Goal: Task Accomplishment & Management: Use online tool/utility

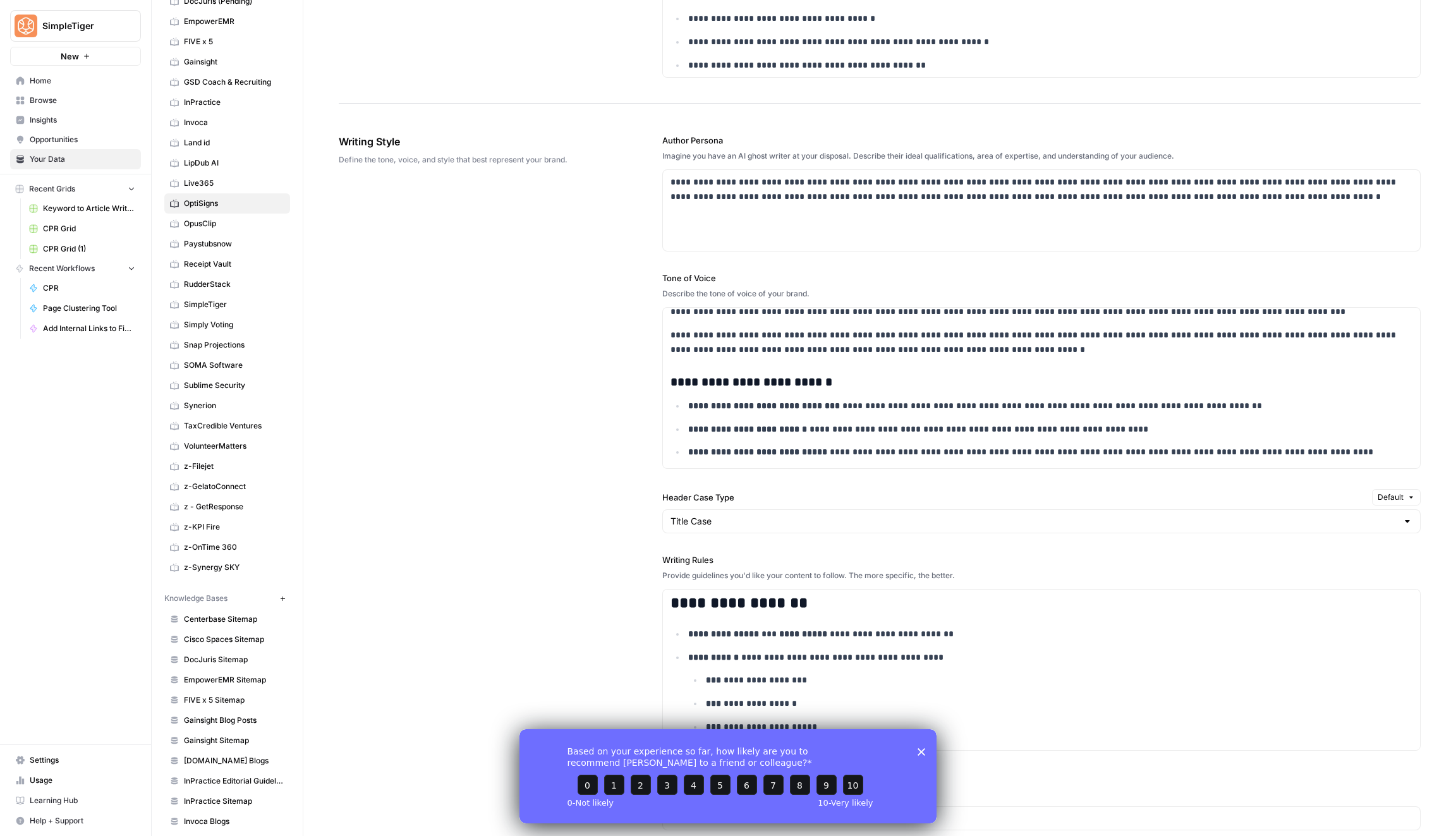
scroll to position [853, 0]
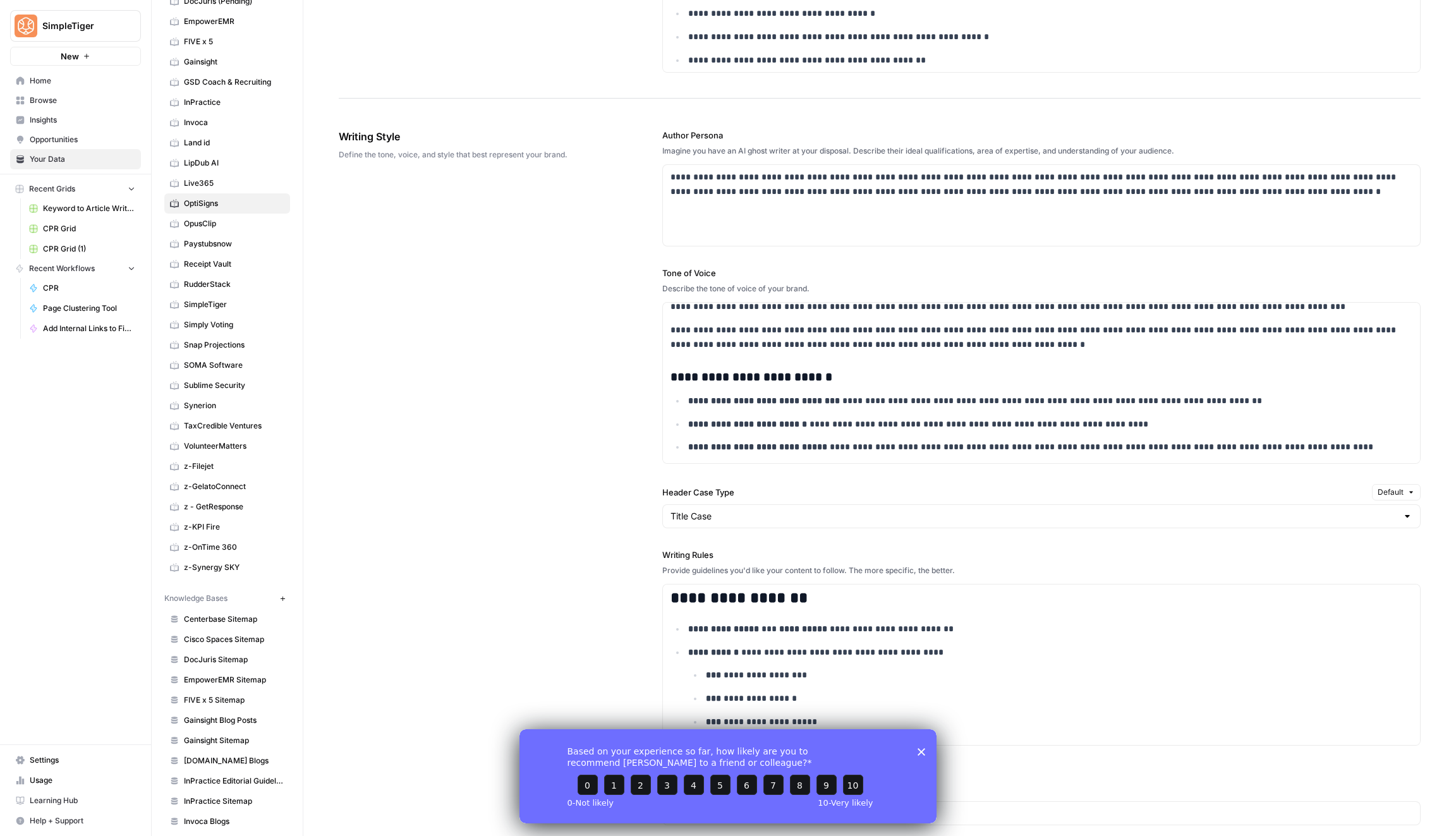
click at [80, 137] on span "Opportunities" at bounding box center [82, 140] width 105 height 11
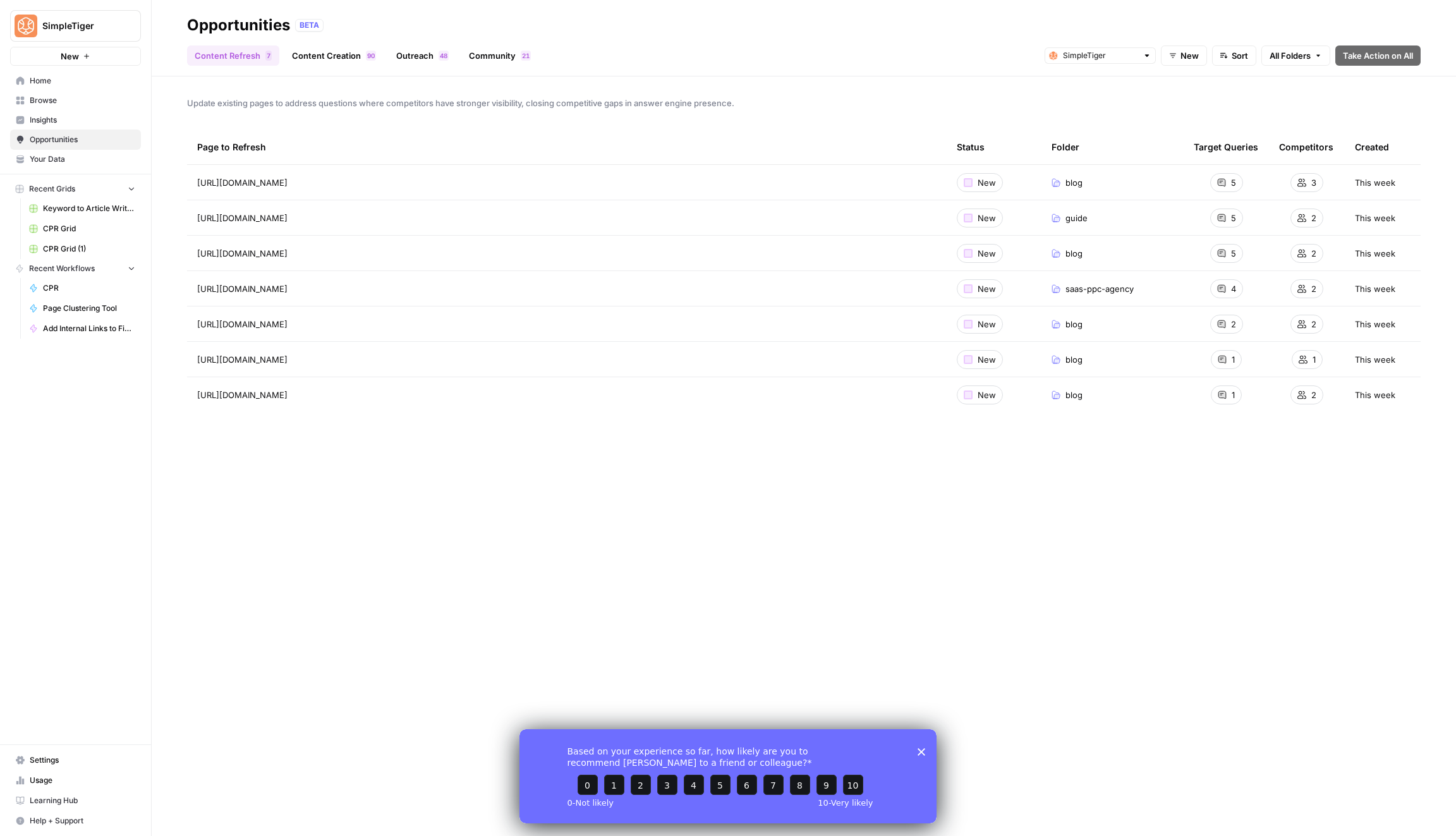
click at [876, 253] on div "https://www.simpletiger.com/blog/saas-marketing-strategies Go to page" at bounding box center [567, 254] width 739 height 15
click at [309, 252] on icon "Go to page https://www.simpletiger.com/blog/saas-marketing-strategies" at bounding box center [306, 253] width 7 height 7
click at [984, 257] on span "New" at bounding box center [987, 253] width 18 height 13
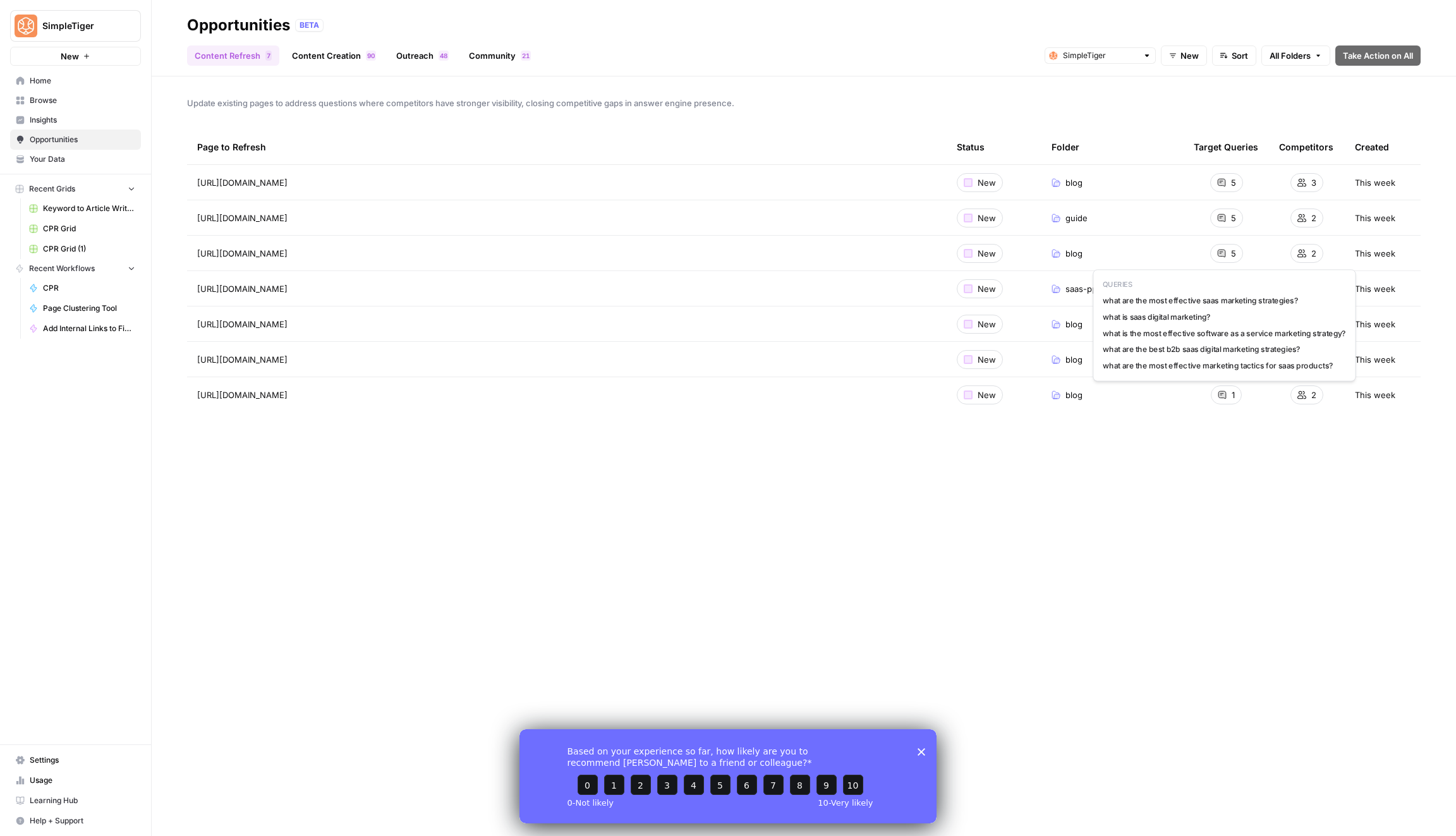
click at [1236, 251] on span "5" at bounding box center [1233, 253] width 5 height 13
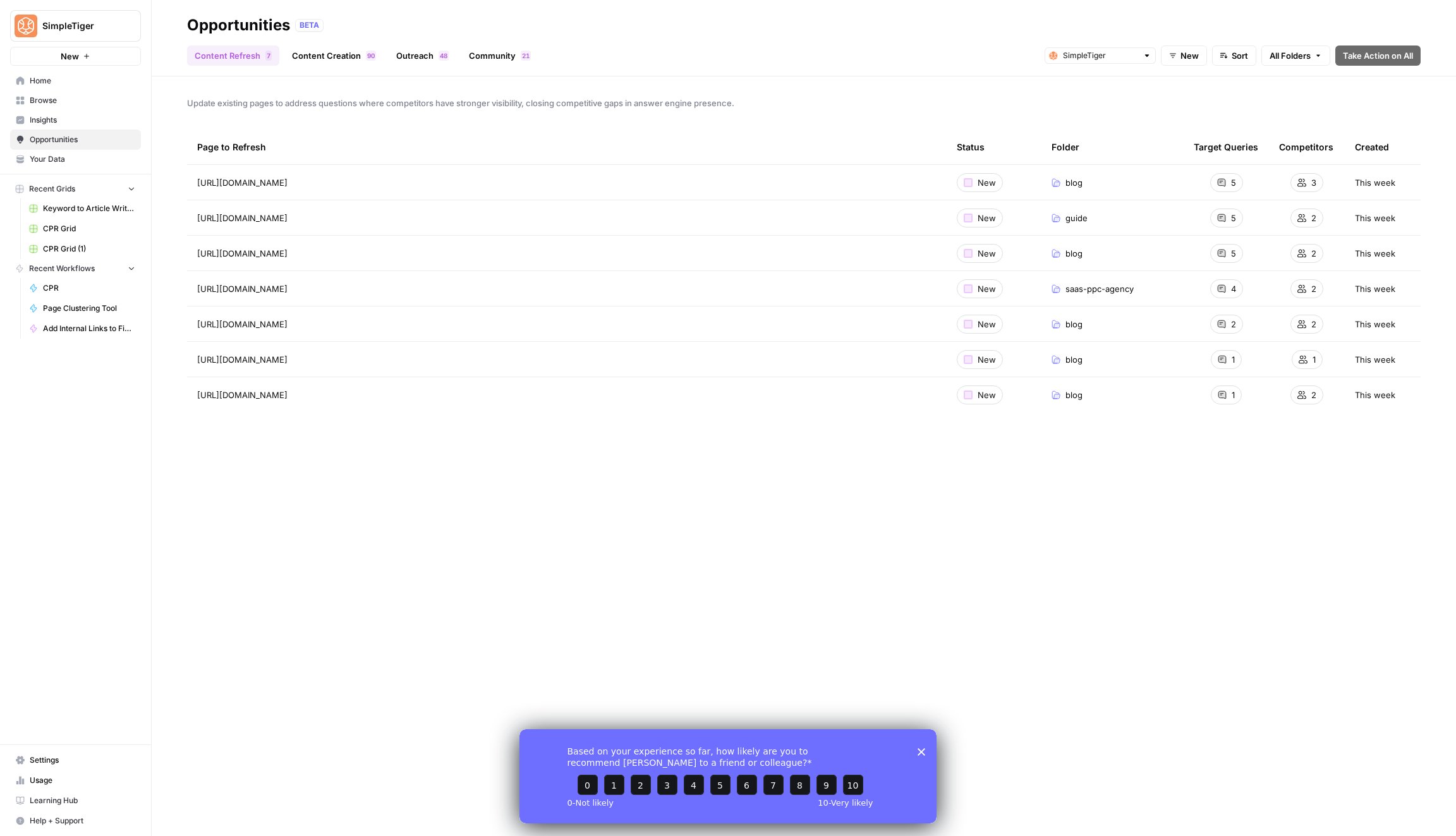
click at [342, 55] on link "Content Creation 0 9" at bounding box center [333, 55] width 99 height 20
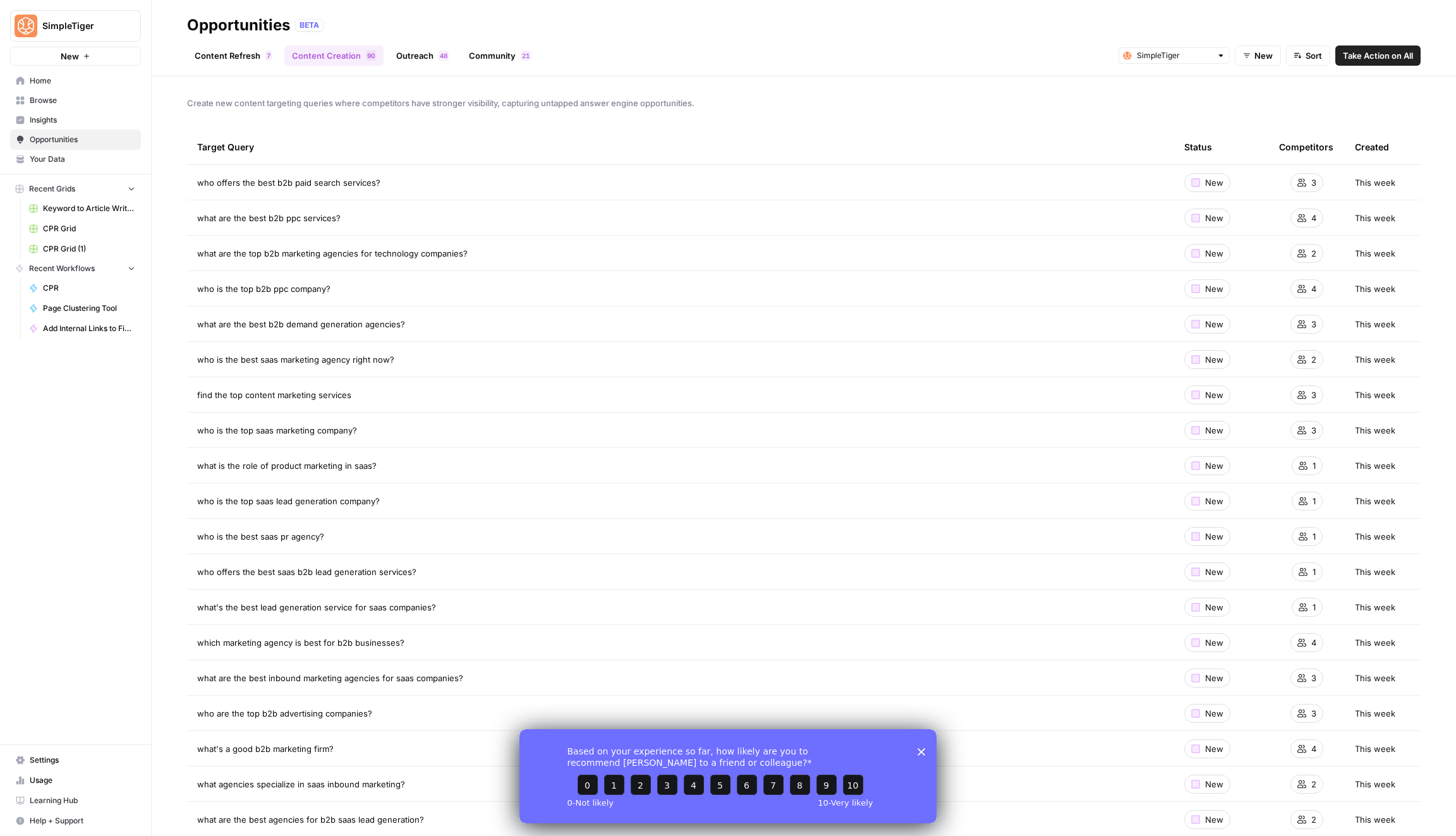
click at [440, 56] on span "4" at bounding box center [441, 55] width 4 height 10
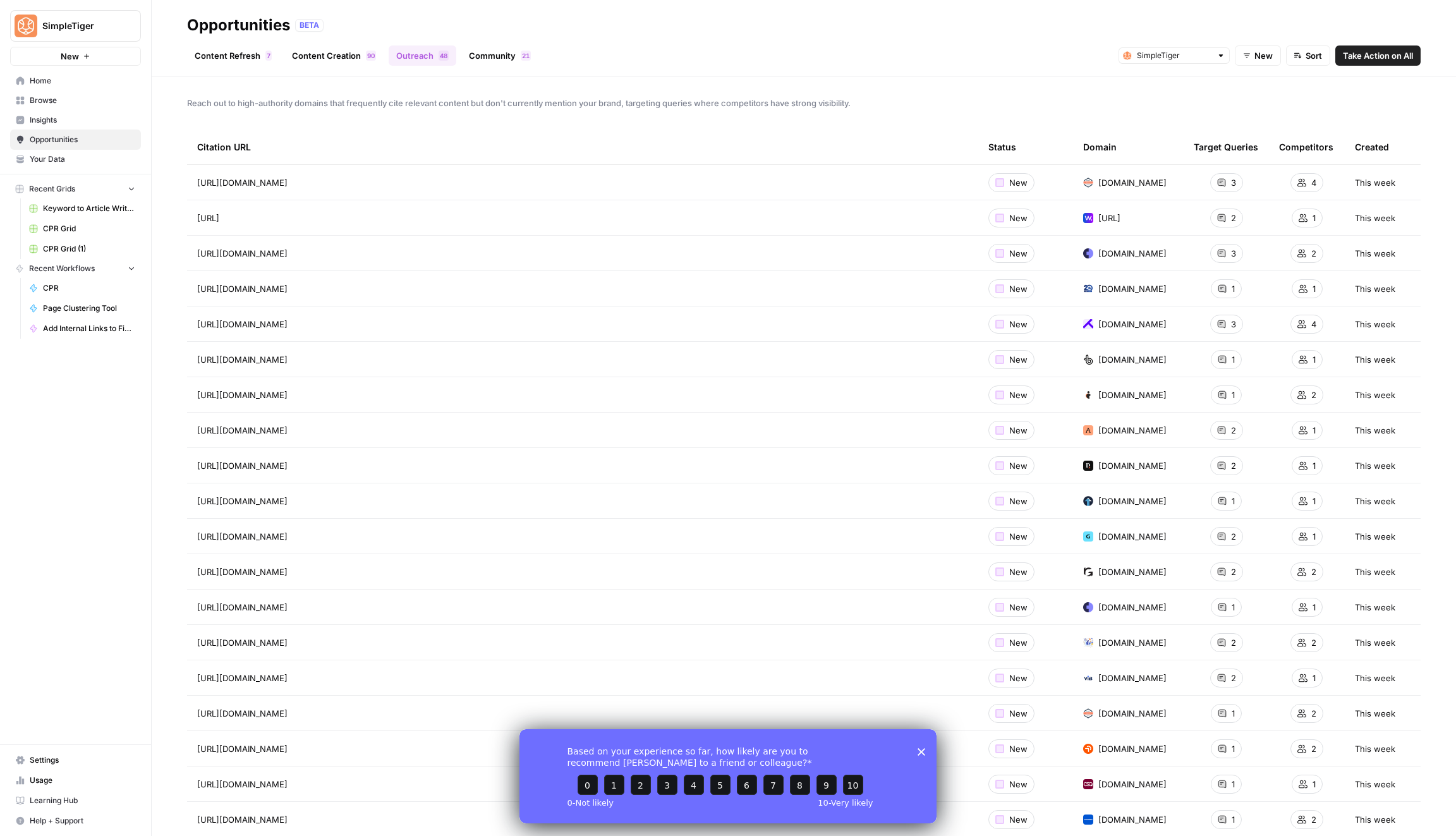
click at [482, 46] on link "Community 1 2" at bounding box center [500, 55] width 77 height 20
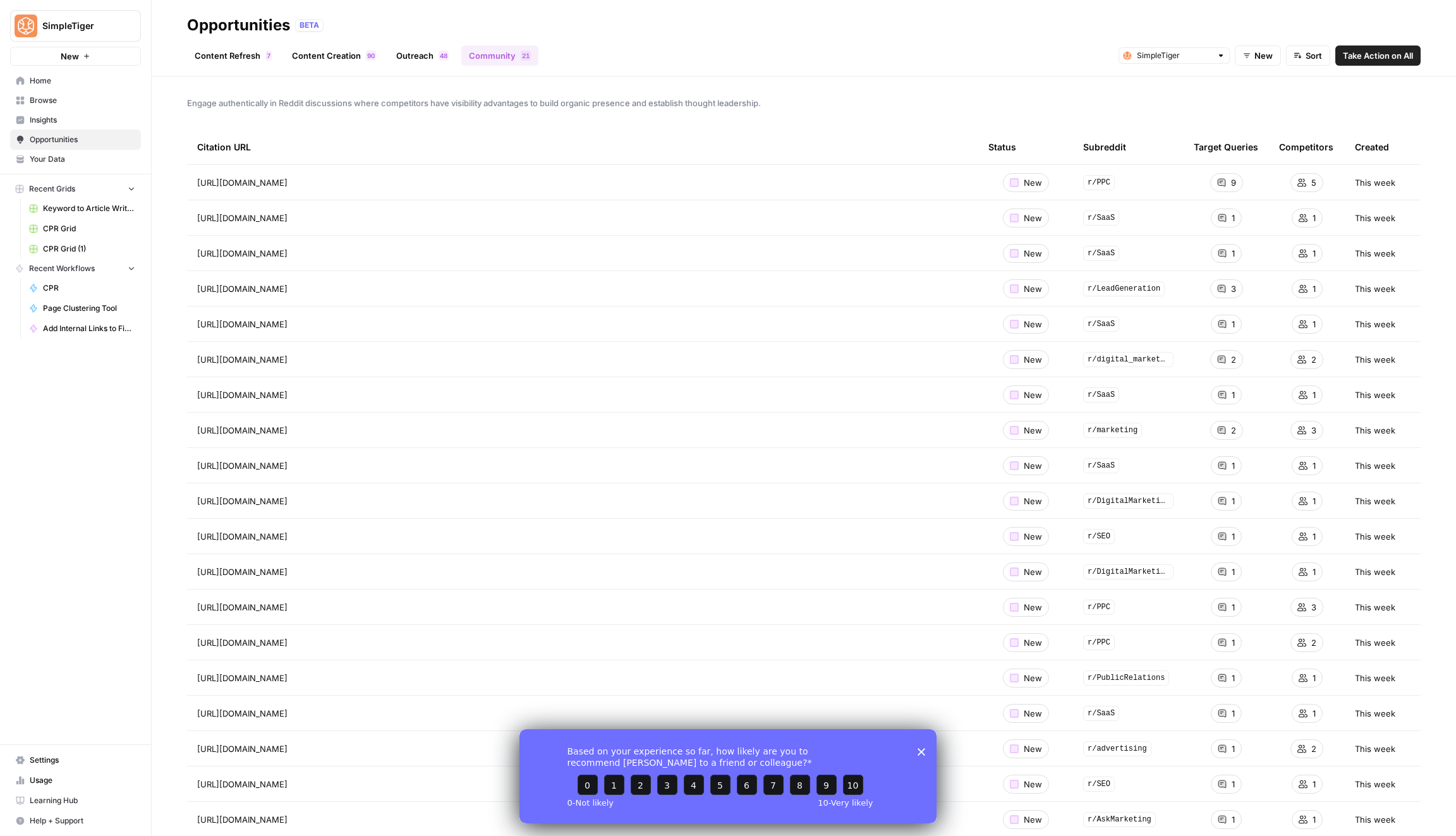
click at [330, 50] on link "Content Creation 0 9" at bounding box center [333, 55] width 99 height 20
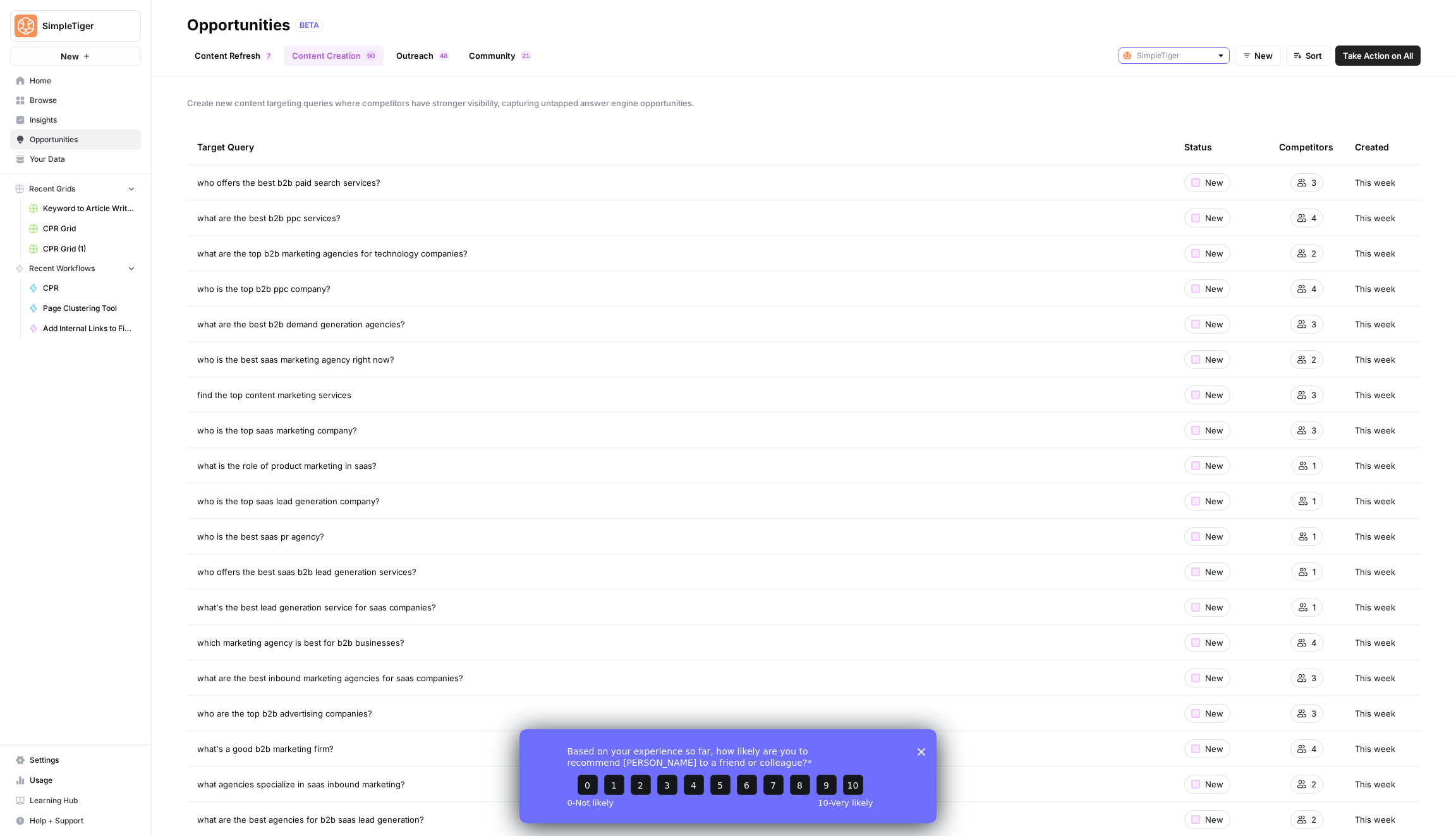
click at [1176, 55] on input "text" at bounding box center [1174, 55] width 74 height 13
click at [1171, 96] on span "Invoca" at bounding box center [1178, 101] width 71 height 13
type input "Invoca"
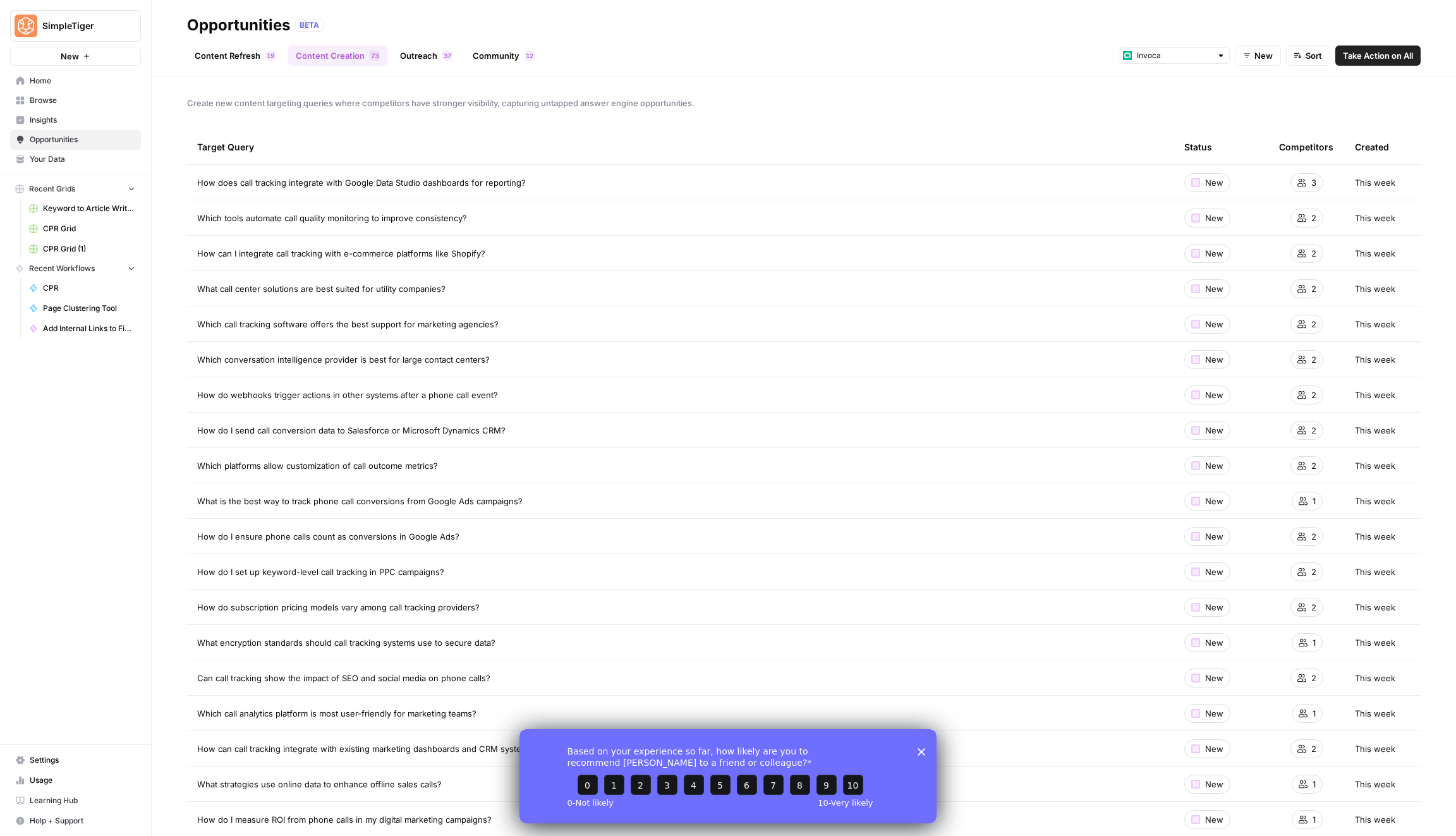
click at [94, 111] on link "Insights" at bounding box center [75, 120] width 131 height 20
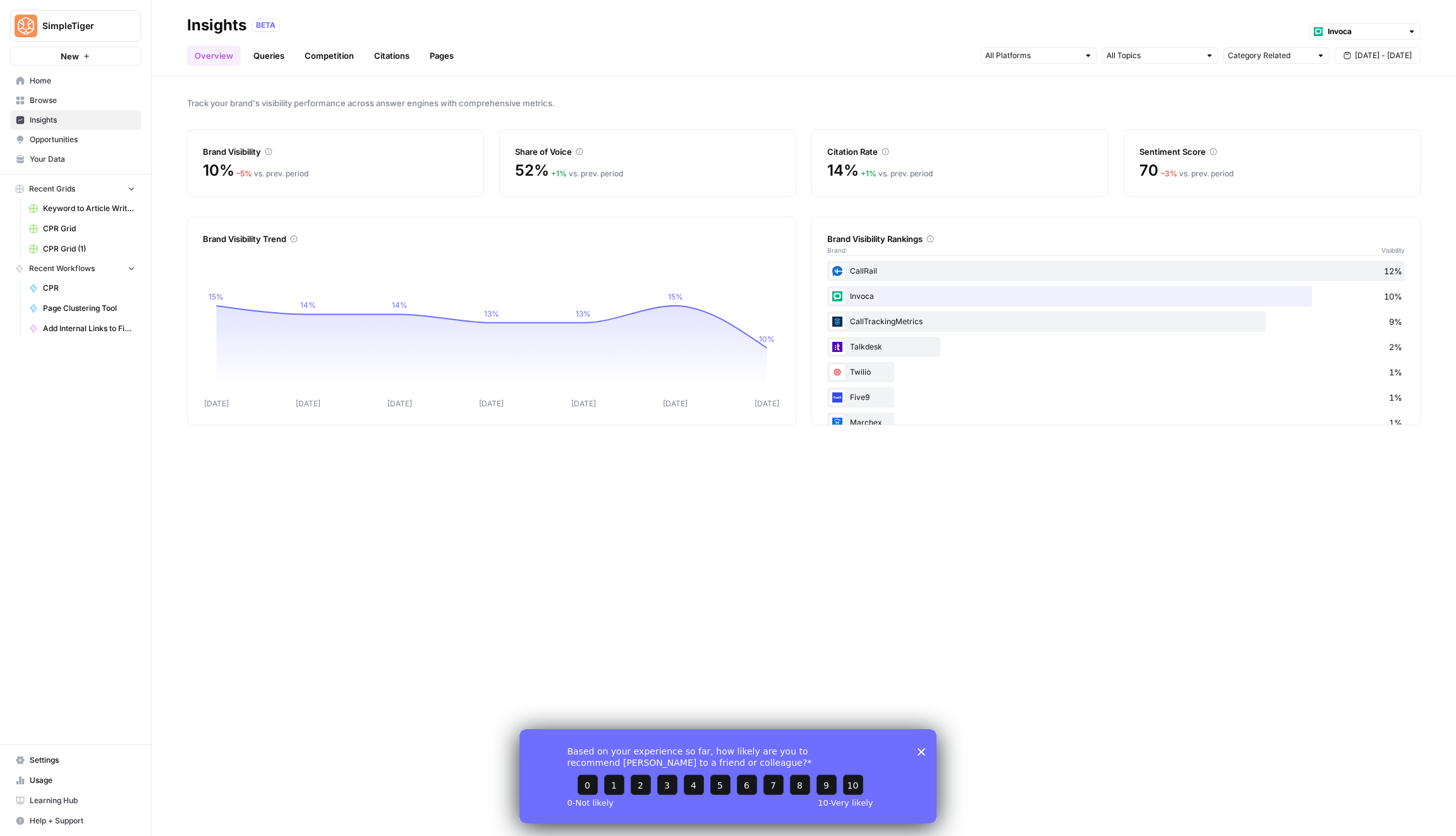
click at [1415, 29] on div at bounding box center [1412, 32] width 9 height 9
click at [1387, 54] on span "SimpleTiger" at bounding box center [1369, 60] width 71 height 13
type input "SimpleTiger"
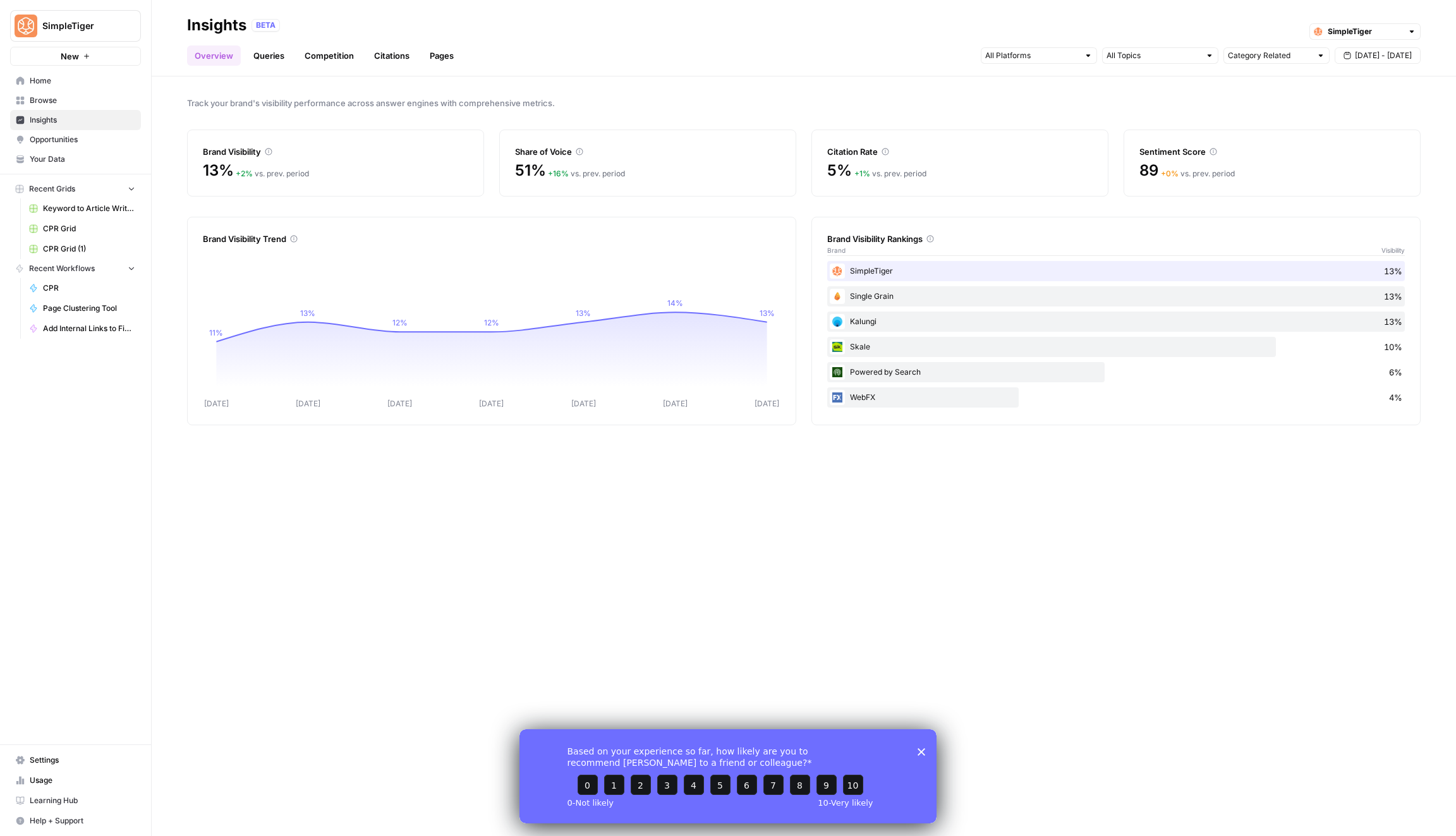
click at [74, 102] on span "Browse" at bounding box center [82, 100] width 105 height 11
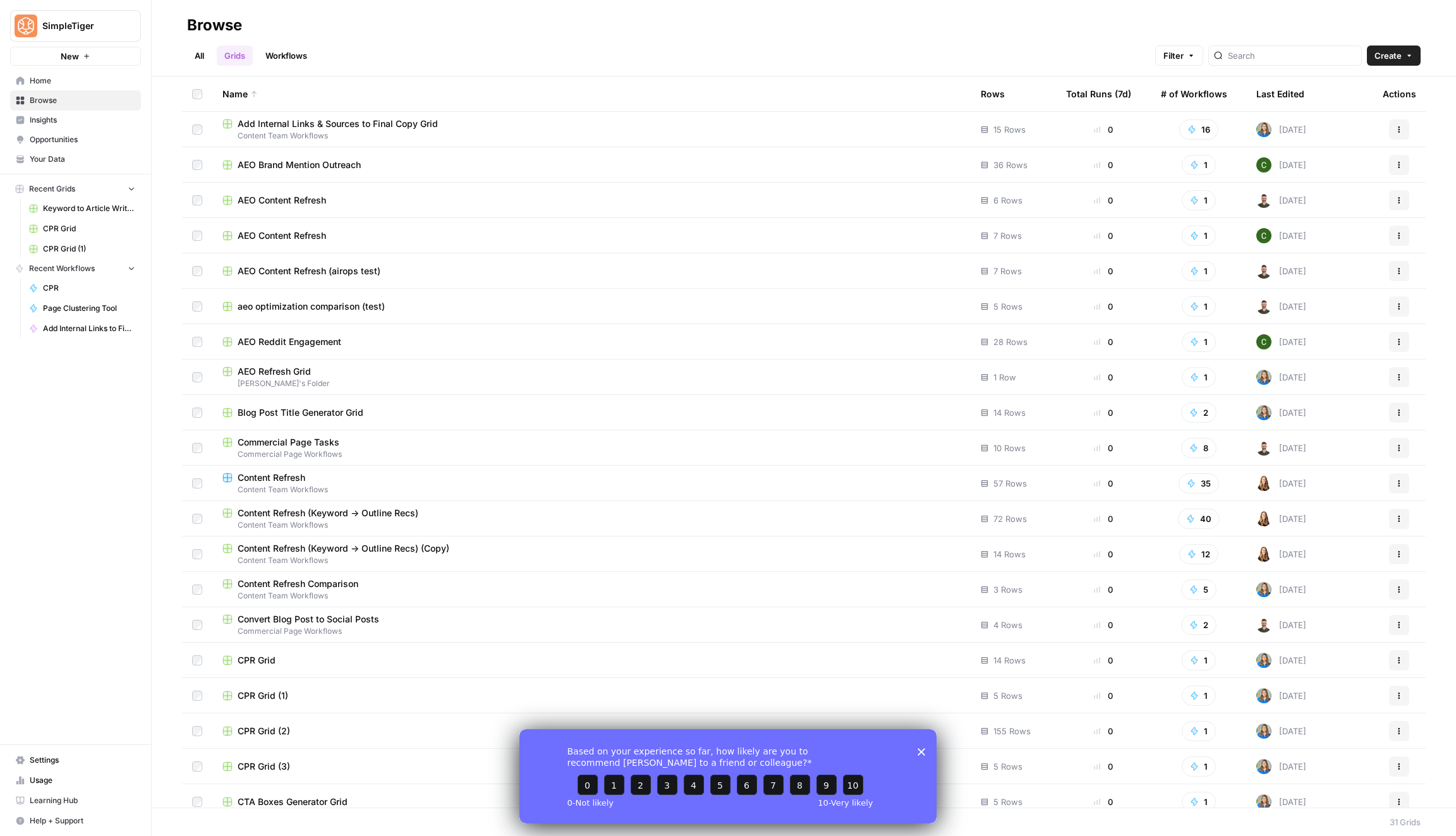
click at [97, 82] on span "Home" at bounding box center [82, 81] width 105 height 11
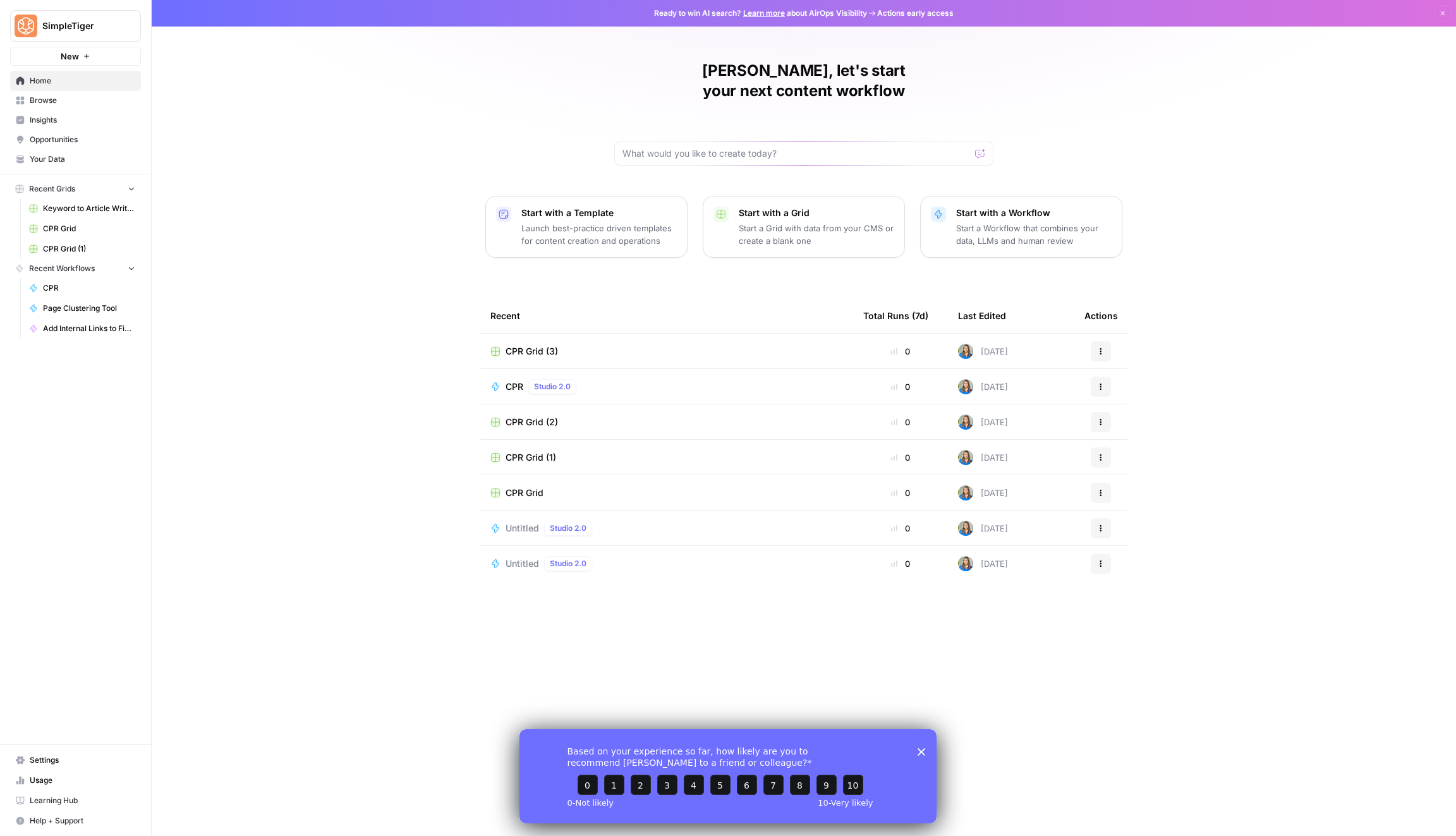
click at [91, 105] on span "Browse" at bounding box center [82, 100] width 105 height 11
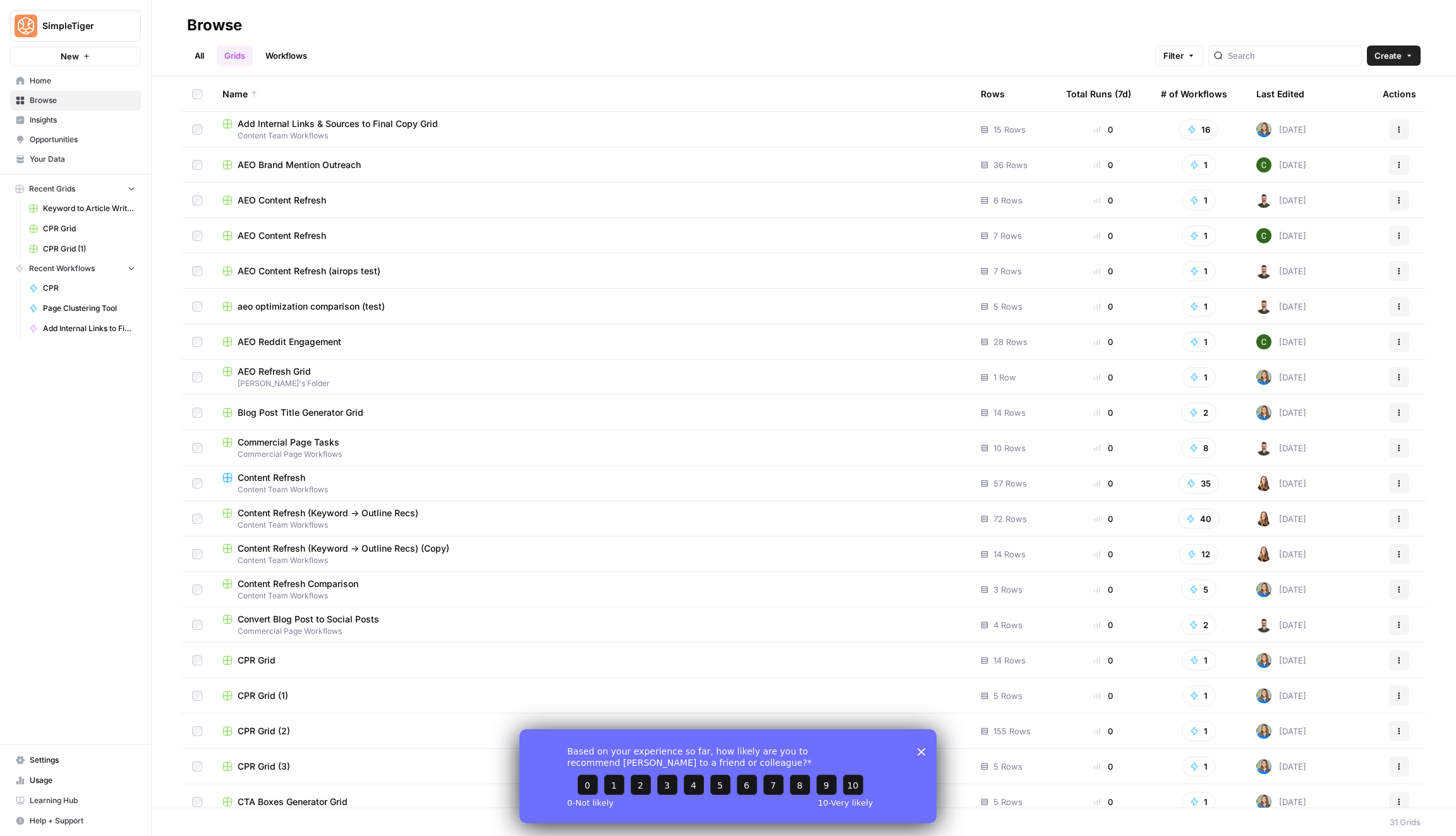
click at [287, 60] on link "Workflows" at bounding box center [286, 55] width 57 height 20
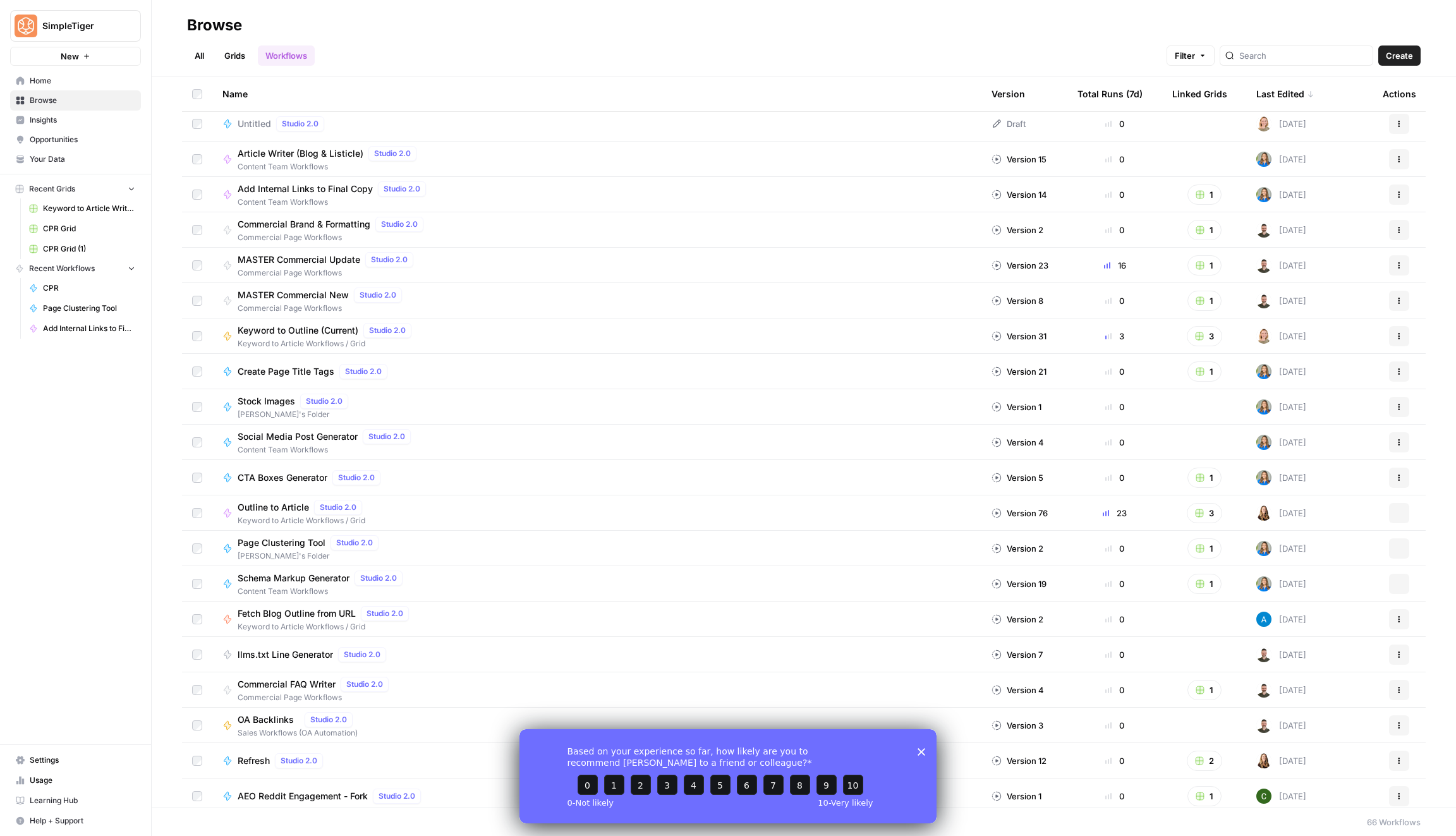
scroll to position [1338, 0]
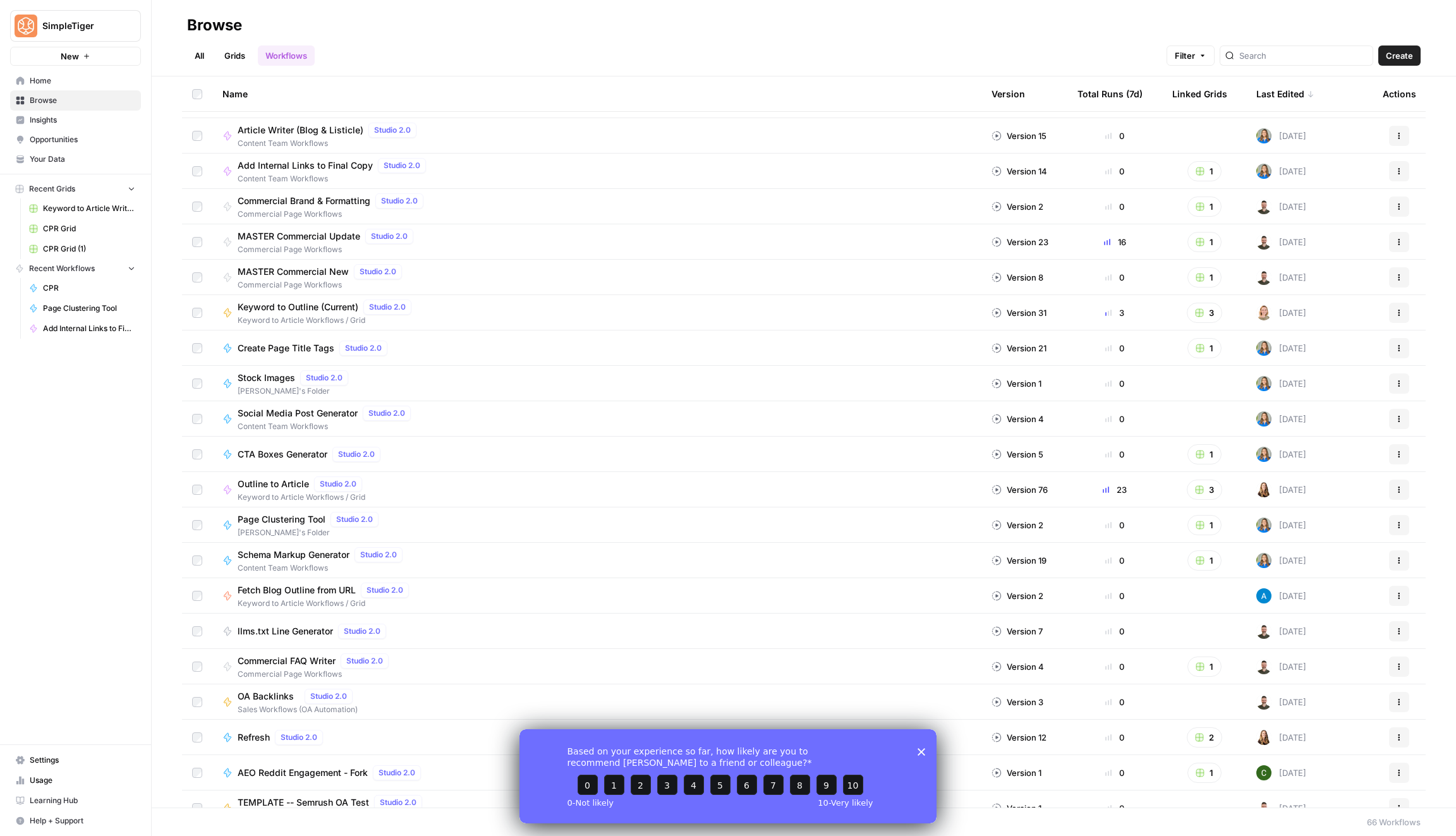
click at [196, 70] on header "Browse All Grids Workflows Filter Create" at bounding box center [804, 38] width 1305 height 76
click at [192, 56] on link "All" at bounding box center [199, 55] width 25 height 20
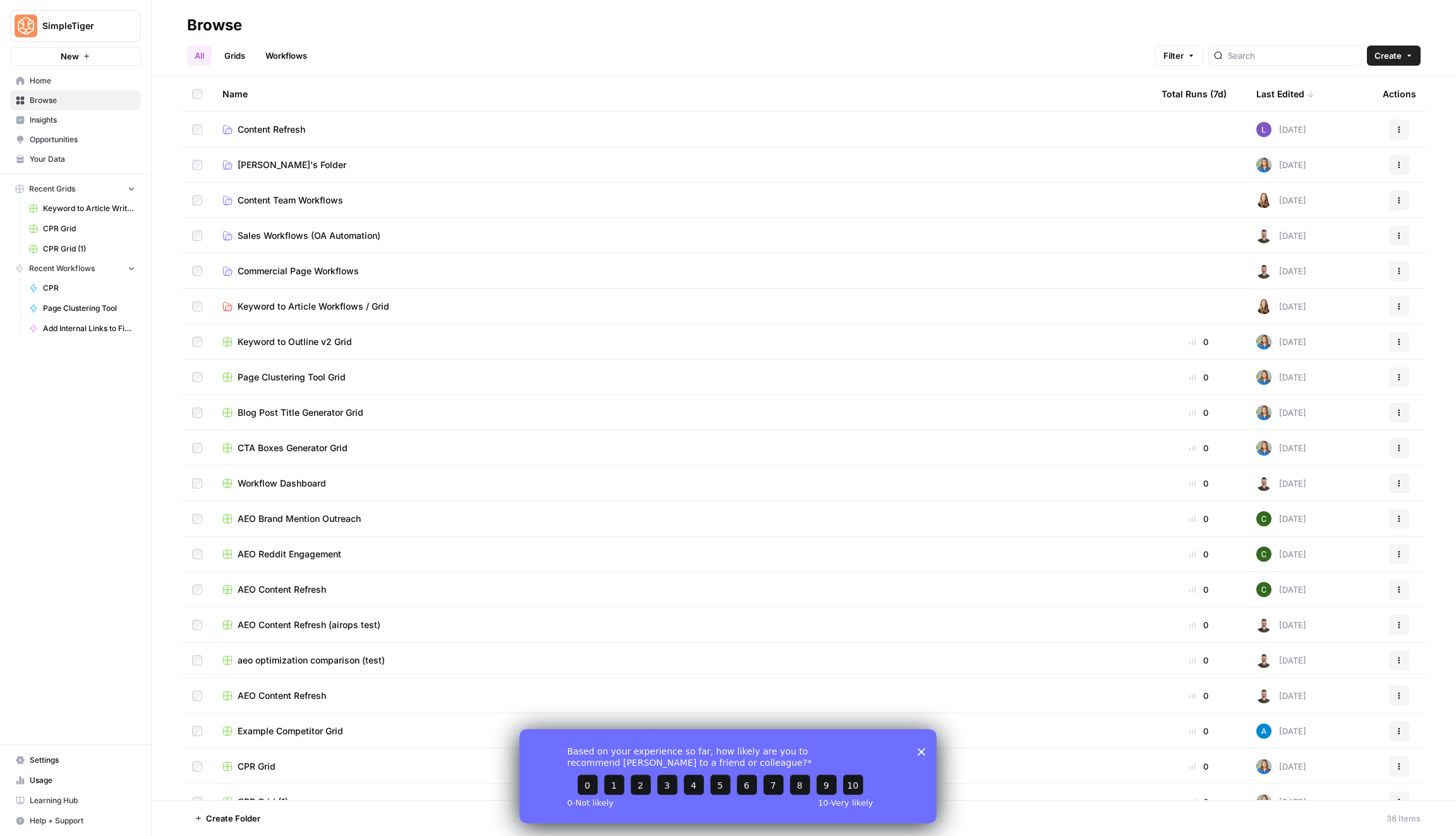
click at [278, 495] on td "Workflow Dashboard" at bounding box center [682, 483] width 939 height 35
click at [278, 486] on span "Workflow Dashboard" at bounding box center [282, 483] width 88 height 13
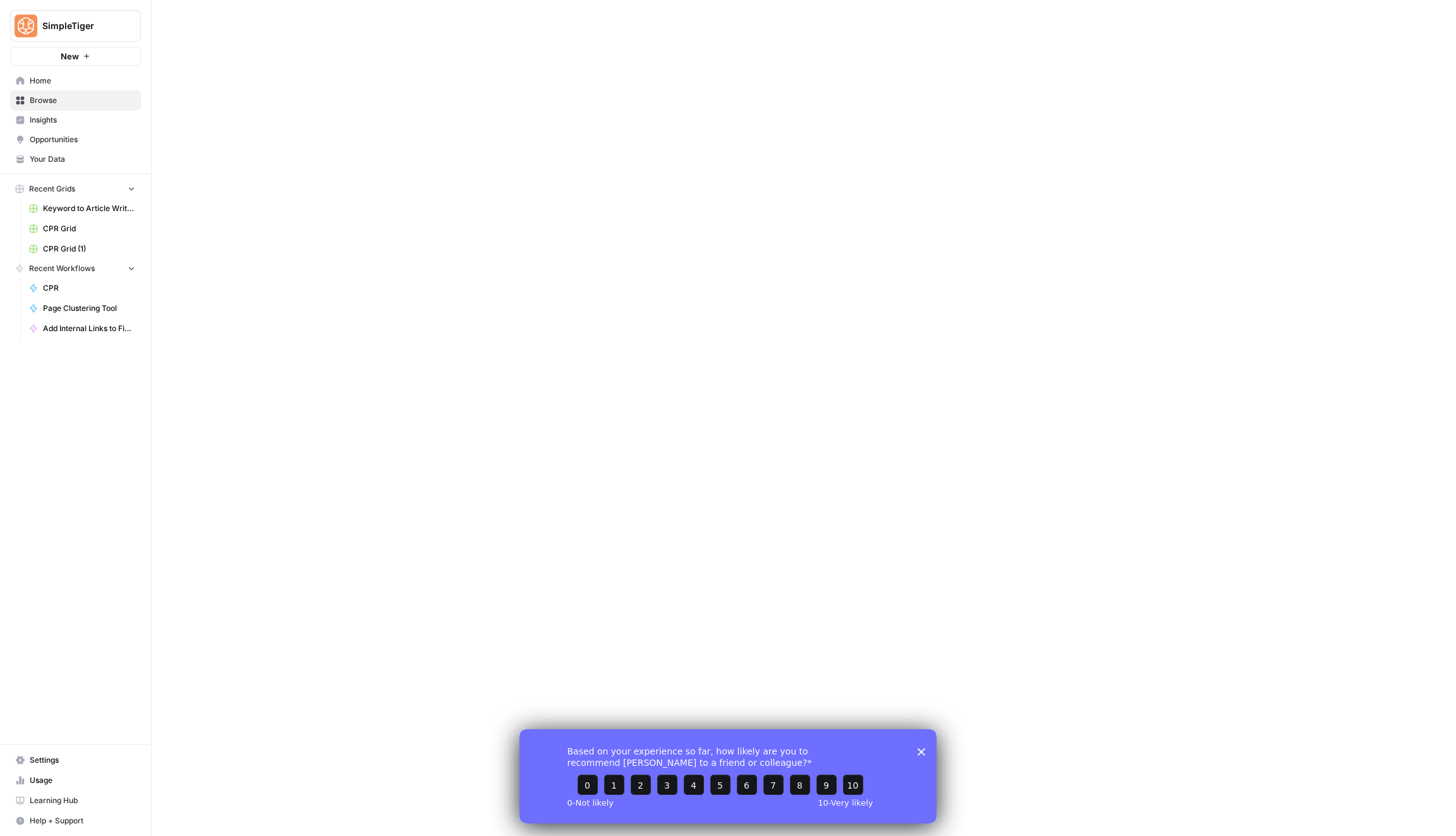
click at [278, 486] on div at bounding box center [804, 418] width 1305 height 836
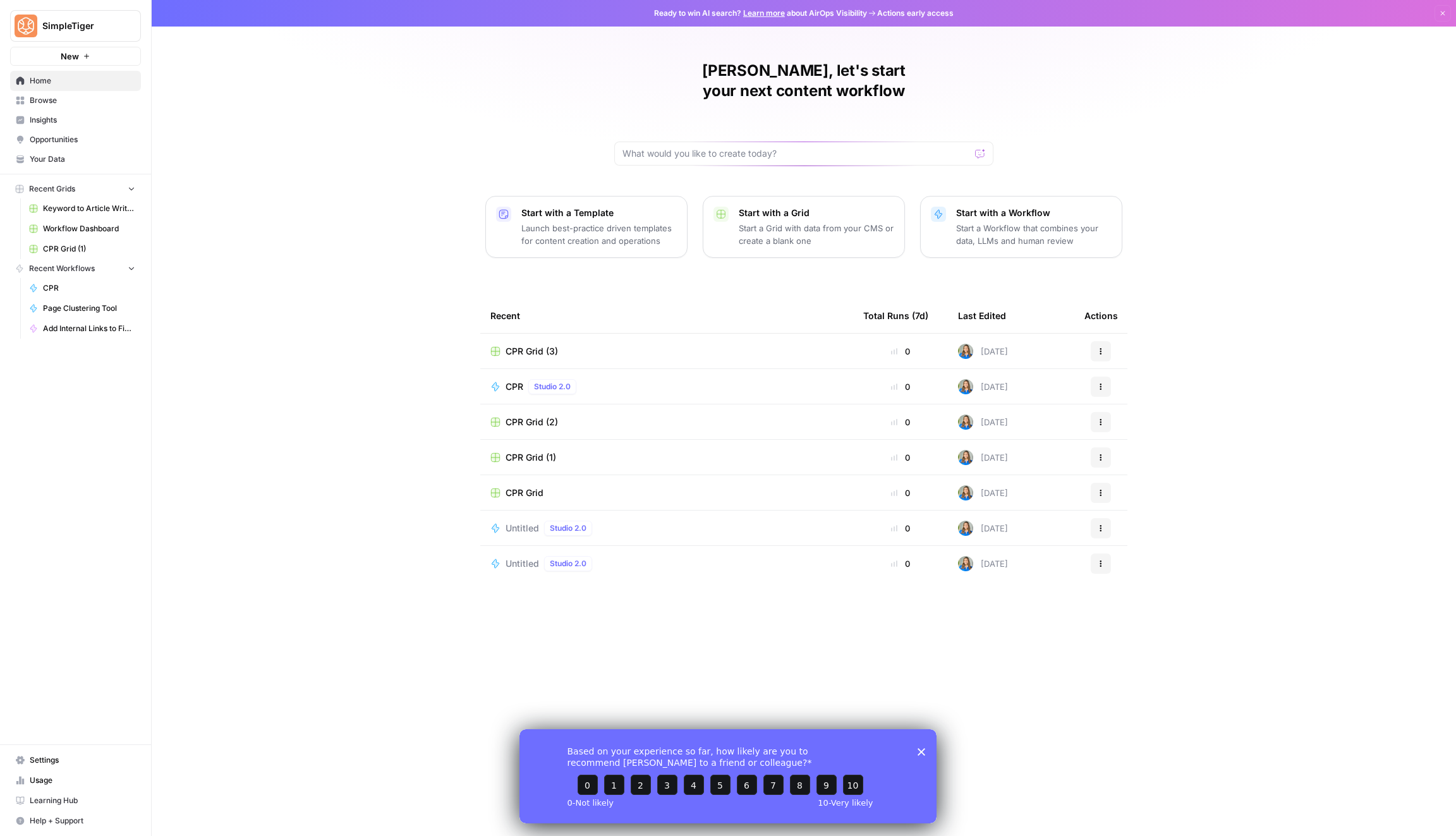
click at [753, 373] on td "CPR Studio 2.0" at bounding box center [667, 386] width 373 height 35
click at [651, 369] on td "CPR Studio 2.0" at bounding box center [667, 386] width 373 height 35
click at [581, 379] on div "CPR Studio 2.0" at bounding box center [544, 387] width 76 height 15
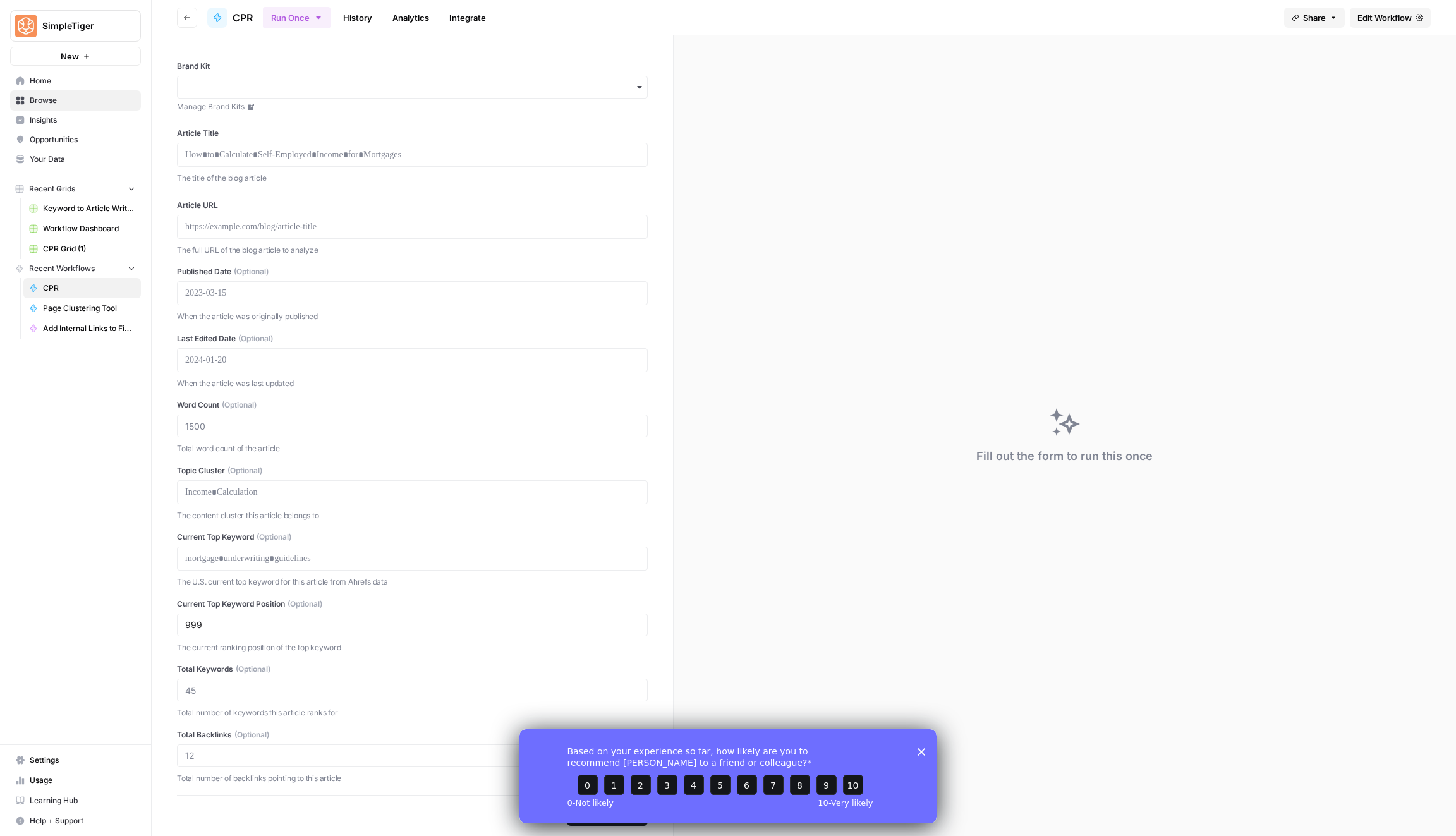
click at [1379, 18] on span "Edit Workflow" at bounding box center [1384, 18] width 54 height 13
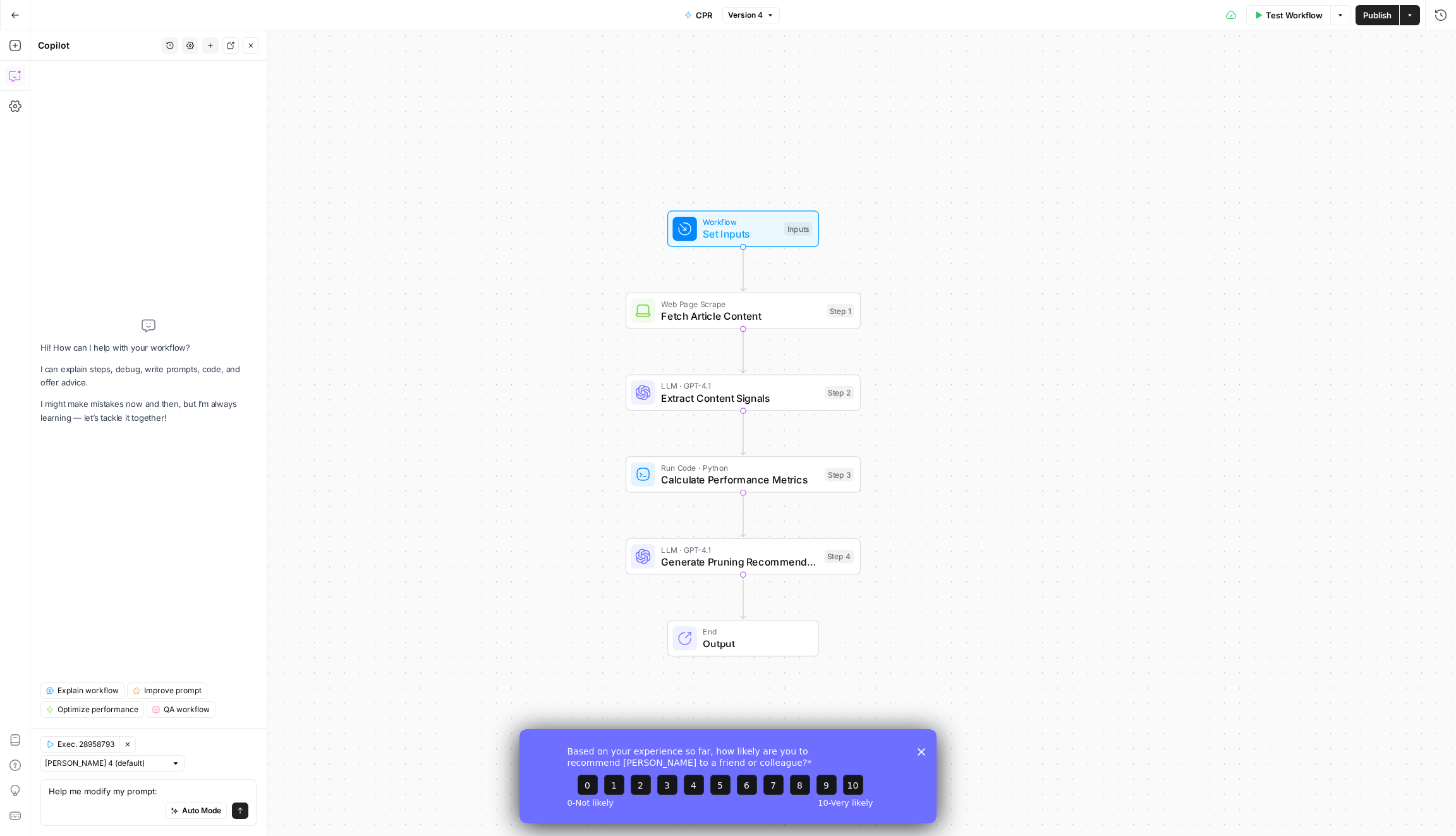
drag, startPoint x: 186, startPoint y: 781, endPoint x: 85, endPoint y: 778, distance: 101.0
click at [85, 785] on textarea "Help me modify my prompt:" at bounding box center [148, 791] width 200 height 13
paste textarea "Objective Evaluate a single keyword for inclusion in a content calendar. Use th…"
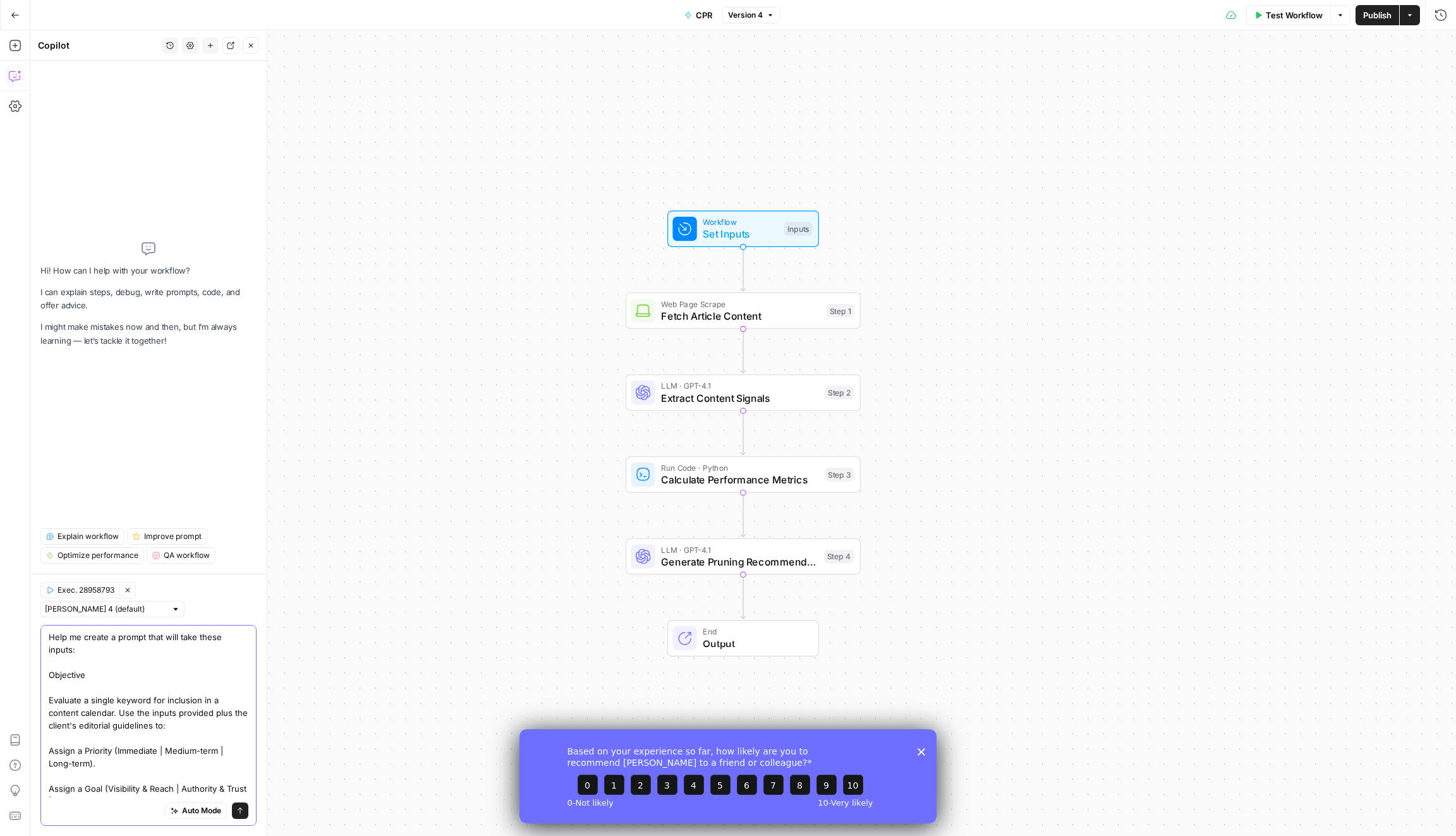
drag, startPoint x: 105, startPoint y: 668, endPoint x: 179, endPoint y: 642, distance: 78.4
click at [179, 642] on textarea "Help me create a prompt that will take these inputs: Objective Evaluate a singl…" at bounding box center [148, 744] width 200 height 227
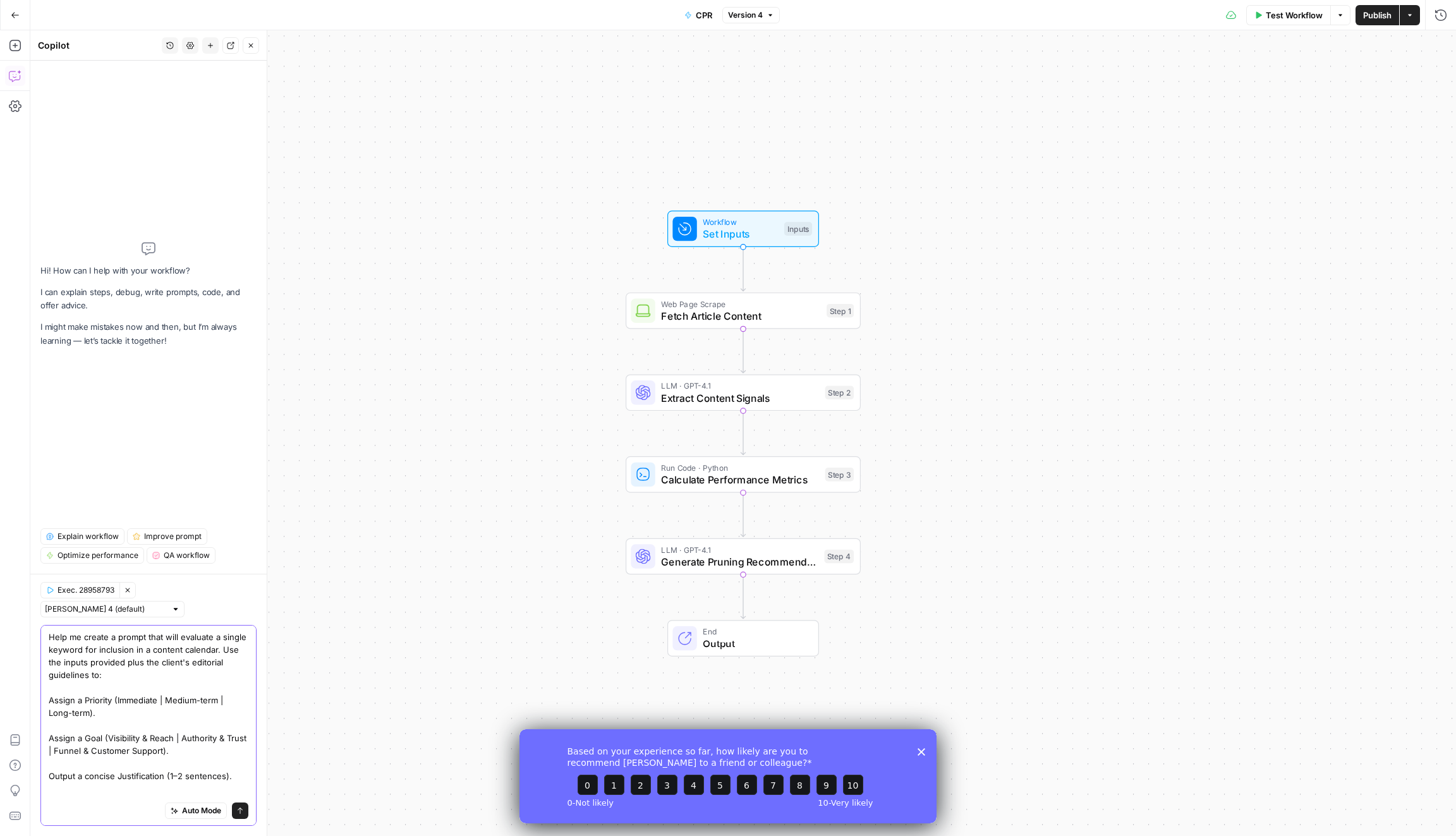
drag, startPoint x: 219, startPoint y: 647, endPoint x: 229, endPoint y: 685, distance: 39.3
click at [229, 685] on textarea "Help me create a prompt that will evaluate a single keyword for inclusion in a …" at bounding box center [148, 719] width 200 height 177
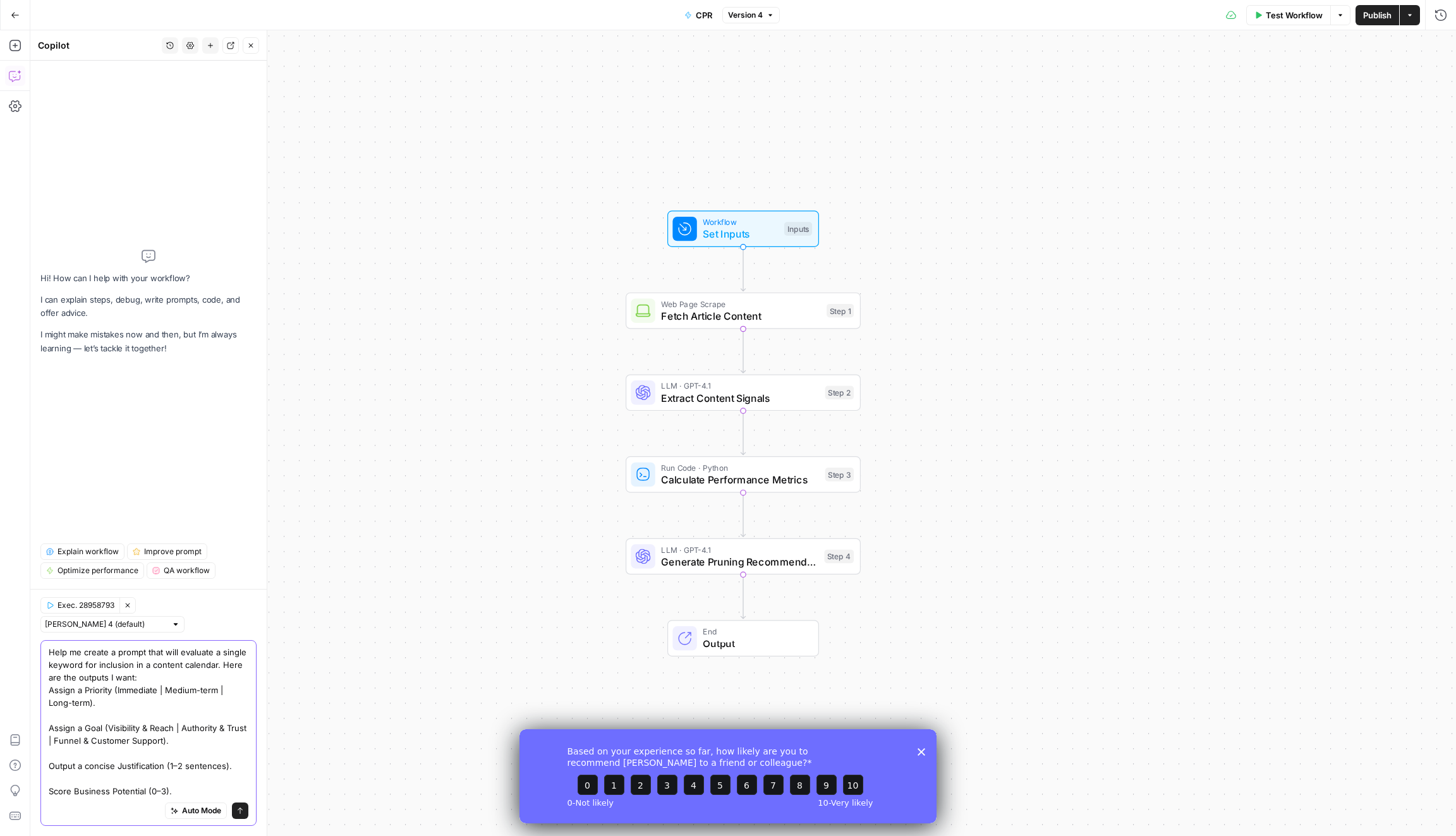
click at [210, 785] on textarea "Help me create a prompt that will evaluate a single keyword for inclusion in a …" at bounding box center [148, 722] width 200 height 151
click at [197, 795] on textarea "Help me create a prompt that will evaluate a single keyword for inclusion in a …" at bounding box center [148, 722] width 200 height 151
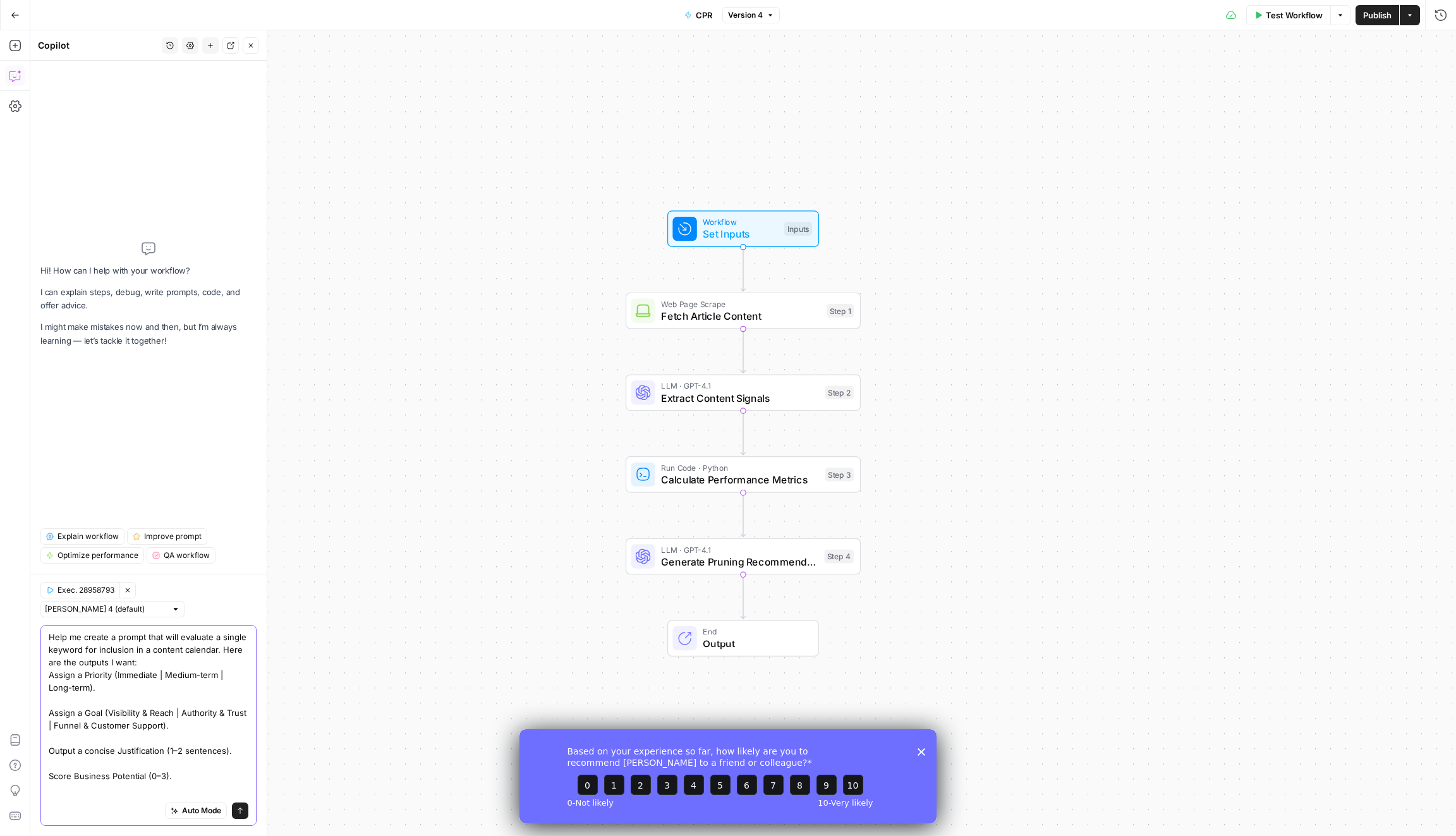
click at [189, 784] on textarea "Help me create a prompt that will evaluate a single keyword for inclusion in a …" at bounding box center [148, 725] width 200 height 189
click at [189, 784] on textarea "Help me create a prompt that will evaluate a single keyword for inclusion in a …" at bounding box center [148, 703] width 200 height 189
paste textarea "Keyword (string) — required Keyword Intent (Informational | Navigational | Comm…"
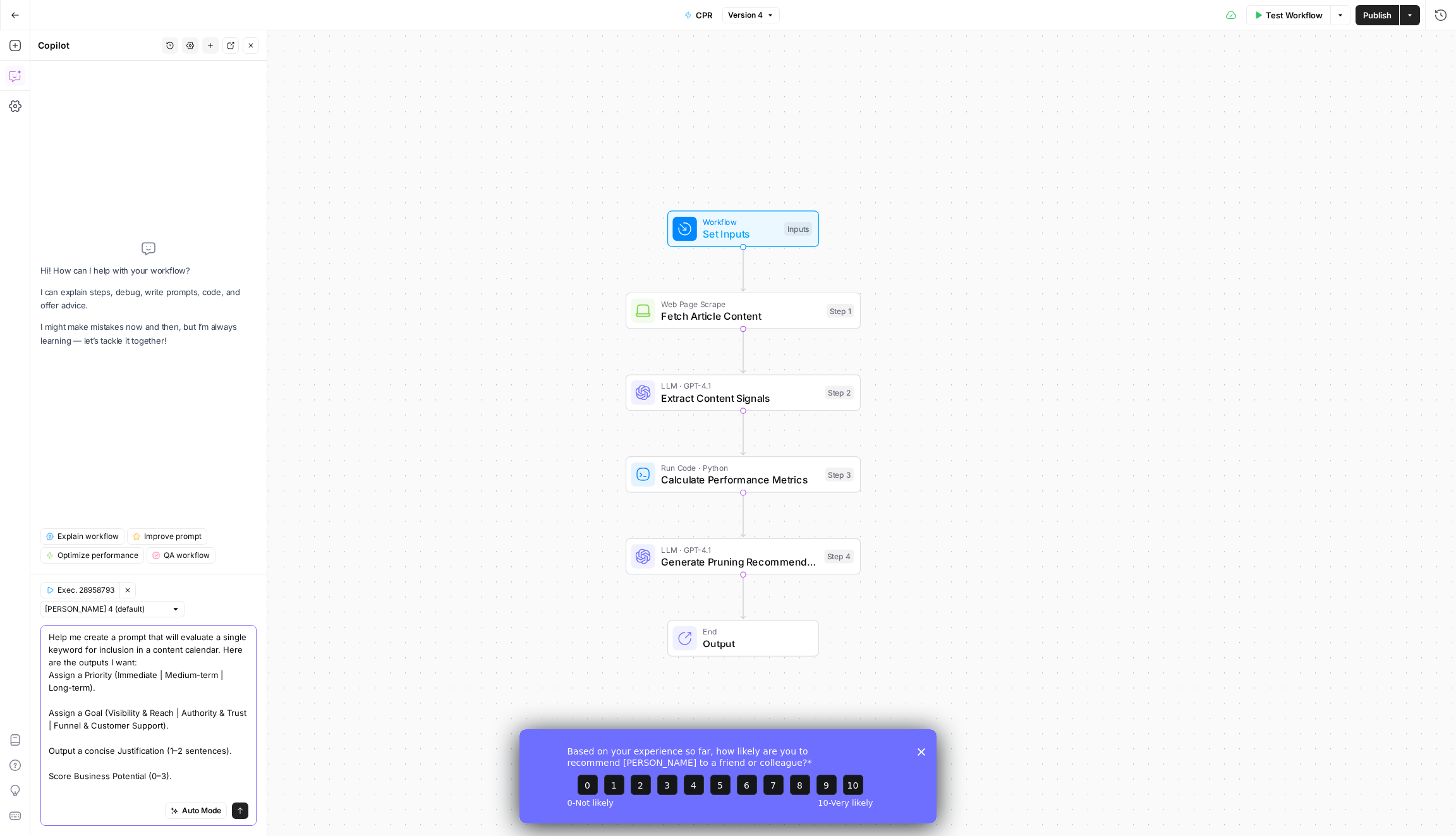
click at [220, 776] on textarea "Help me create a prompt that will evaluate a single keyword for inclusion in a …" at bounding box center [148, 795] width 200 height 329
paste textarea "Competitor URLs (array of strings) — optional Competitor Position (integer; top…"
type textarea "Help me create a prompt that will evaluate a single keyword for inclusion in a …"
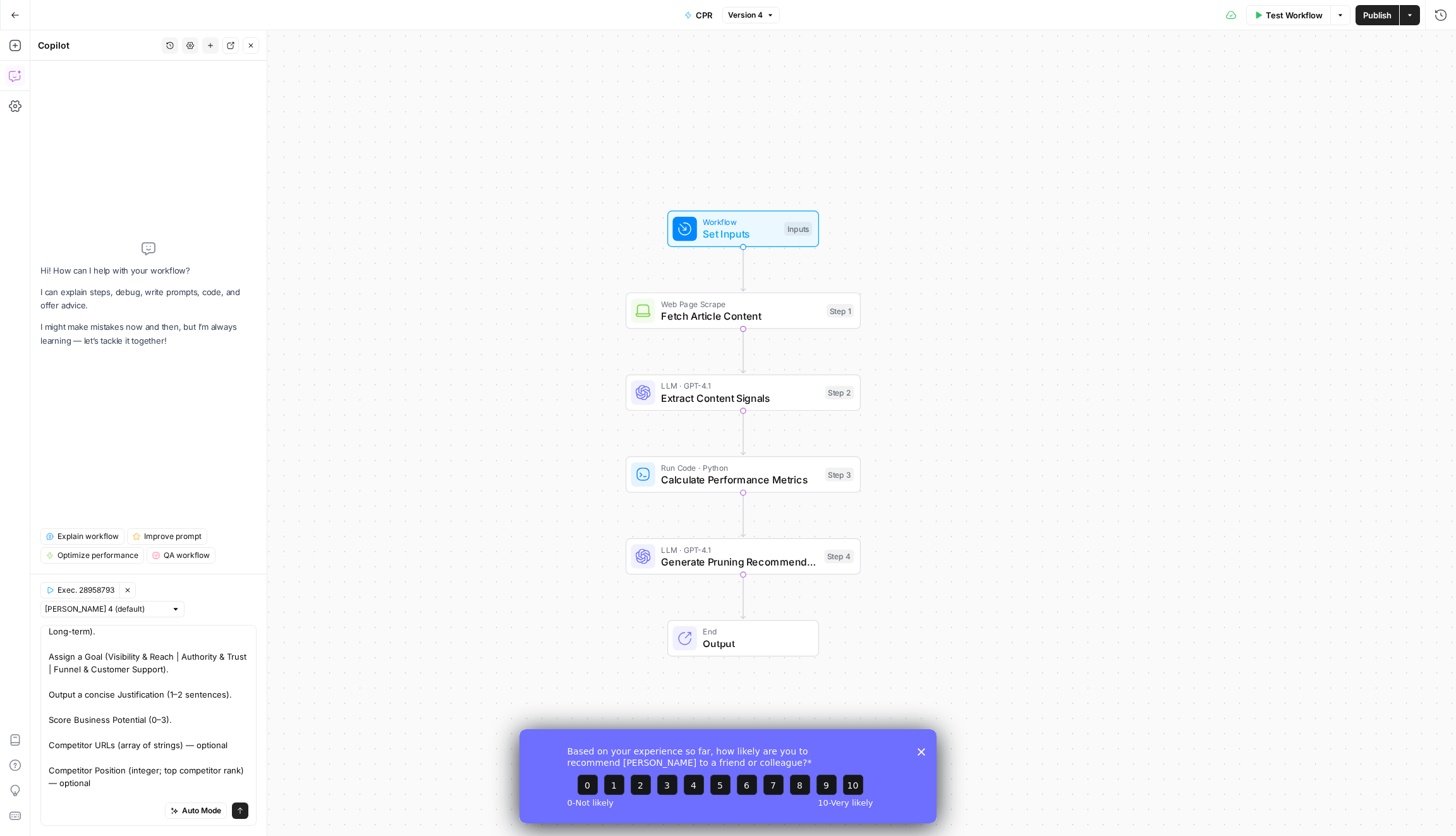
scroll to position [0, 0]
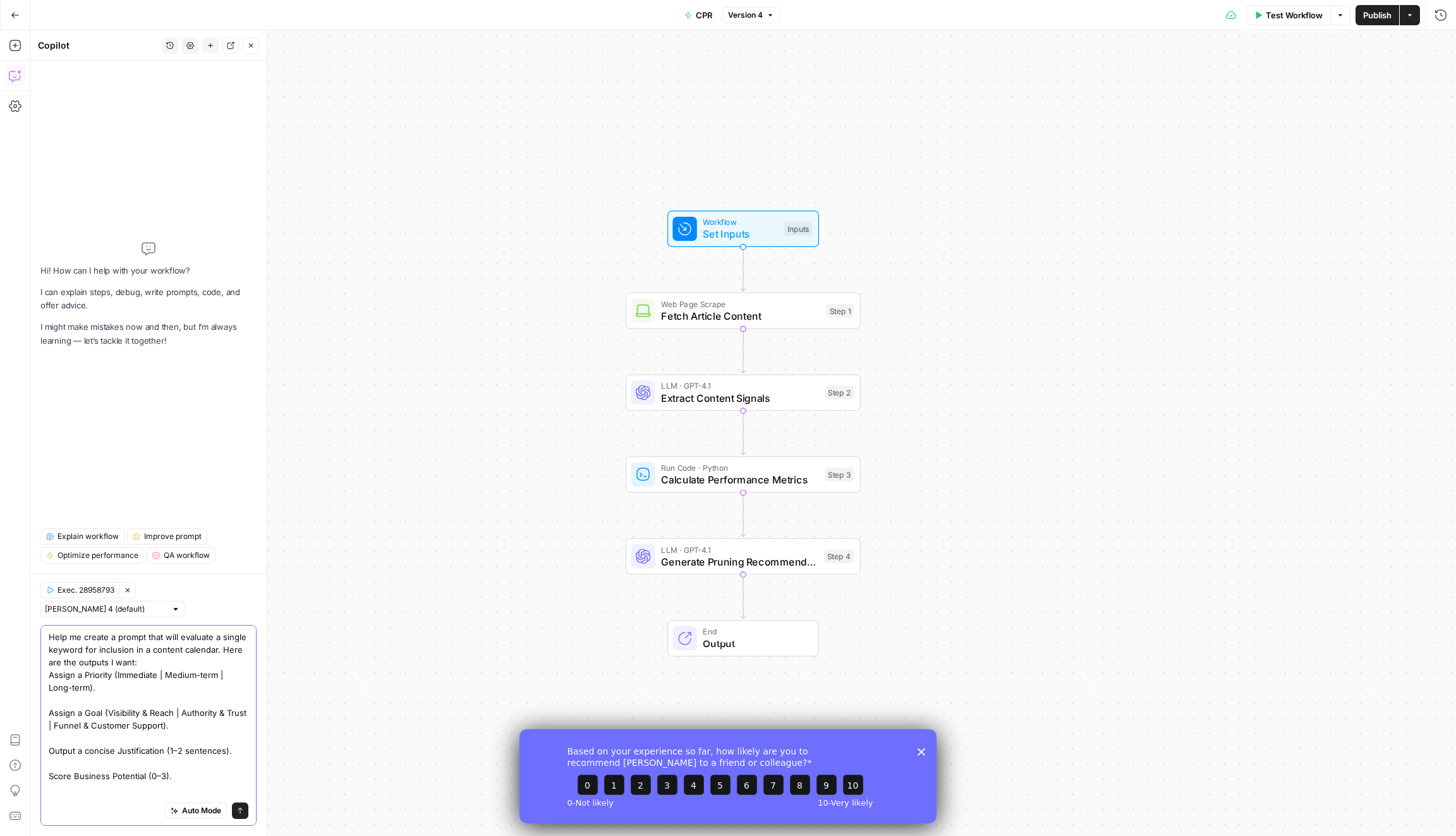
click at [208, 771] on textarea "Help me create a prompt that will evaluate a single keyword for inclusion in a …" at bounding box center [148, 845] width 200 height 430
click at [241, 819] on div "Auto Mode Send" at bounding box center [148, 811] width 200 height 28
click at [241, 814] on icon "submit" at bounding box center [240, 811] width 8 height 8
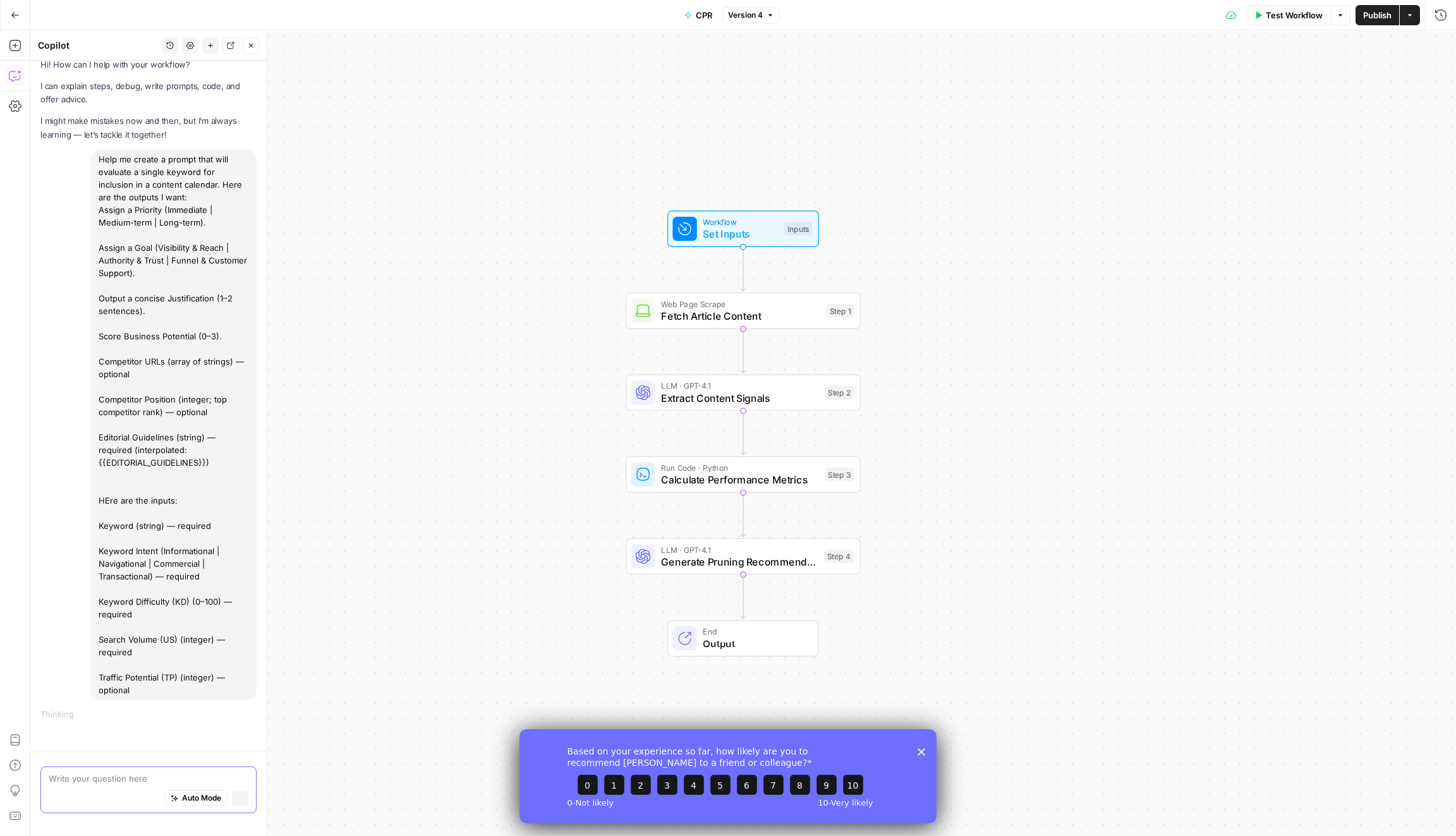
scroll to position [4, 0]
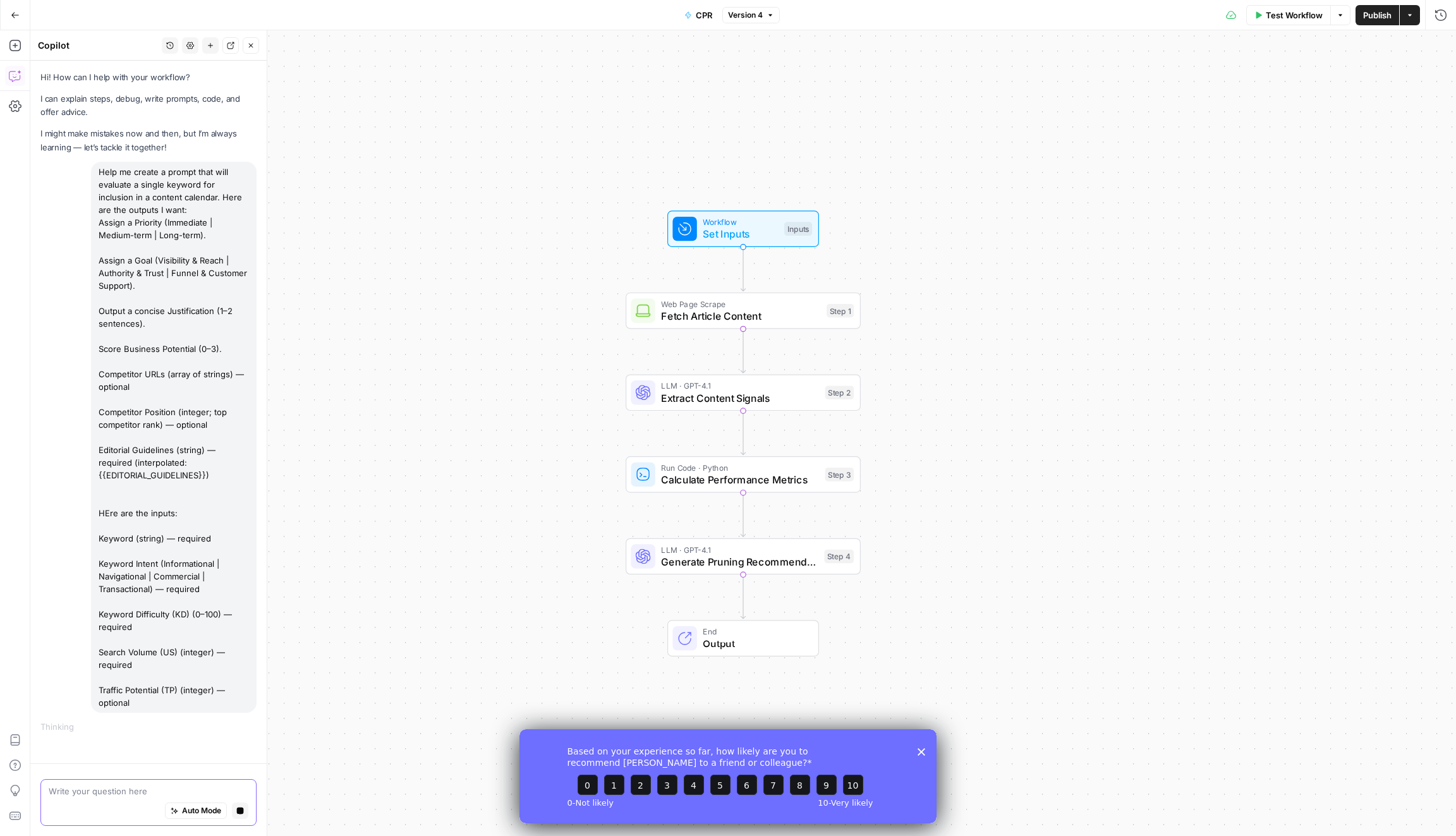
click at [926, 750] on div "Based on your experience so far, how likely are you to recommend [PERSON_NAME] …" at bounding box center [728, 776] width 417 height 94
drag, startPoint x: 922, startPoint y: 750, endPoint x: 1362, endPoint y: 1479, distance: 851.5
click at [922, 750] on polygon "Close survey" at bounding box center [921, 751] width 8 height 8
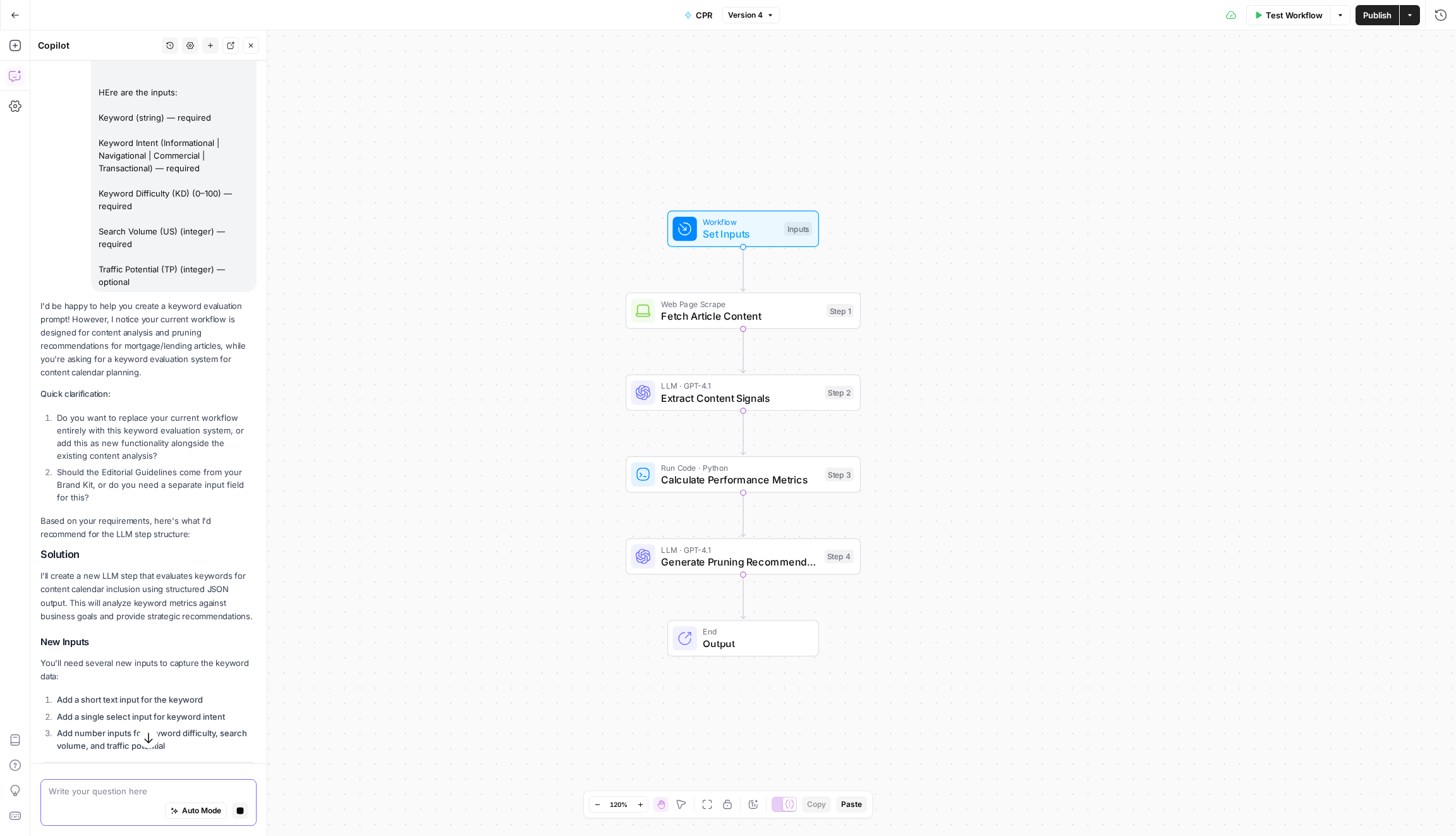
scroll to position [422, 0]
click at [11, 14] on icon "button" at bounding box center [15, 15] width 9 height 9
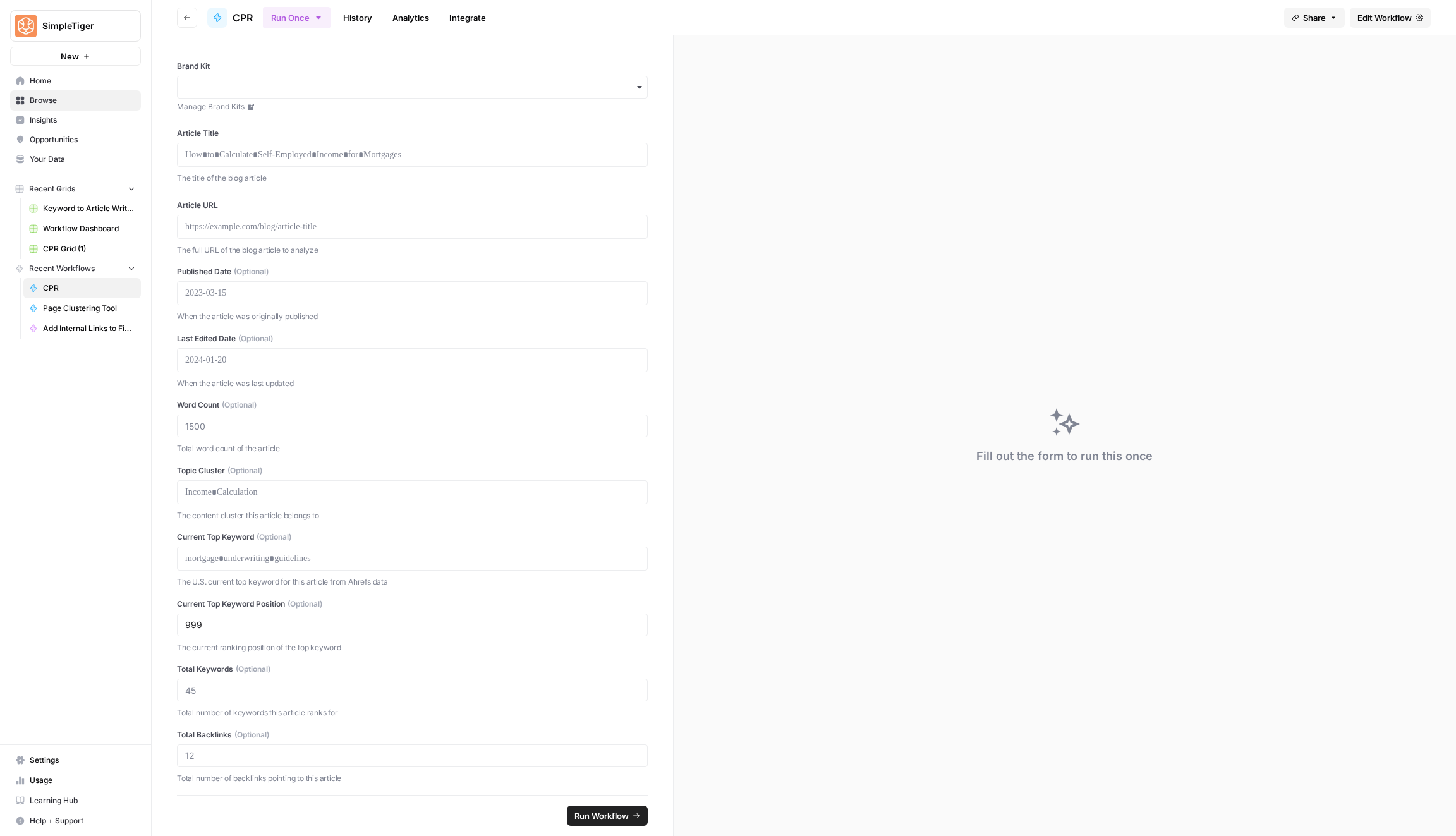
click at [70, 54] on span "New" at bounding box center [70, 56] width 18 height 13
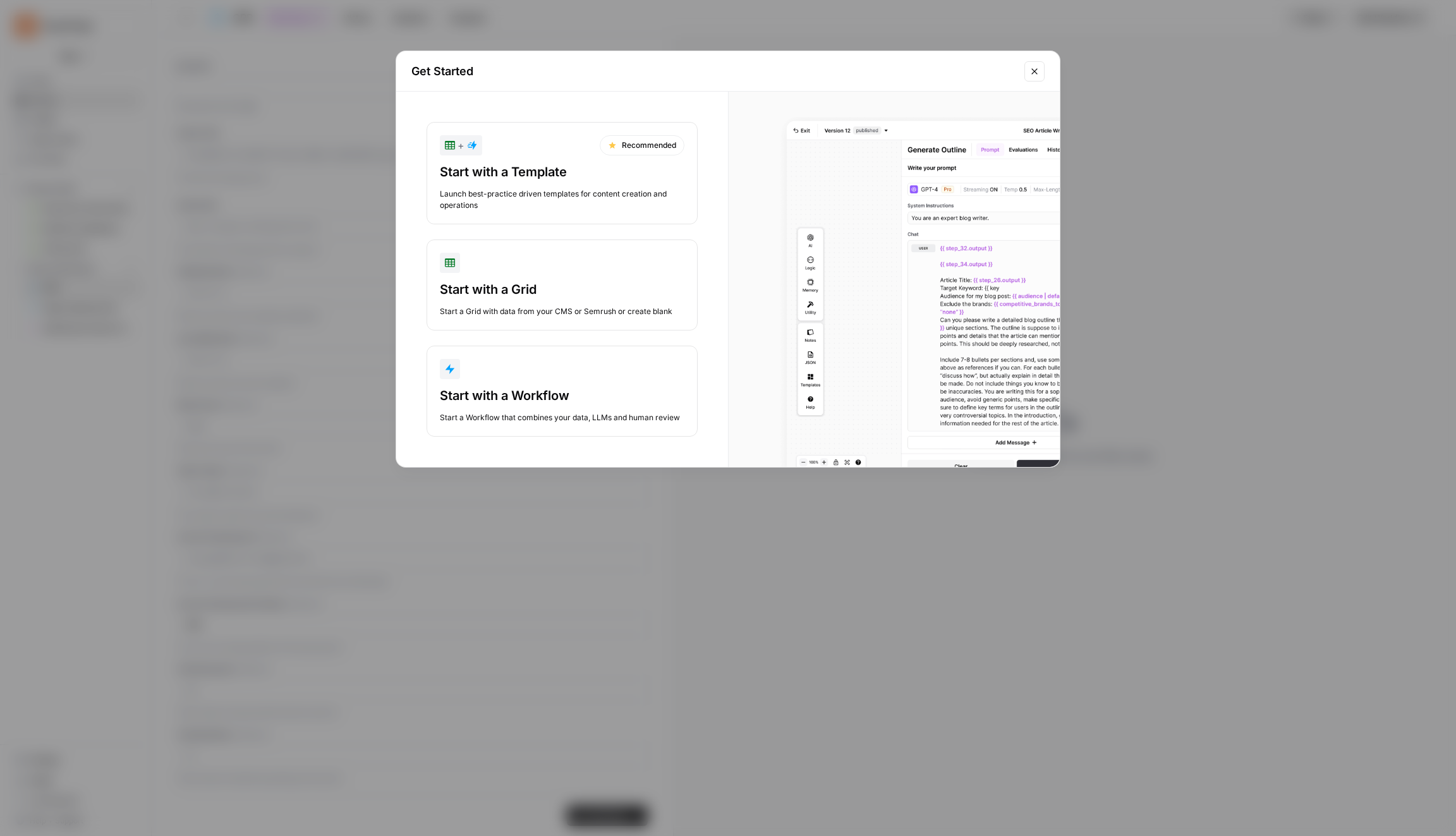
click at [546, 359] on div "button" at bounding box center [562, 369] width 245 height 20
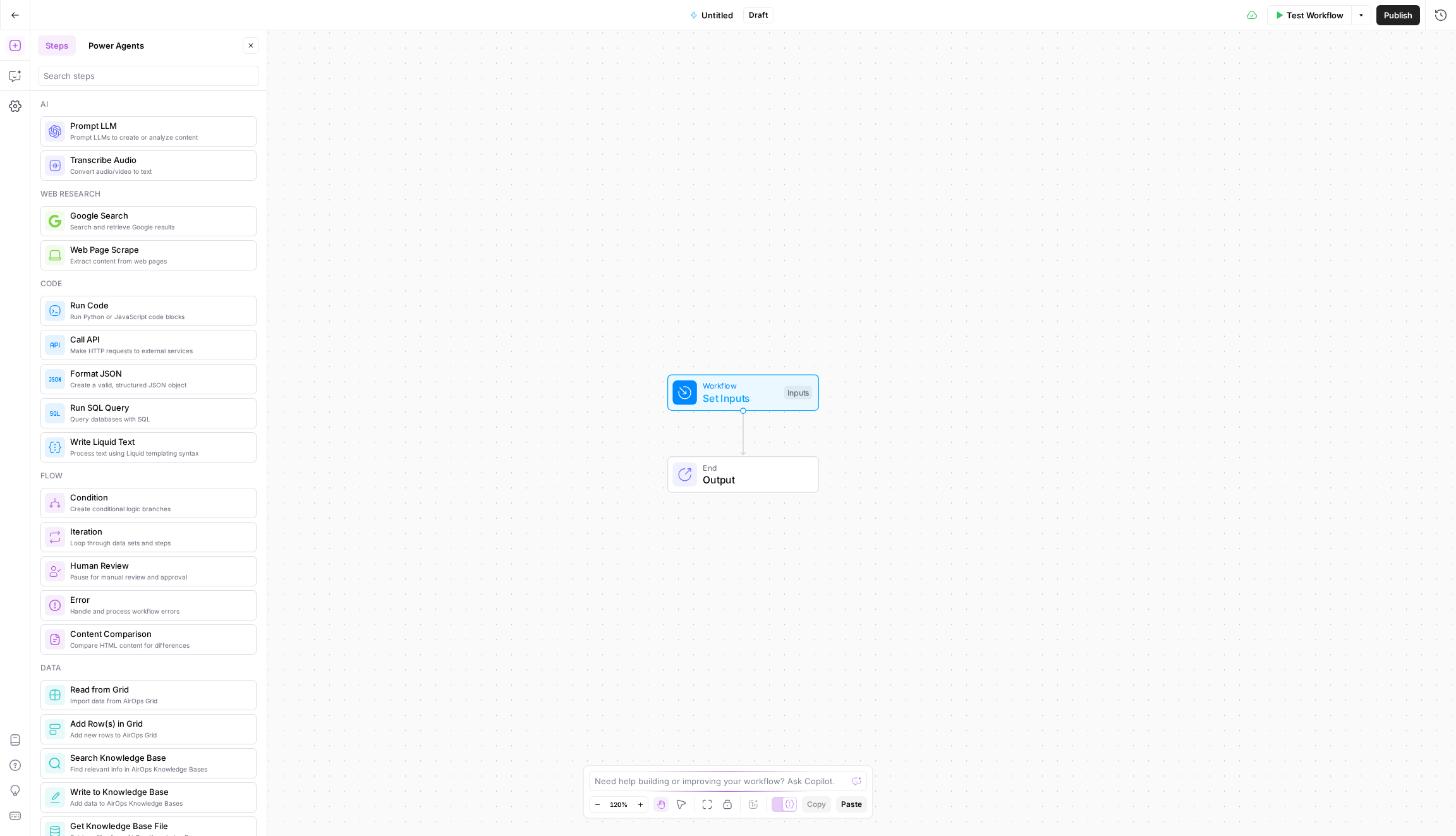
click at [781, 393] on div "Workflow Set Inputs Inputs Test Step" at bounding box center [742, 393] width 140 height 26
click at [1322, 93] on button "Add Field" at bounding box center [1319, 86] width 210 height 20
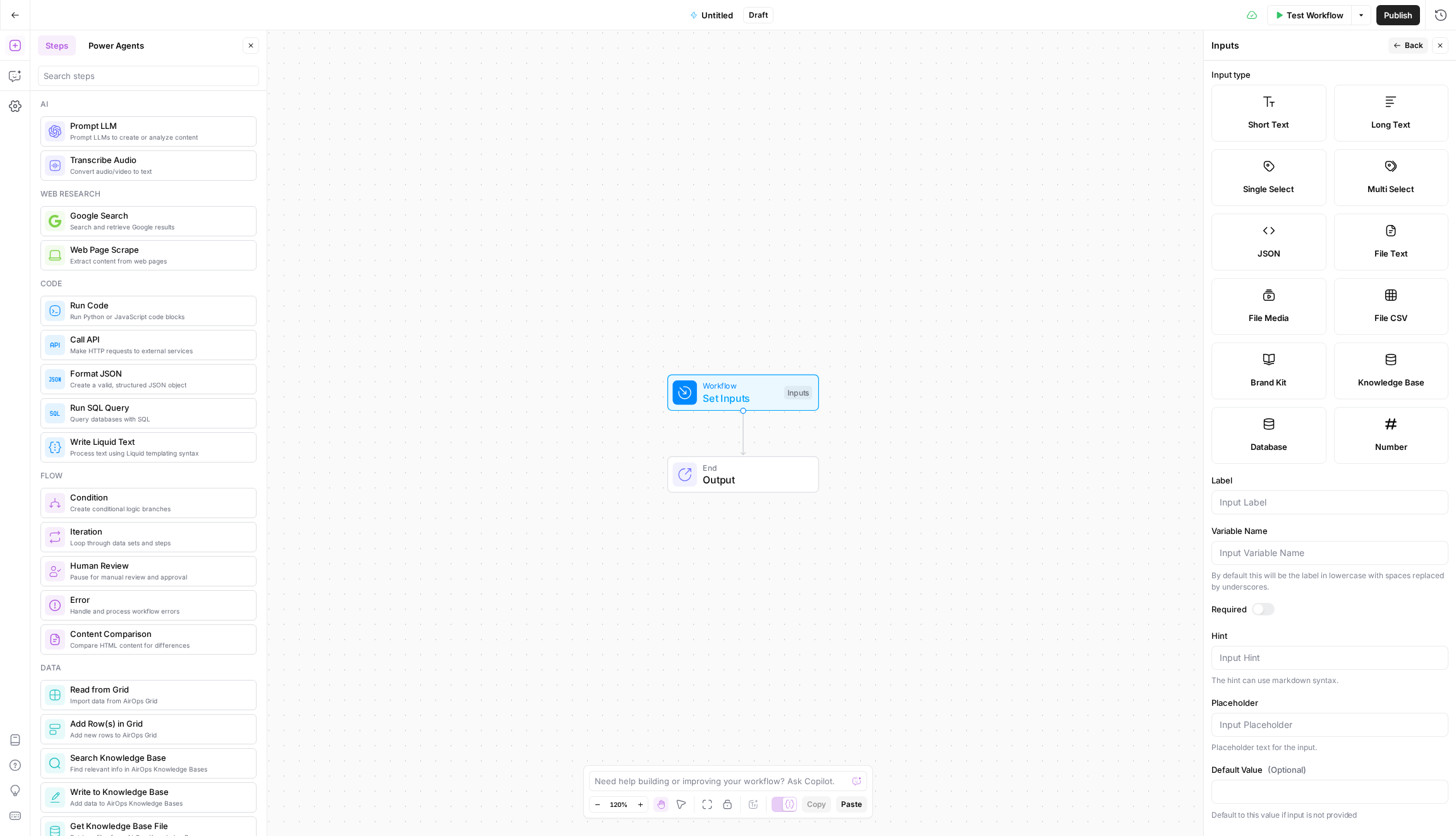
click at [1382, 304] on label "File CSV" at bounding box center [1391, 306] width 115 height 57
type textarea "Supports .csv file type"
click at [1286, 505] on input "Label" at bounding box center [1330, 502] width 220 height 13
type input "k"
type input "Ungraded Keyword Research"
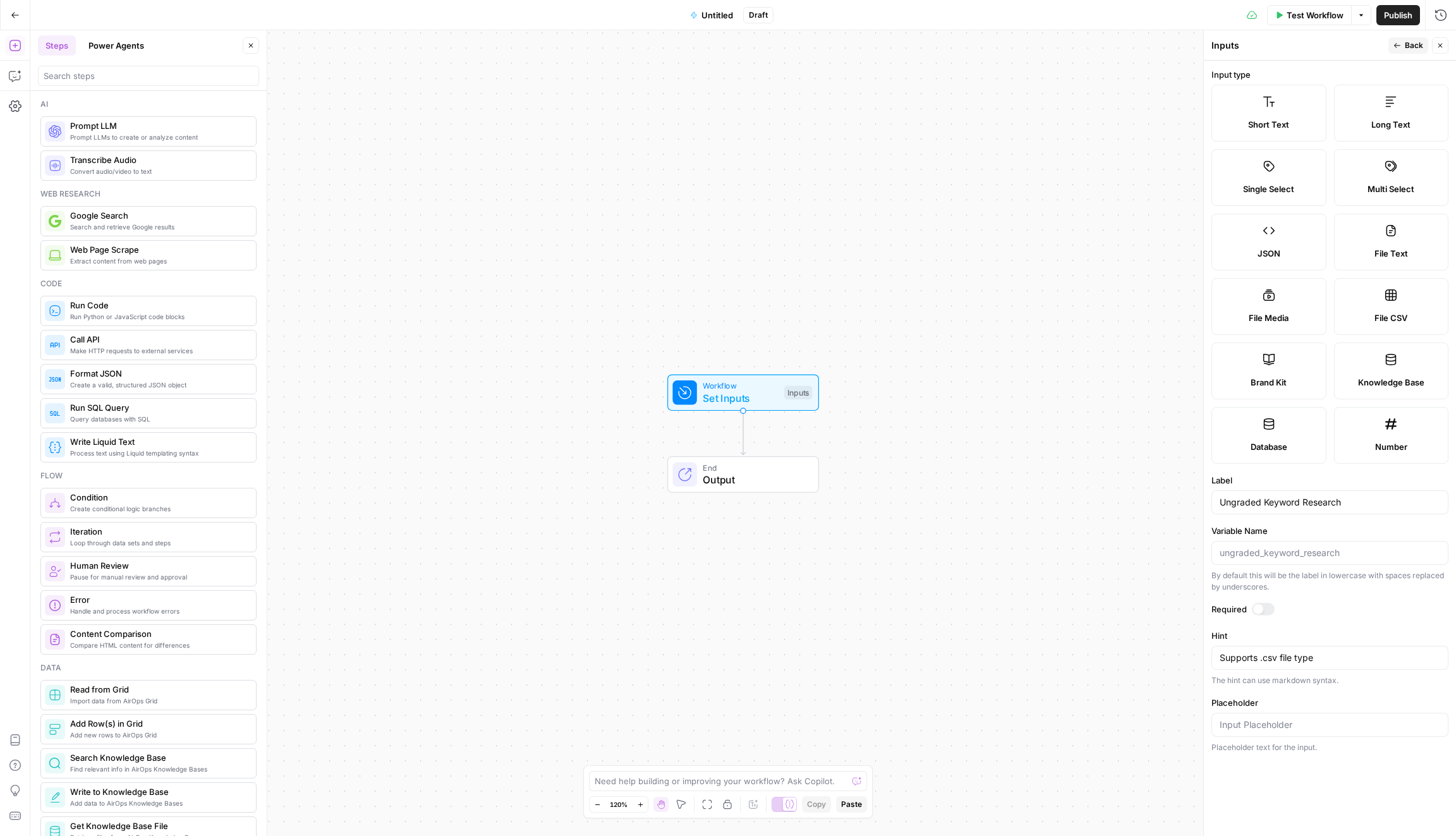
click at [1269, 608] on div at bounding box center [1263, 609] width 22 height 13
click at [1349, 655] on textarea "Supports .csv file type" at bounding box center [1330, 658] width 220 height 13
click at [1398, 45] on icon "button" at bounding box center [1397, 45] width 8 height 8
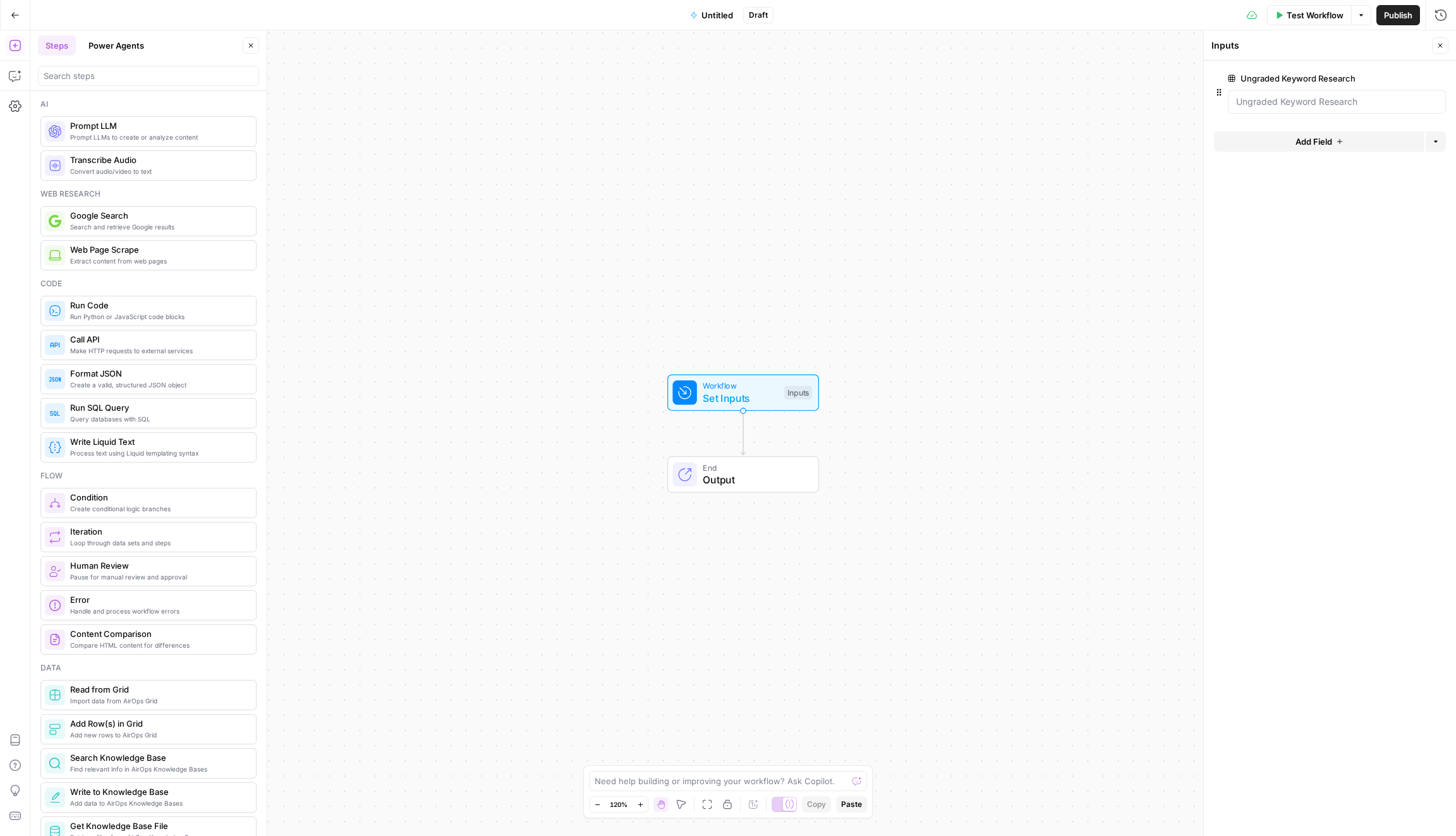
click at [1364, 146] on button "Add Field" at bounding box center [1319, 141] width 210 height 20
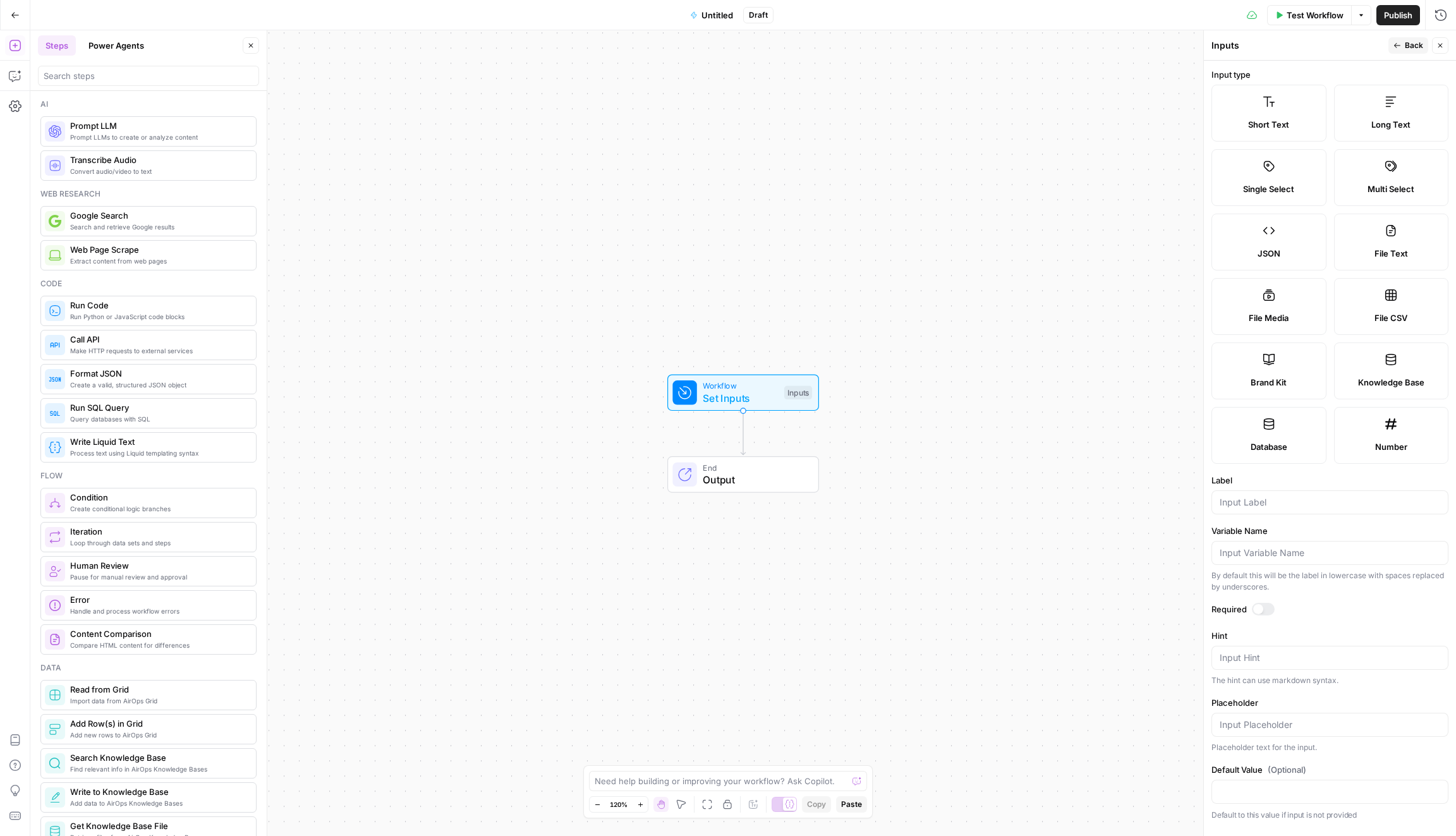
click at [1287, 383] on div "Brand Kit" at bounding box center [1269, 382] width 93 height 13
click at [1272, 612] on label "Required" at bounding box center [1330, 609] width 237 height 13
click at [1269, 607] on div at bounding box center [1263, 609] width 22 height 13
click at [1405, 48] on span "Back" at bounding box center [1414, 46] width 18 height 11
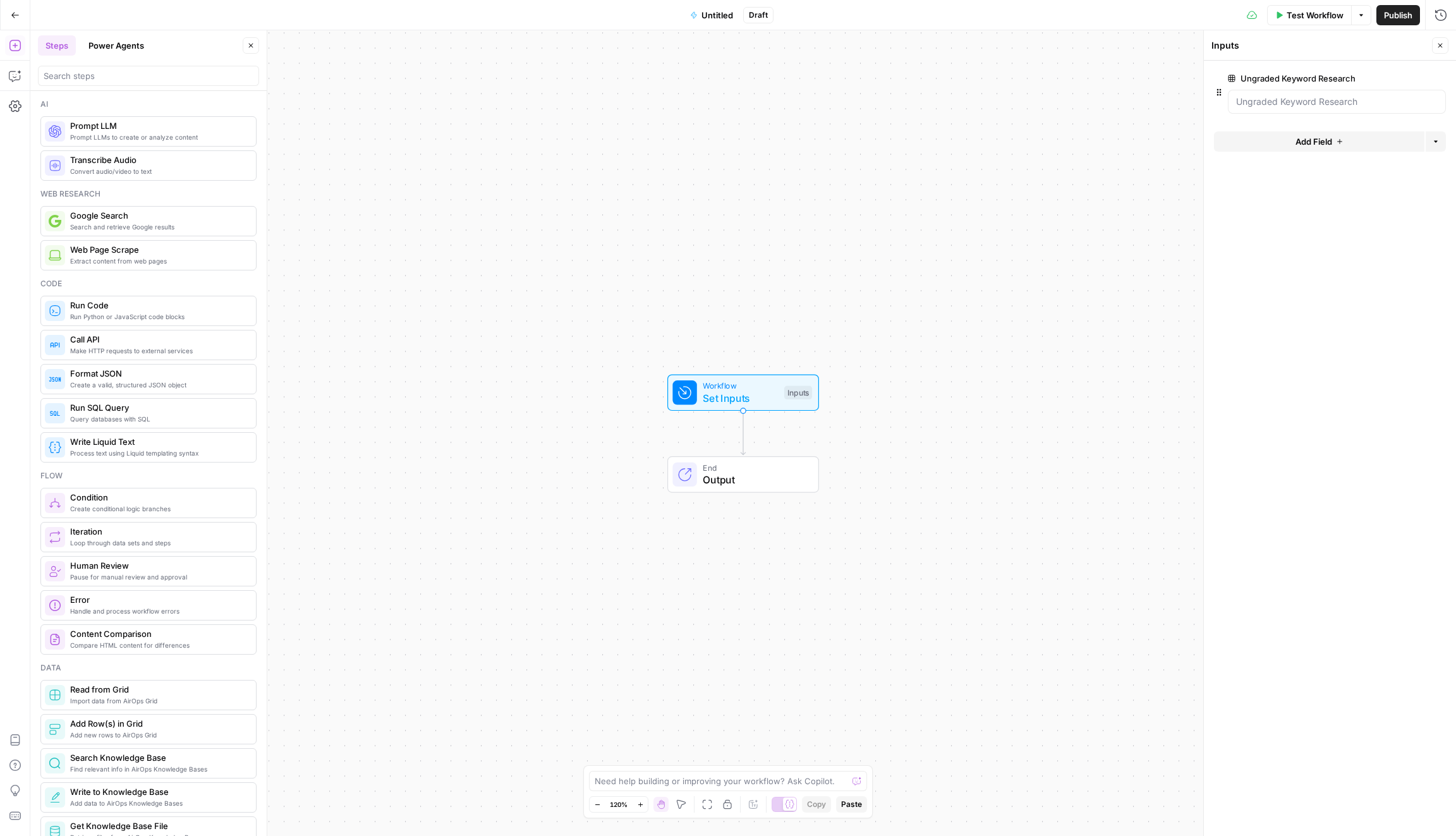
click at [1352, 146] on button "Add Field" at bounding box center [1319, 141] width 210 height 20
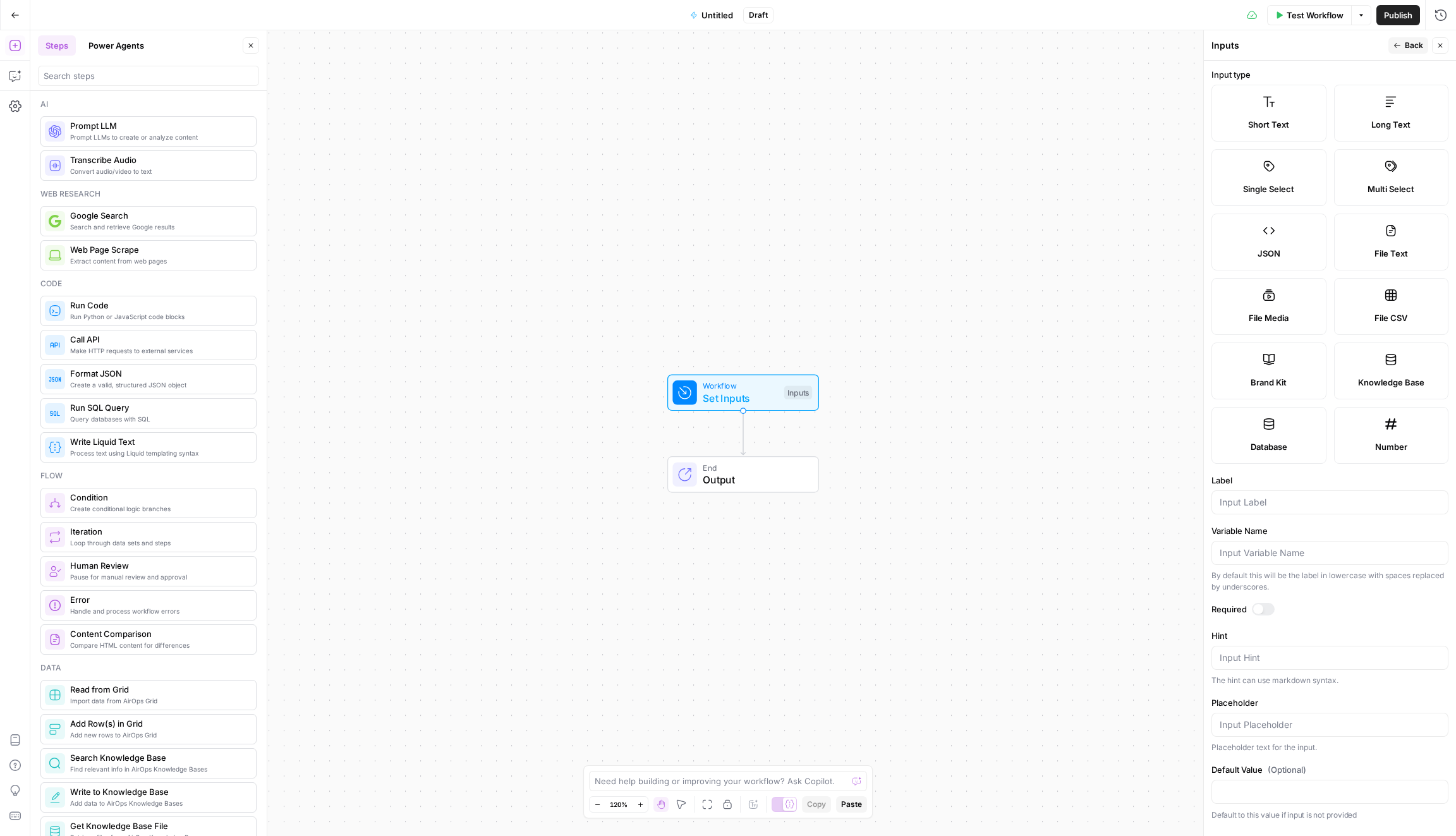
click at [1286, 371] on label "Brand Kit" at bounding box center [1269, 370] width 115 height 57
click at [1272, 505] on input "Label" at bounding box center [1330, 502] width 220 height 13
type input "Brand Kit"
click at [1411, 46] on span "Back" at bounding box center [1414, 46] width 18 height 11
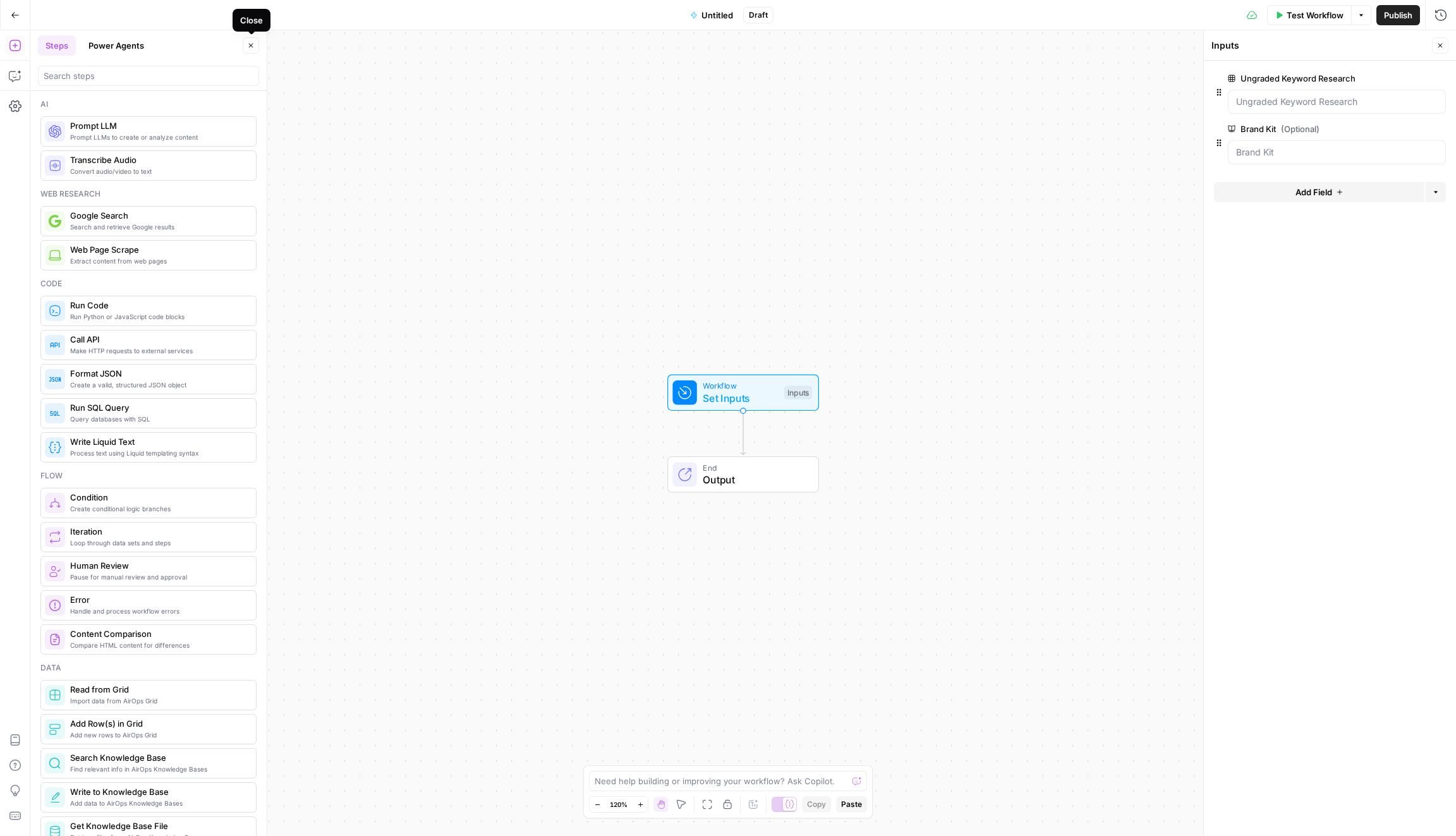
click at [250, 49] on button "Close" at bounding box center [250, 45] width 16 height 16
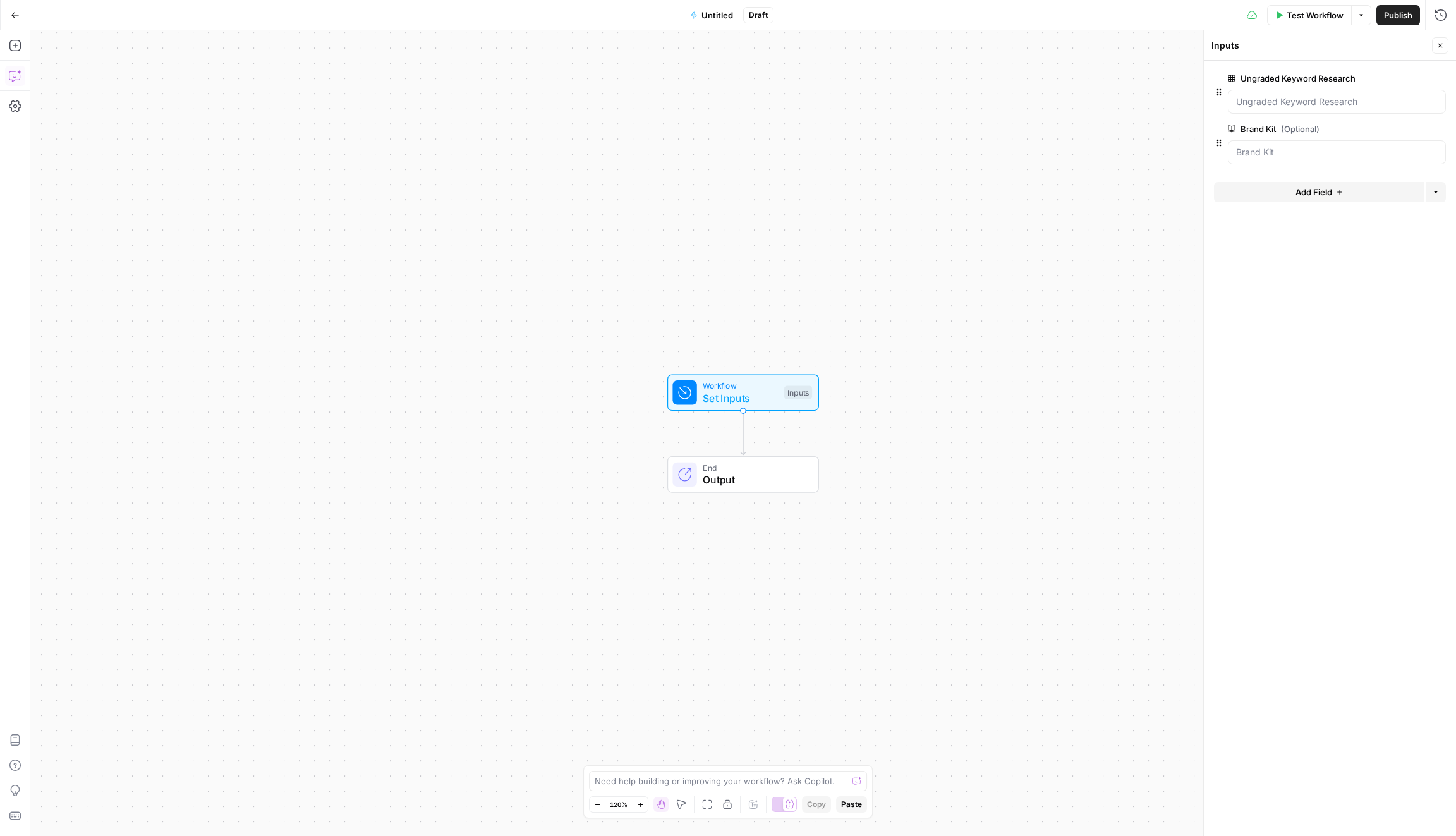
click at [18, 68] on button "Copilot" at bounding box center [15, 76] width 20 height 20
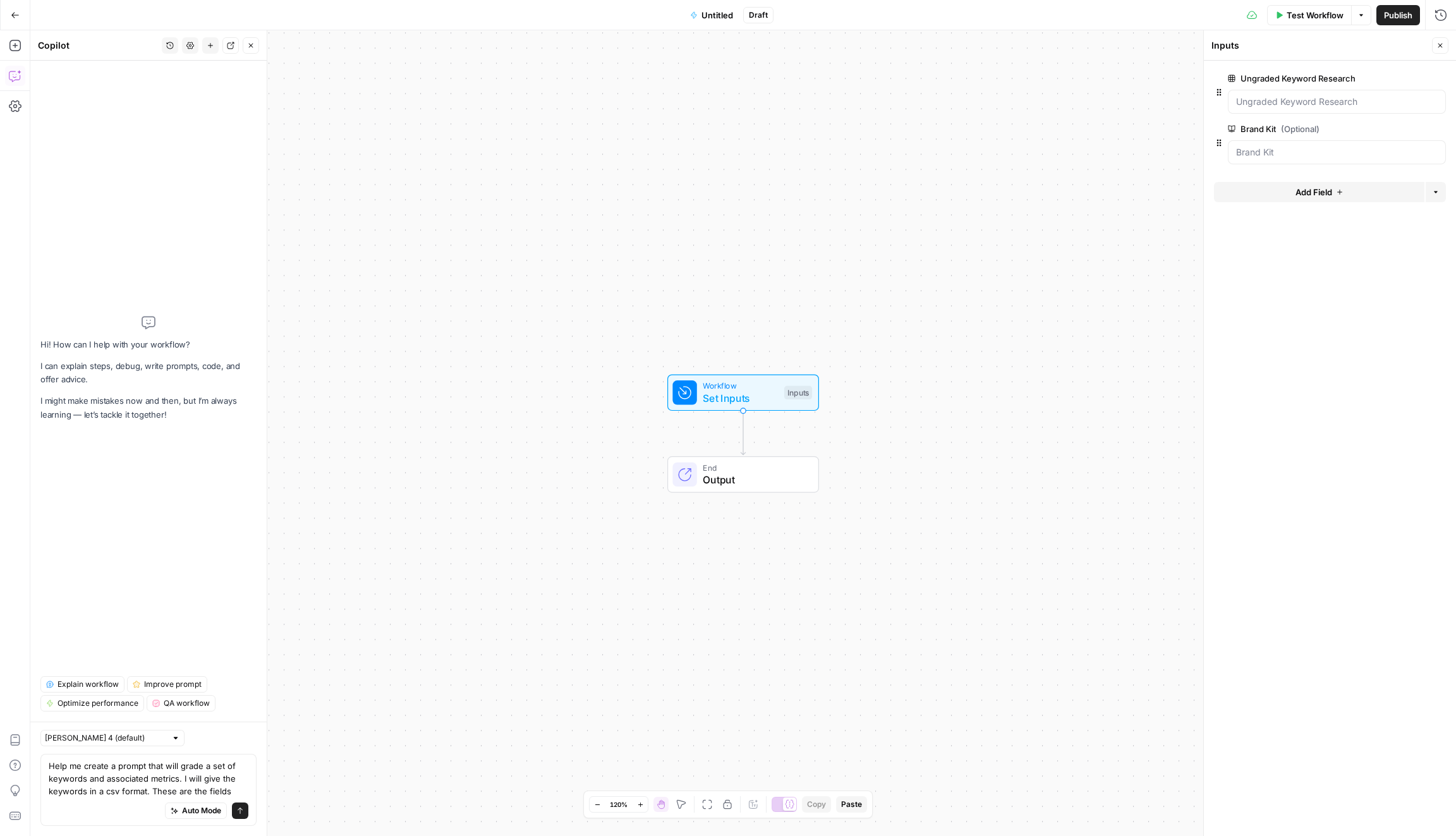
click at [154, 794] on textarea "Help me create a prompt that will grade a set of keywords and associated metric…" at bounding box center [148, 778] width 200 height 38
type textarea "Help me create a prompt that will grade a set of keywords and associated metric…"
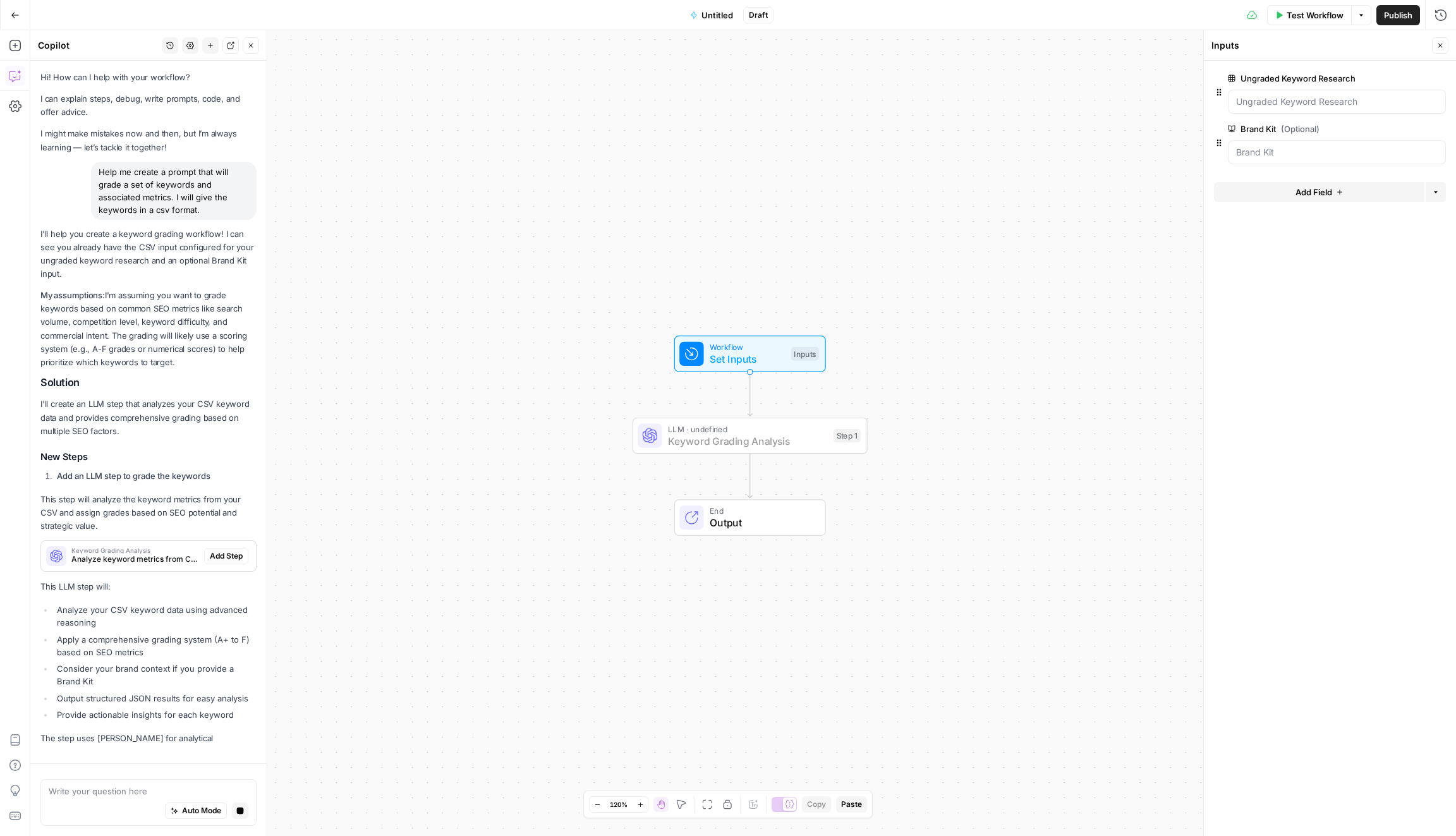
scroll to position [4, 0]
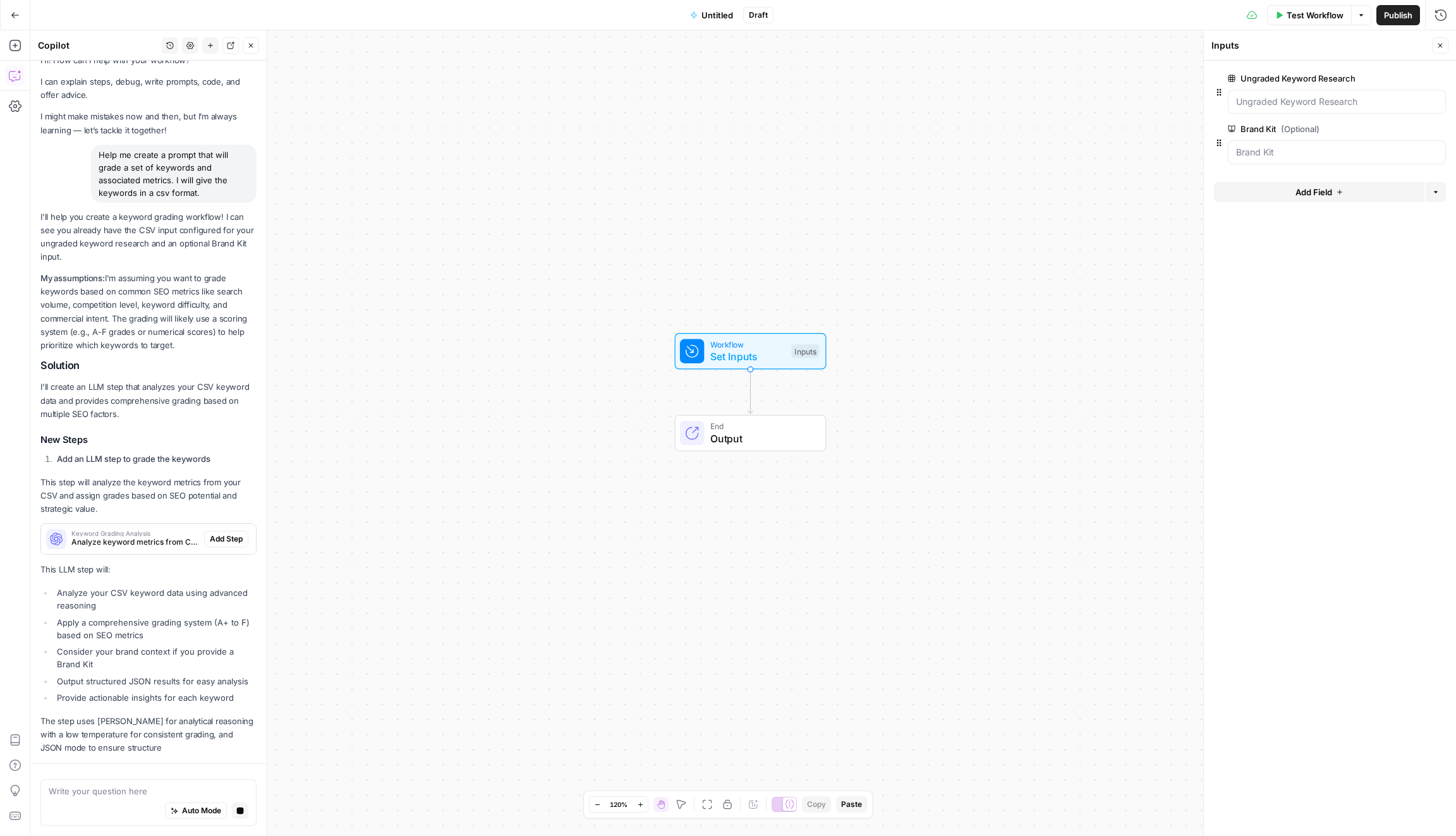
click at [236, 548] on div "Keyword Grading Analysis Analyze keyword metrics from CSV data and assign strat…" at bounding box center [149, 539] width 215 height 20
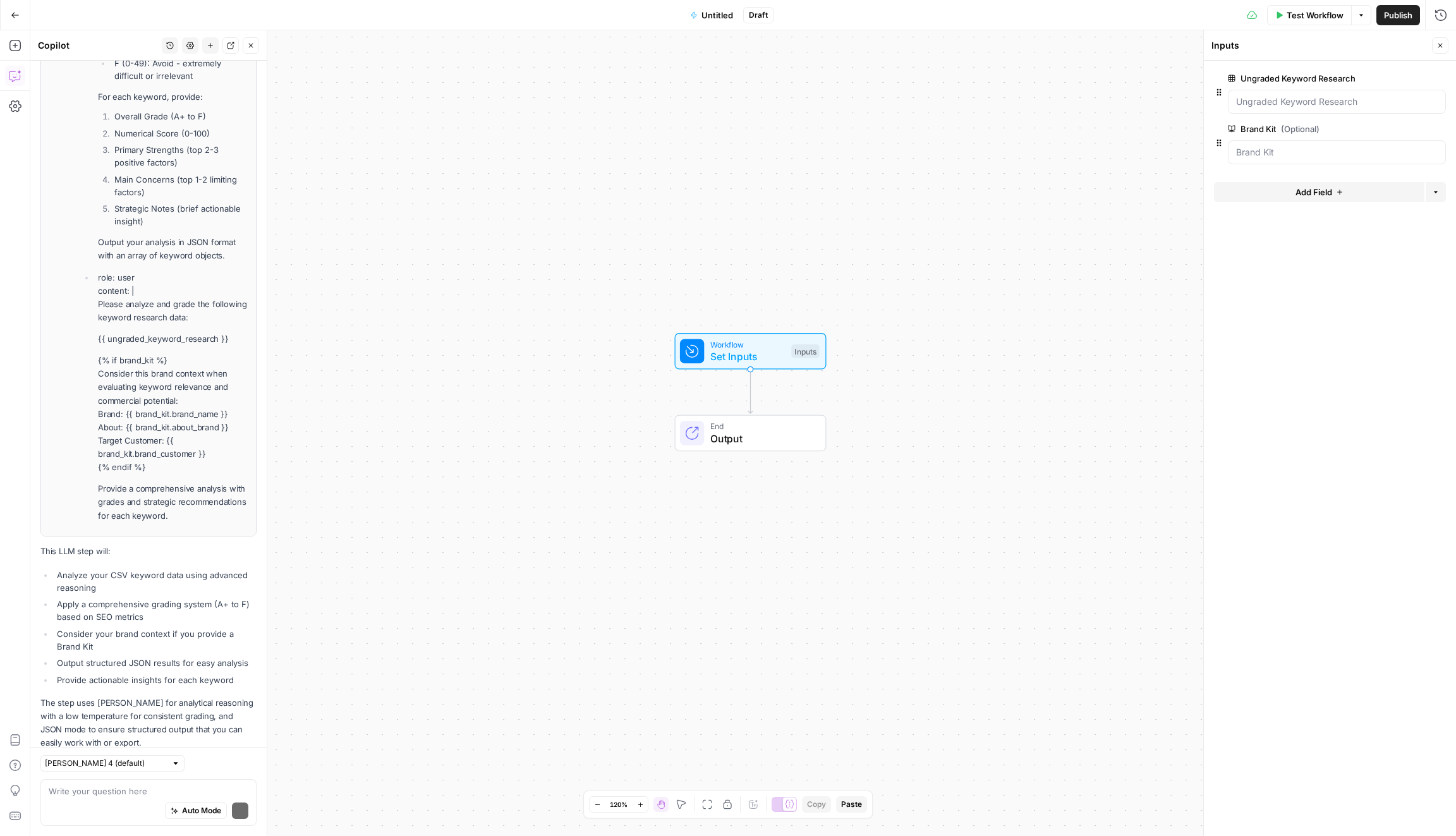
scroll to position [1405, 0]
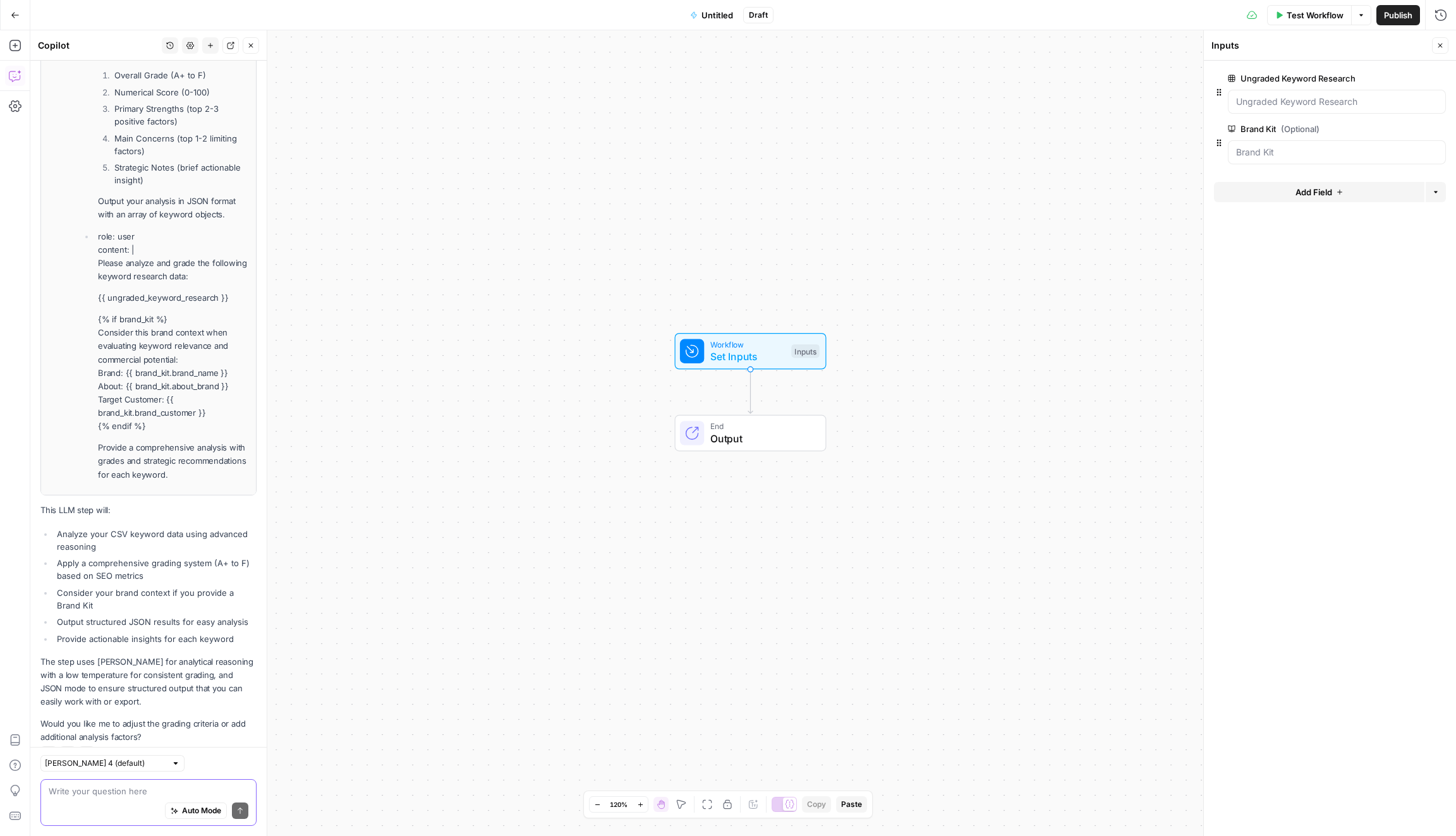
click at [180, 805] on button "Auto Mode" at bounding box center [196, 810] width 62 height 16
click at [189, 809] on span "Auto Mode" at bounding box center [202, 811] width 39 height 11
click at [153, 795] on textarea at bounding box center [148, 791] width 200 height 13
type textarea "U"
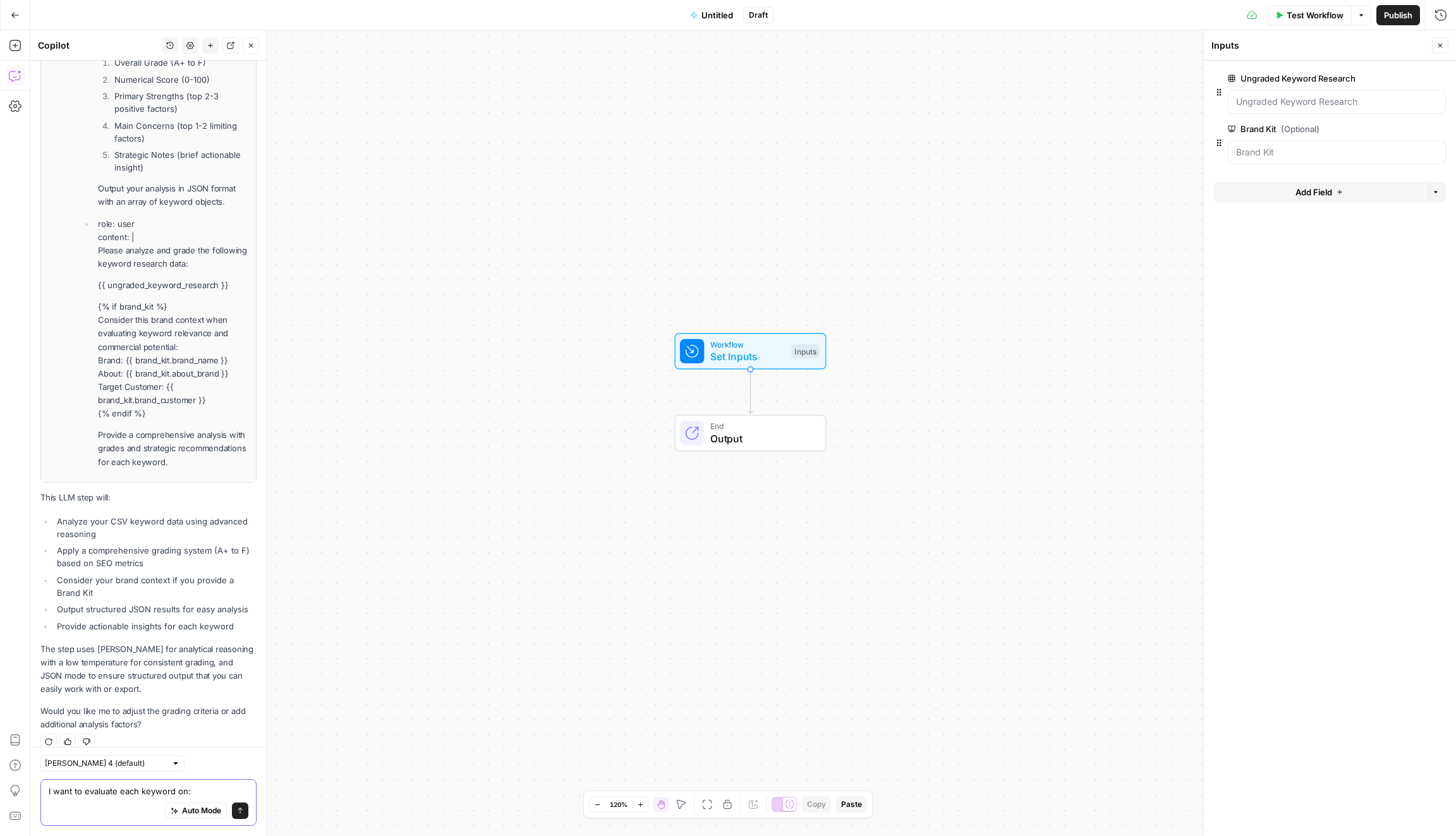
click at [214, 785] on textarea "I want to evaluate each keyword on:" at bounding box center [148, 791] width 200 height 13
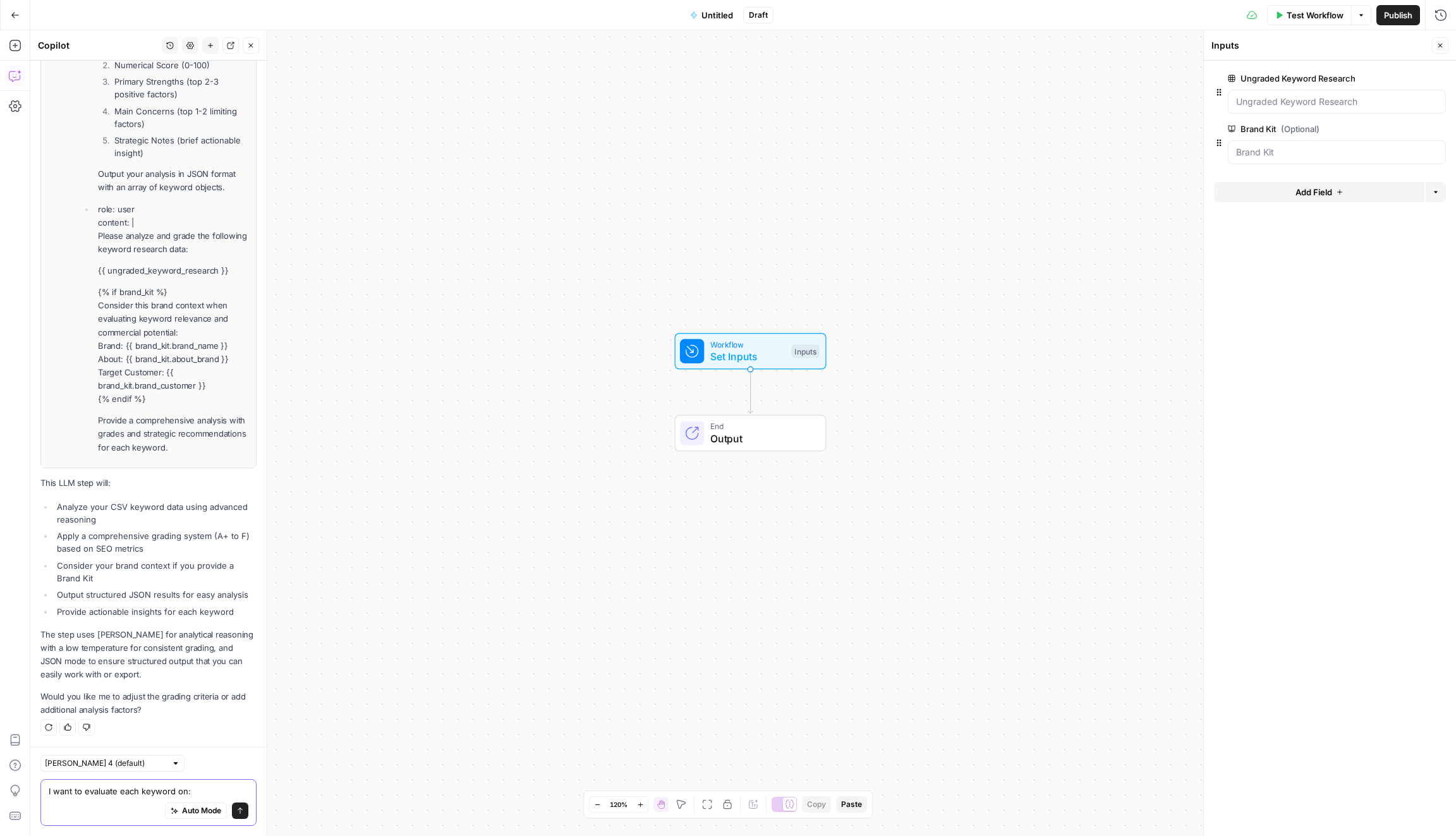
paste textarea "Keyword Intent (Informational | Navigational | Commercial | Transactional) — re…"
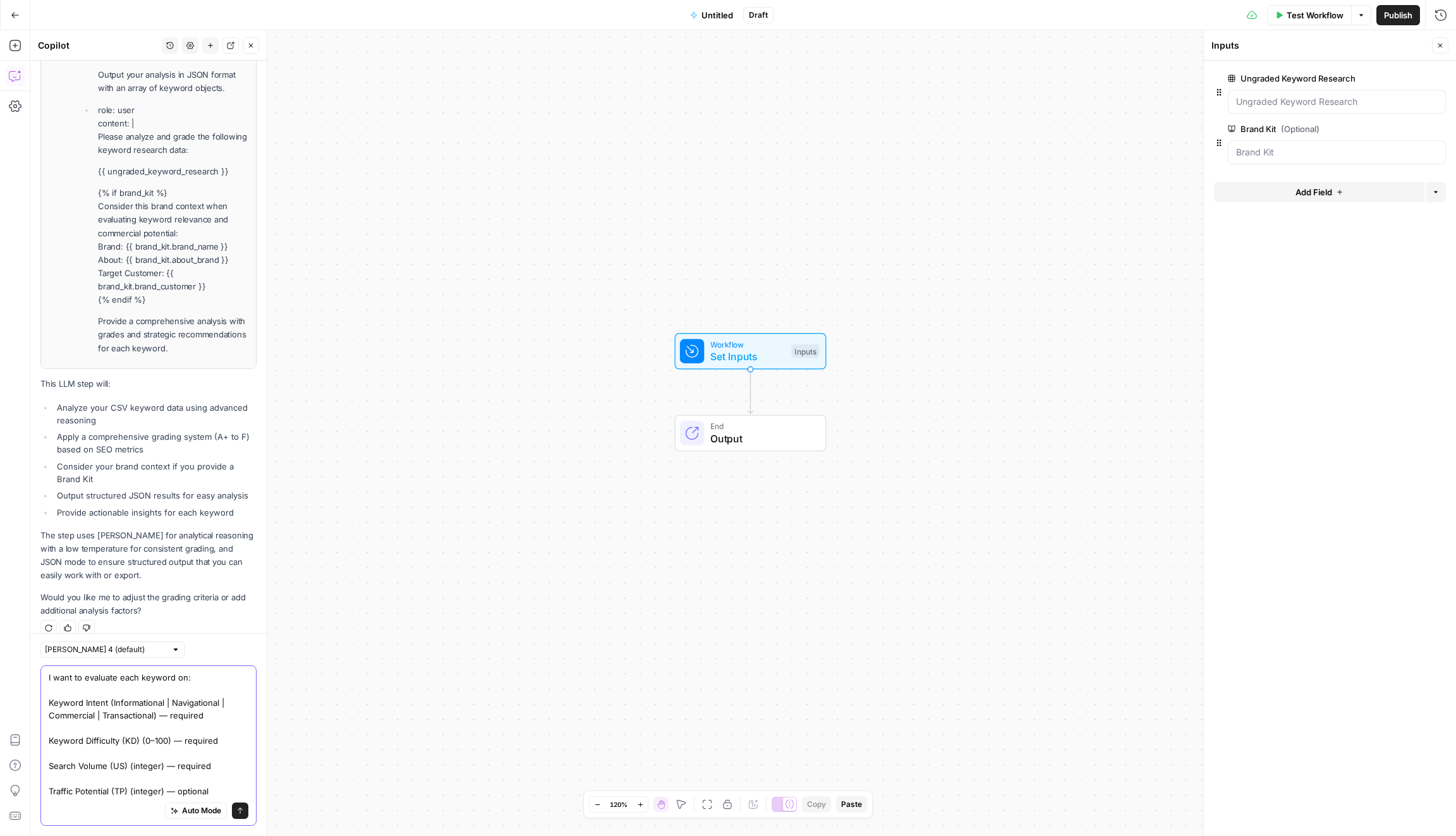
drag, startPoint x: 218, startPoint y: 706, endPoint x: 159, endPoint y: 703, distance: 59.1
click at [159, 704] on textarea "I want to evaluate each keyword on: Keyword Intent (Informational | Navigationa…" at bounding box center [148, 734] width 200 height 126
drag, startPoint x: 231, startPoint y: 732, endPoint x: 173, endPoint y: 732, distance: 58.0
click at [173, 732] on textarea "I want to evaluate each keyword on: Keyword Intent (Informational | Navigationa…" at bounding box center [148, 734] width 200 height 126
drag, startPoint x: 224, startPoint y: 761, endPoint x: 171, endPoint y: 757, distance: 53.2
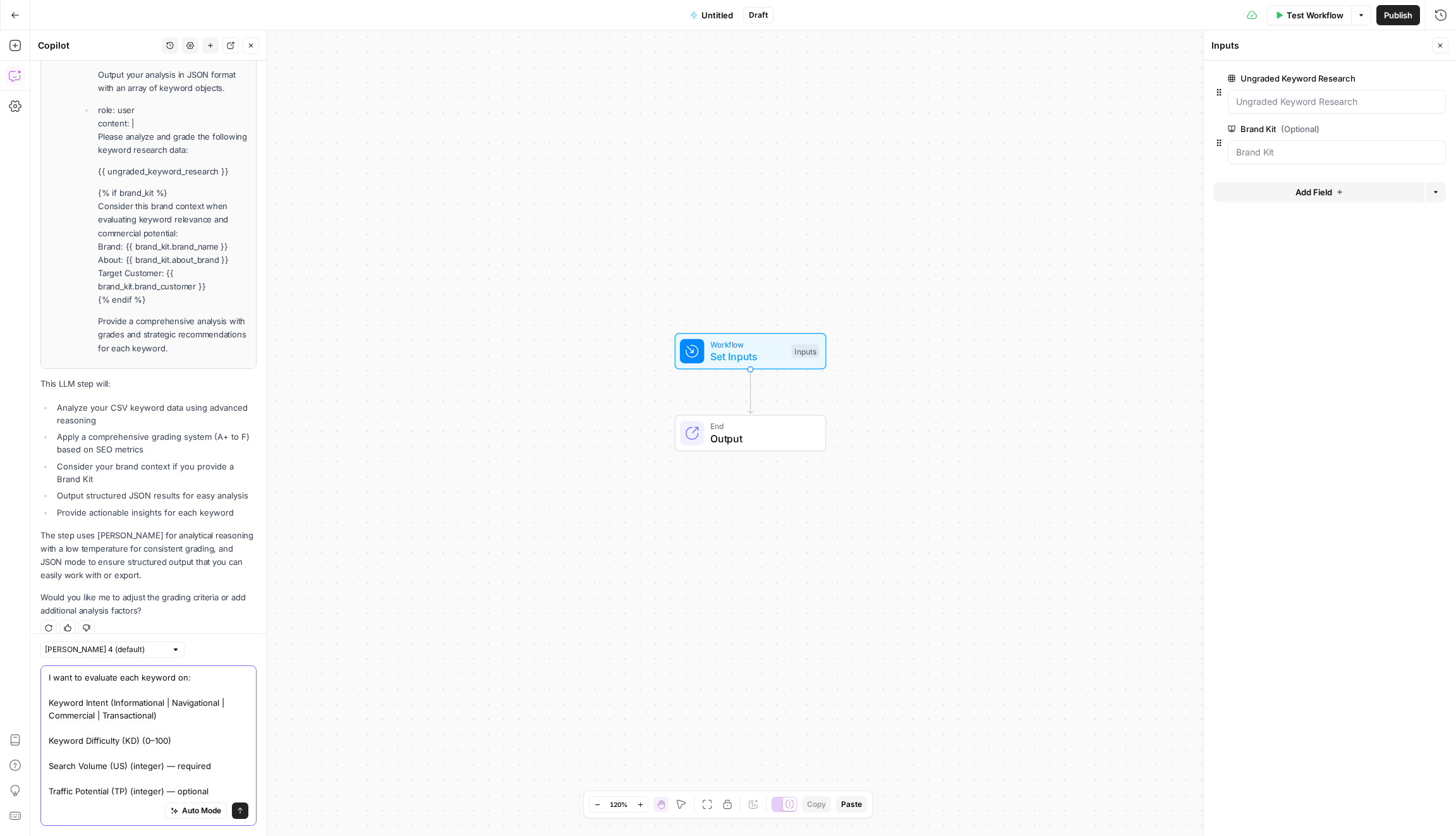
click at [171, 757] on textarea "I want to evaluate each keyword on: Keyword Intent (Informational | Navigationa…" at bounding box center [148, 734] width 200 height 126
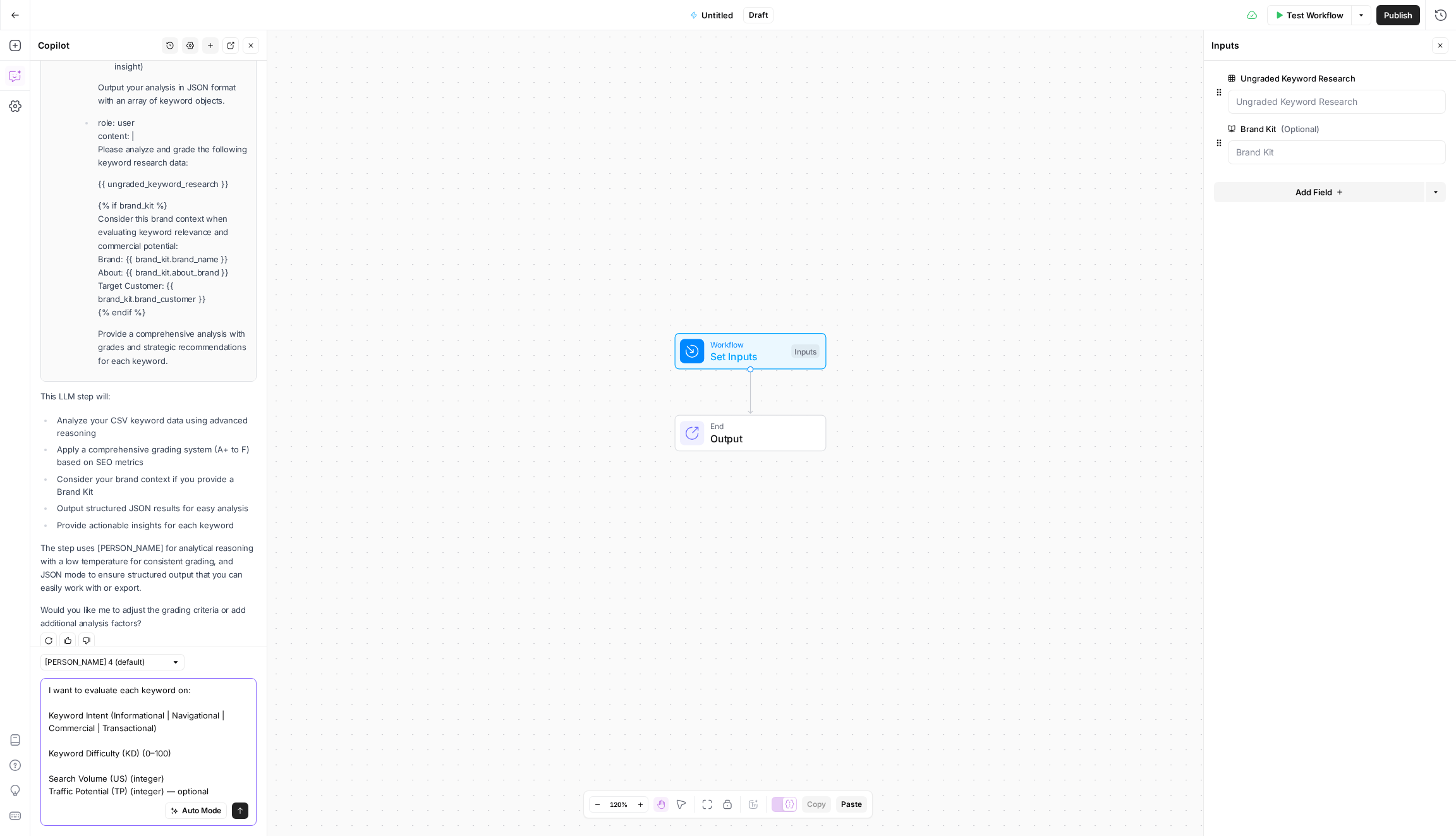
drag, startPoint x: 214, startPoint y: 781, endPoint x: 167, endPoint y: 780, distance: 47.0
click at [167, 780] on textarea "I want to evaluate each keyword on: Keyword Intent (Informational | Navigationa…" at bounding box center [148, 741] width 200 height 114
click at [133, 754] on textarea "I want to evaluate each keyword on: Keyword Intent (Informational | Navigationa…" at bounding box center [148, 741] width 200 height 114
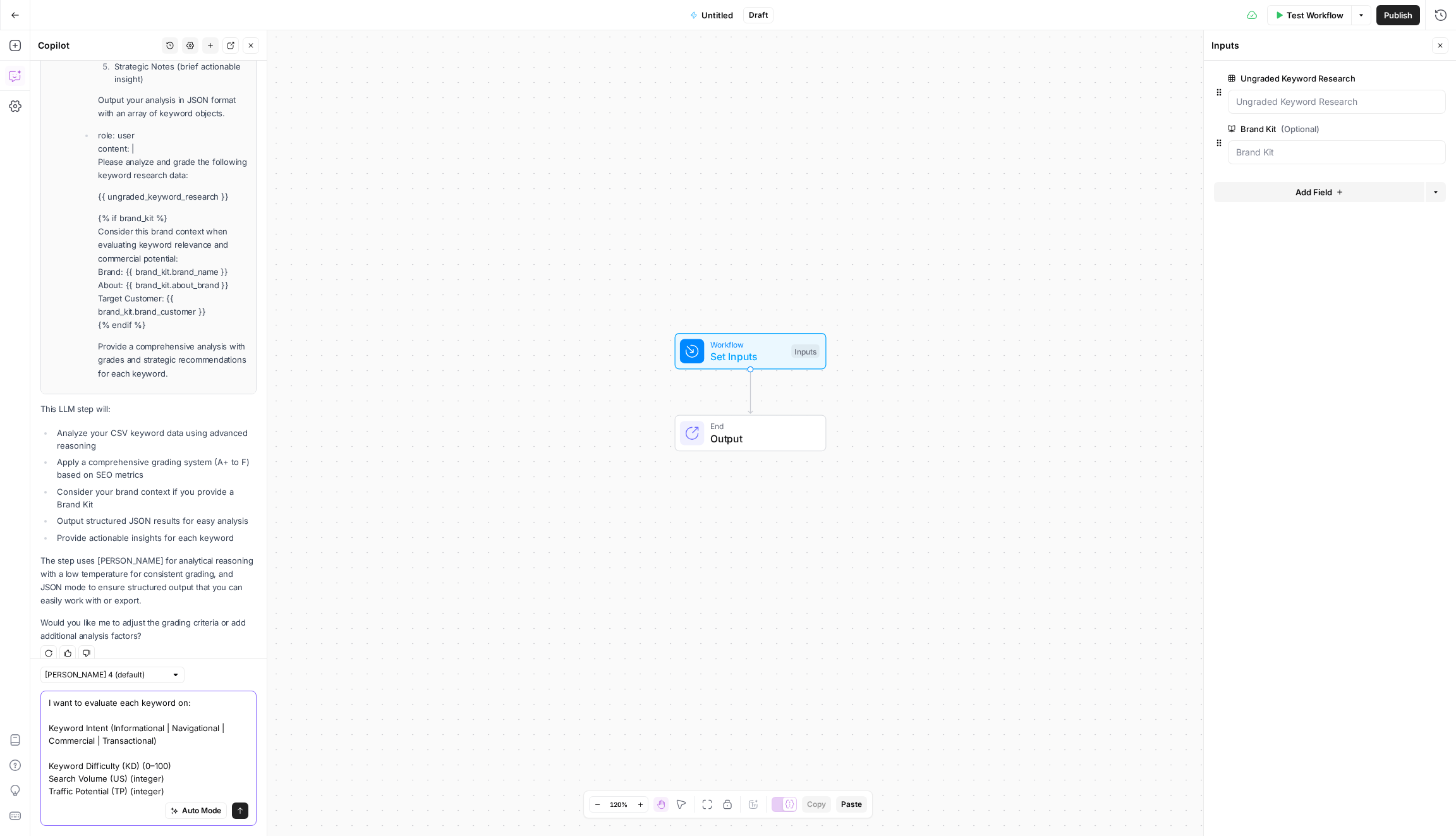
click at [125, 740] on textarea "I want to evaluate each keyword on: Keyword Intent (Informational | Navigationa…" at bounding box center [148, 747] width 200 height 101
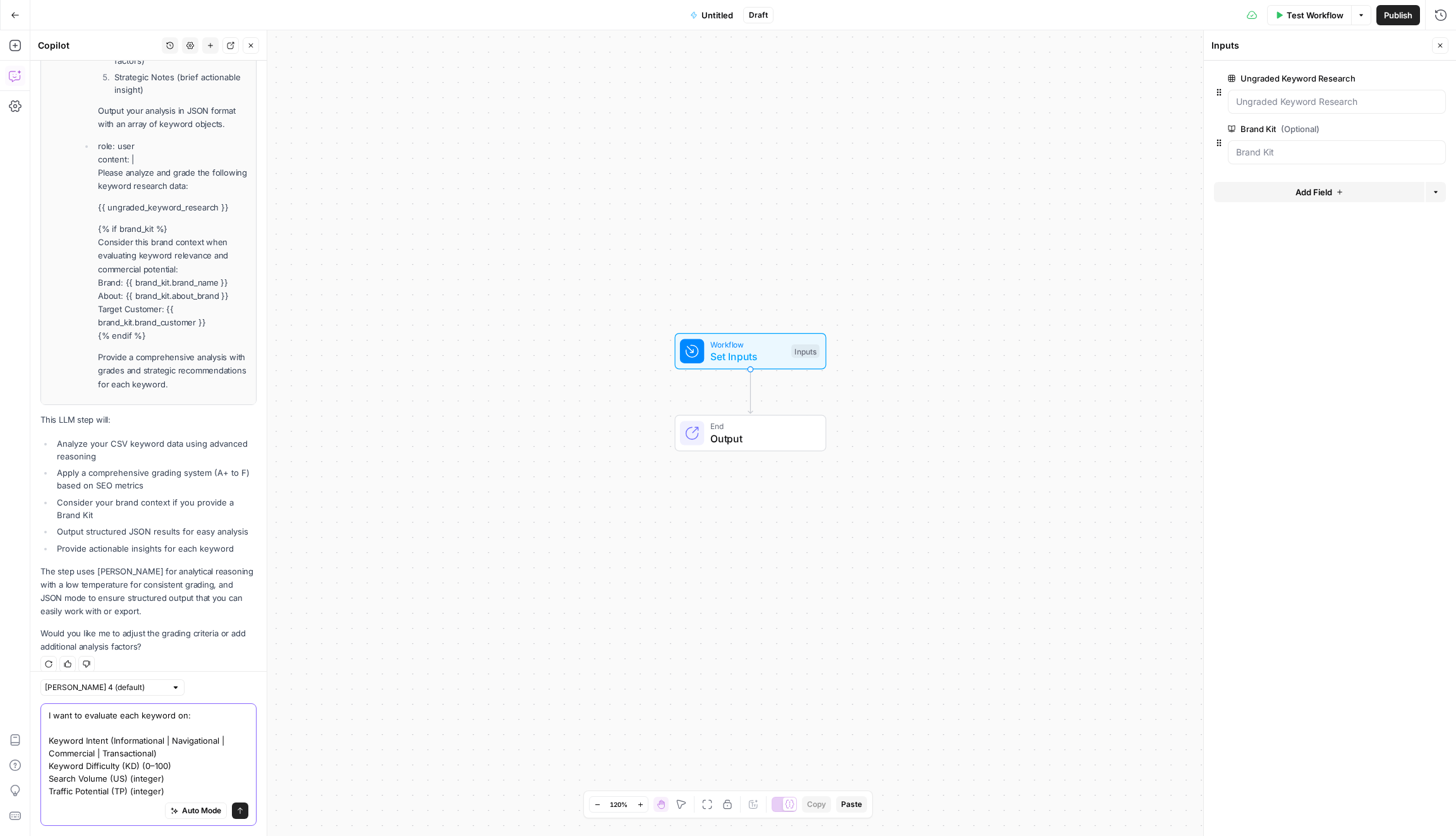
scroll to position [1493, 0]
click at [173, 728] on textarea "I want to evaluate each keyword on: Keyword Intent (Informational | Navigationa…" at bounding box center [148, 753] width 200 height 88
click at [100, 746] on textarea "I want to evaluate each keyword on: Keyword Intent (Informational, Navigational…" at bounding box center [148, 753] width 200 height 88
click at [228, 729] on textarea "I want to evaluate each keyword on: Keyword Intent (Informational, Navigational…" at bounding box center [148, 753] width 200 height 88
click at [184, 754] on textarea "I want to evaluate each keyword on: Keyword Intent (Informational, Navigational…" at bounding box center [148, 753] width 200 height 88
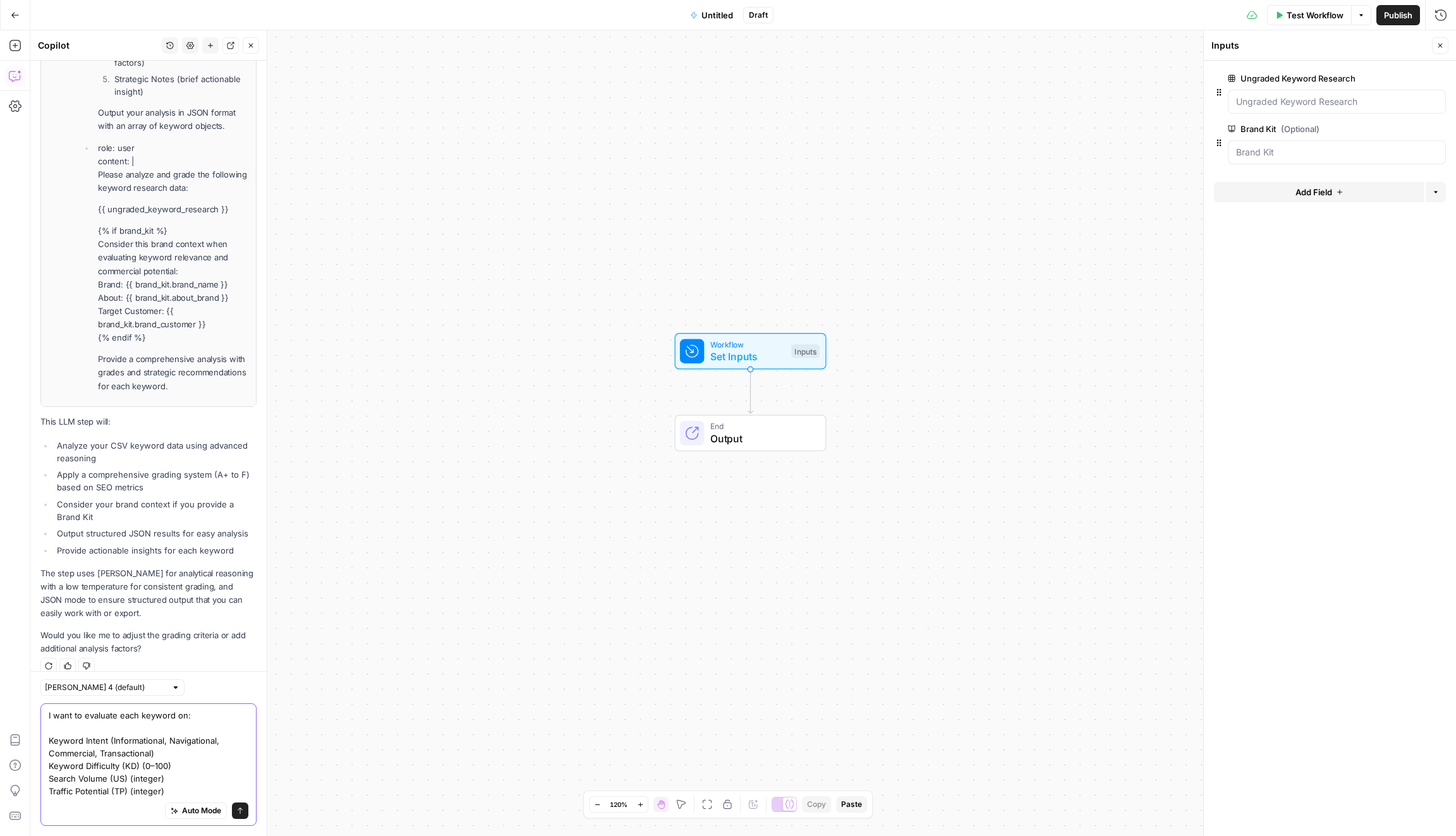
drag, startPoint x: 182, startPoint y: 777, endPoint x: 142, endPoint y: 775, distance: 40.0
click at [142, 775] on textarea "I want to evaluate each keyword on: Keyword Intent (Informational, Navigational…" at bounding box center [148, 753] width 200 height 88
drag, startPoint x: 163, startPoint y: 767, endPoint x: 131, endPoint y: 766, distance: 32.0
click at [131, 766] on textarea "I want to evaluate each keyword on: Keyword Intent (Informational, Navigational…" at bounding box center [148, 753] width 200 height 88
drag, startPoint x: 139, startPoint y: 764, endPoint x: 111, endPoint y: 763, distance: 28.0
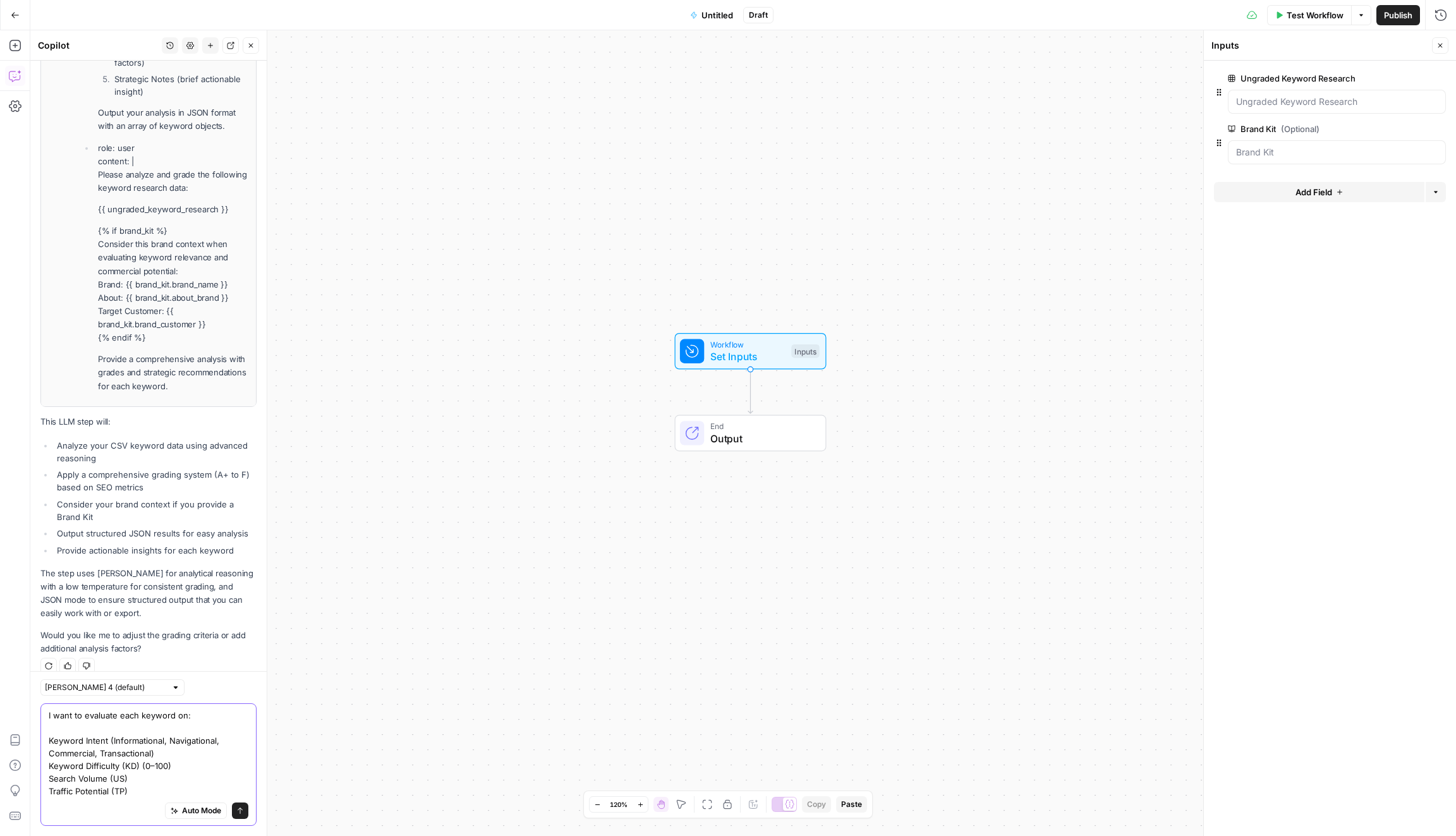
click at [111, 763] on textarea "I want to evaluate each keyword on: Keyword Intent (Informational, Navigational…" at bounding box center [148, 753] width 200 height 88
drag, startPoint x: 174, startPoint y: 754, endPoint x: 144, endPoint y: 753, distance: 30.0
click at [144, 753] on textarea "I want to evaluate each keyword on: Keyword Intent (Informational, Navigational…" at bounding box center [148, 753] width 200 height 88
click at [170, 783] on textarea "I want to evaluate each keyword on: Keyword Intent (Informational, Navigational…" at bounding box center [148, 753] width 200 height 88
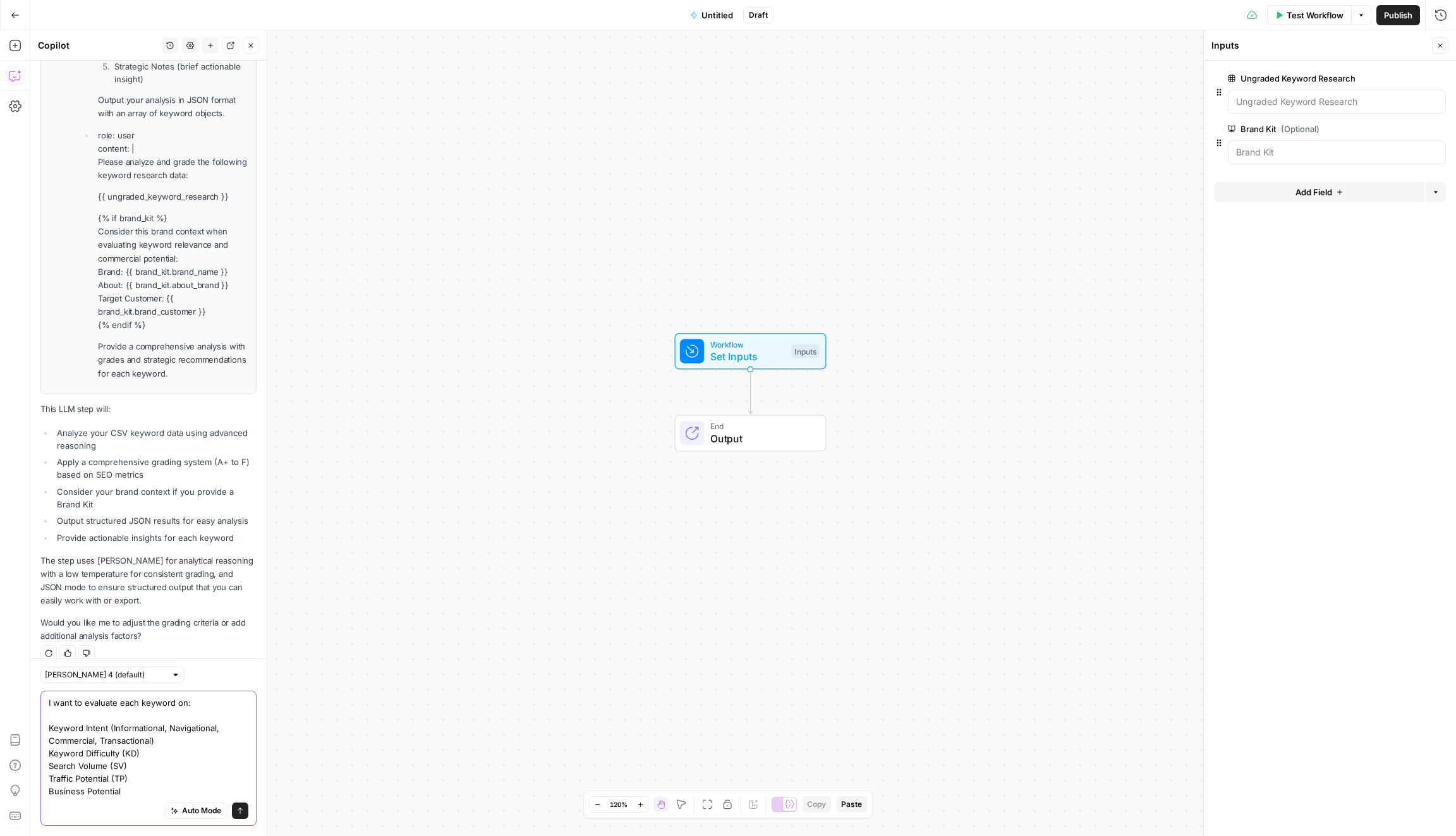
scroll to position [1518, 0]
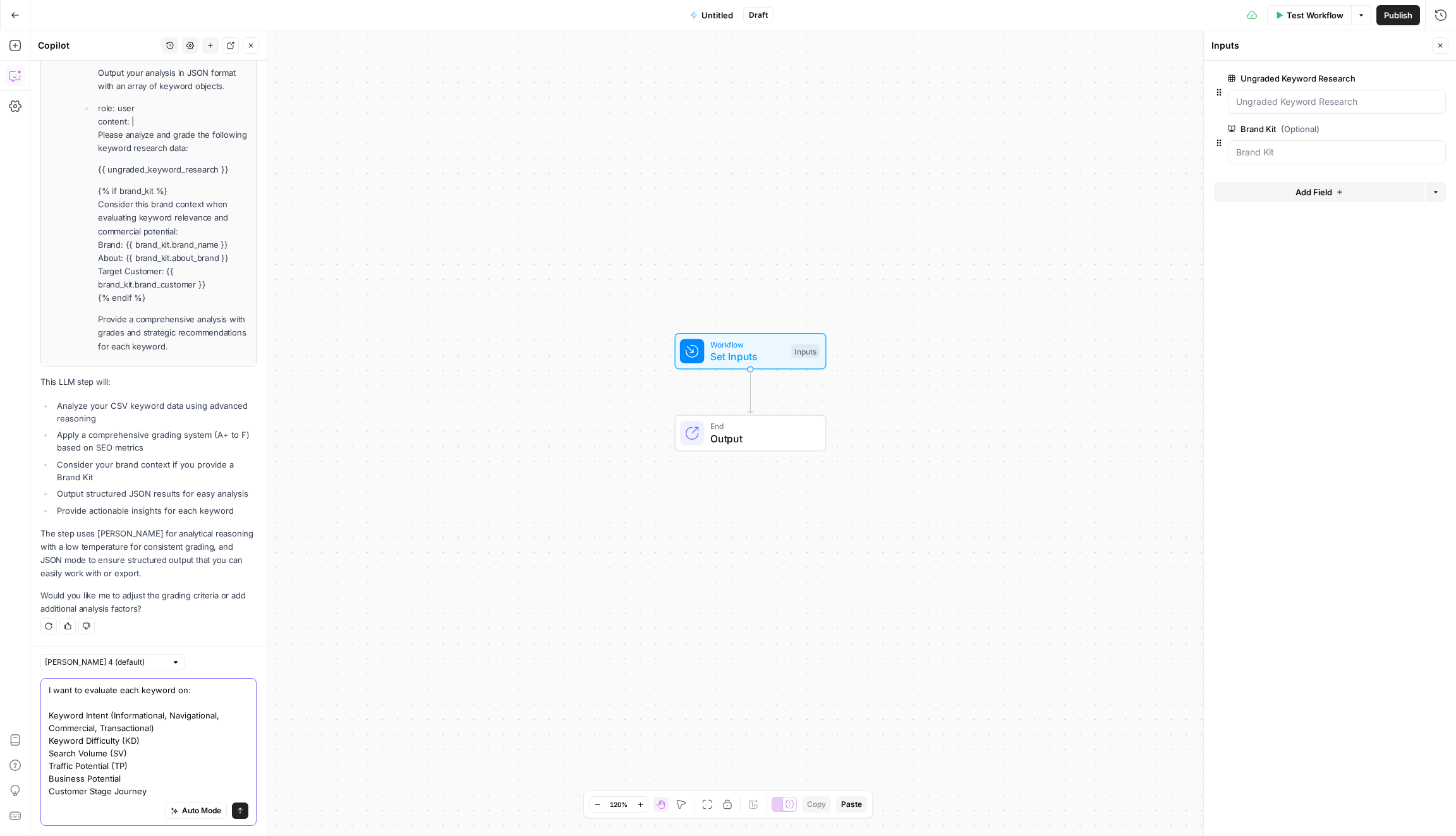
paste textarea "Keyword Difficulty (KD) Estimates how hard it is to rank in the top 10 Google r…"
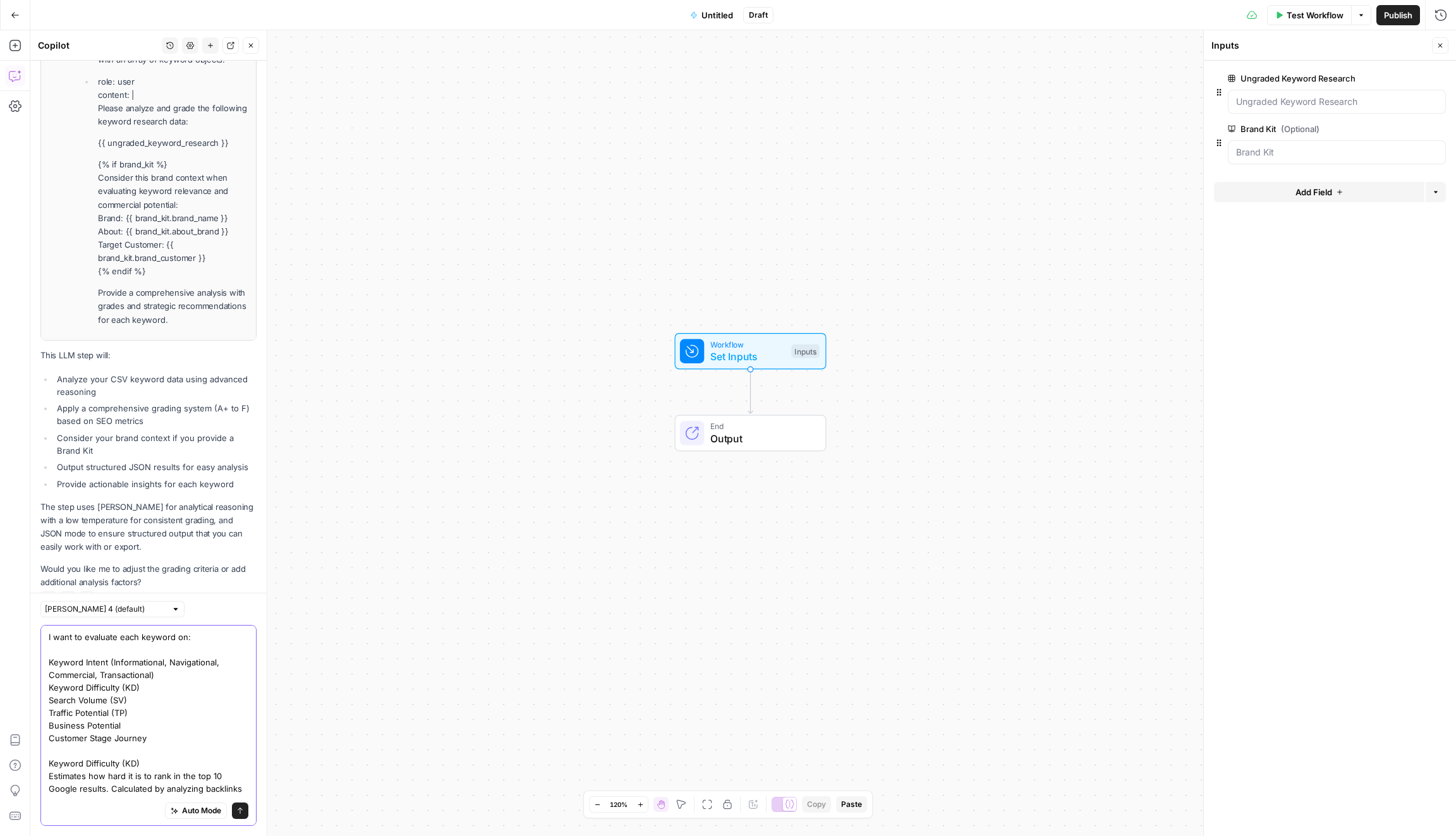
scroll to position [174, 0]
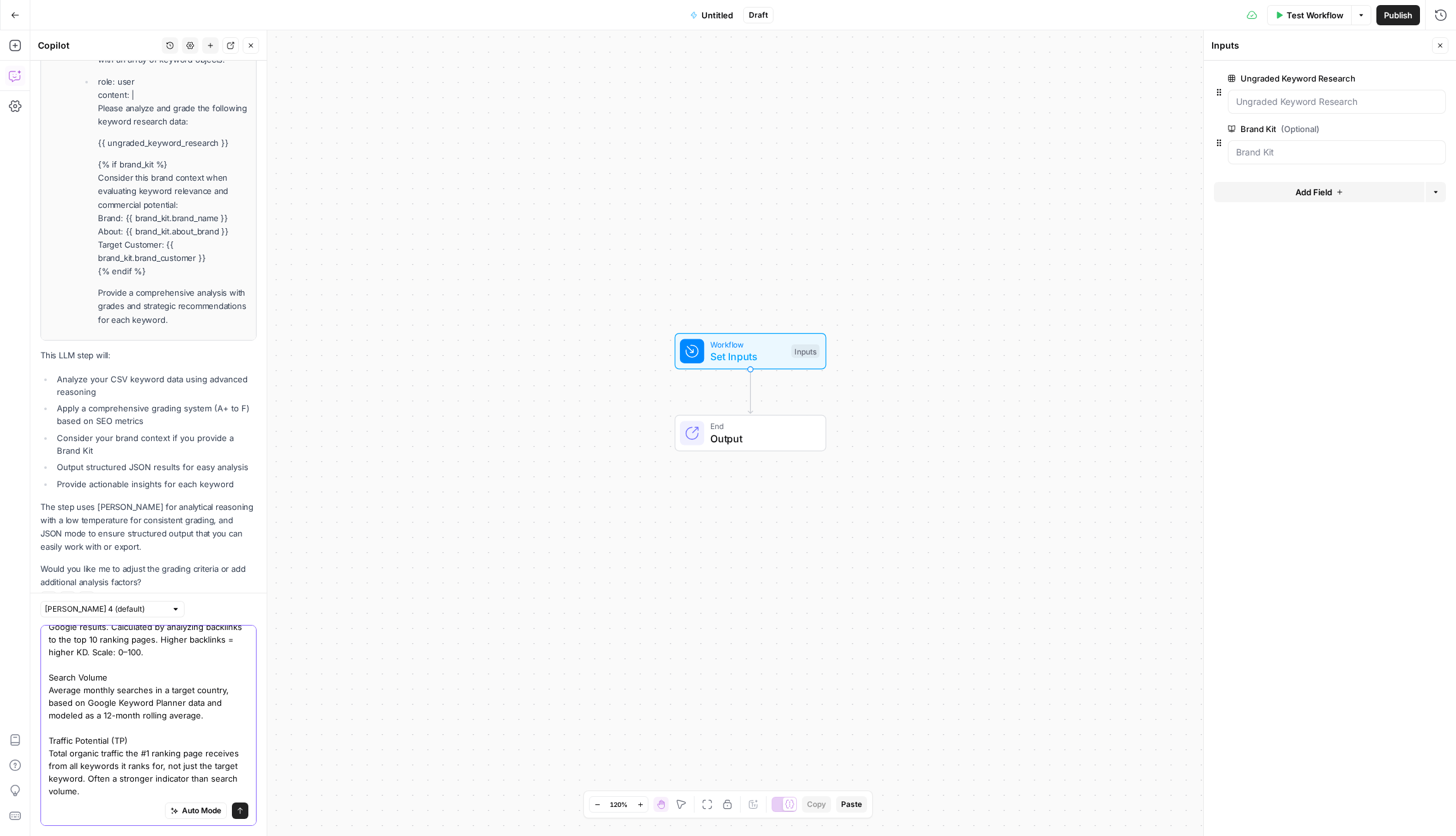
paste textarea "Business Potential (0–3) 3 = Core relevance: directly maps to product's value o…"
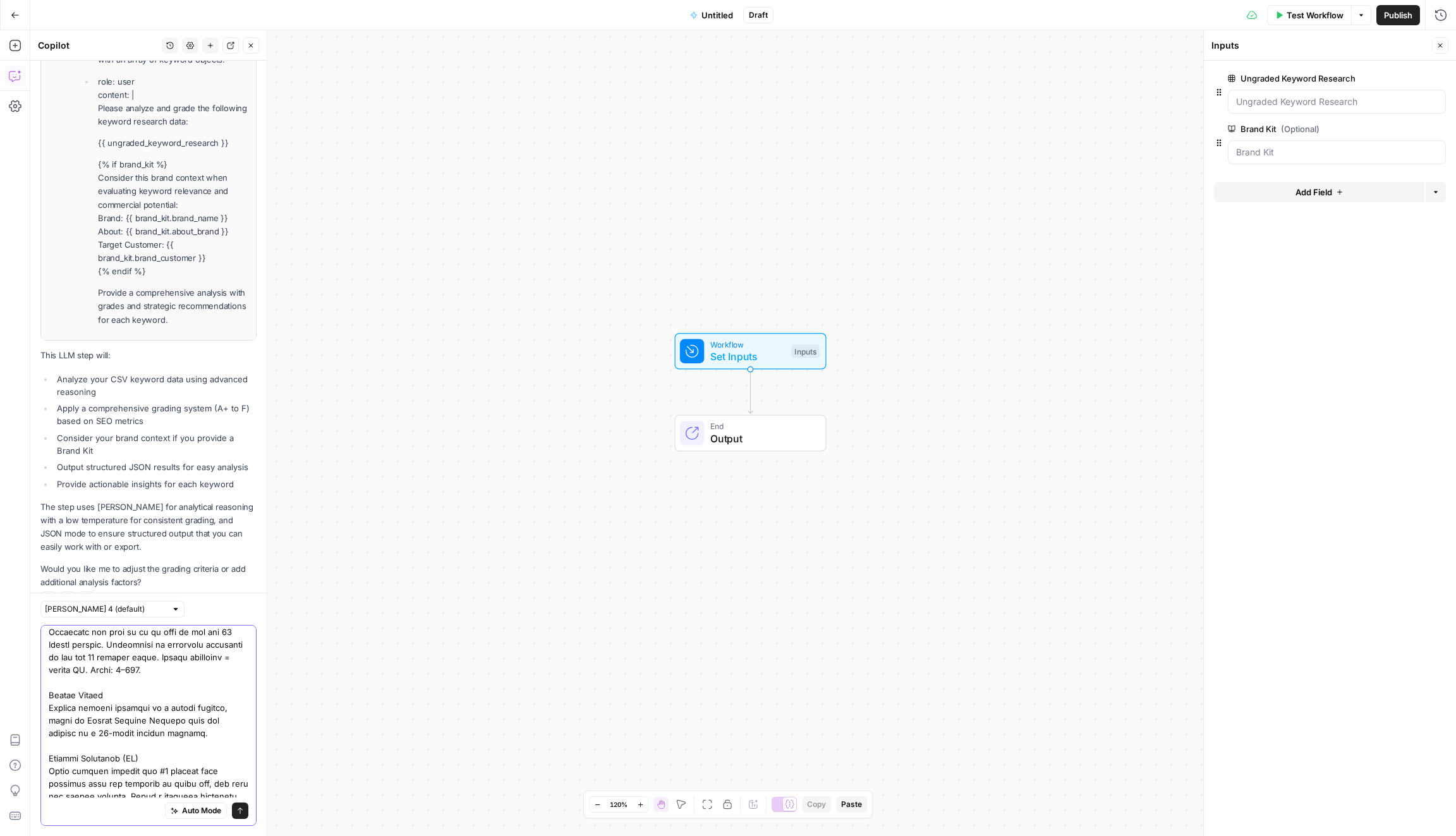
scroll to position [0, 0]
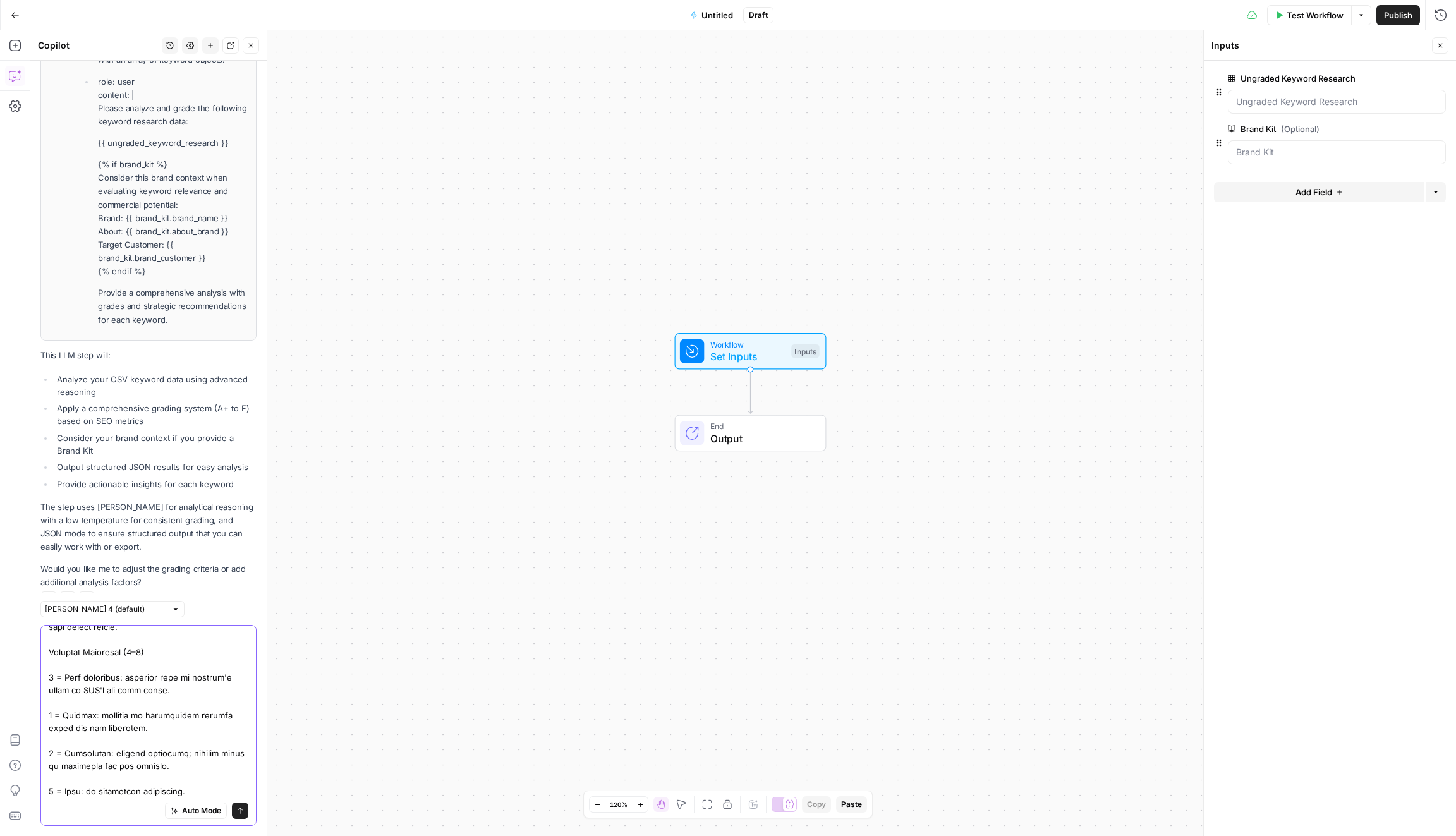
click at [219, 770] on textarea at bounding box center [148, 551] width 200 height 493
click at [217, 784] on textarea at bounding box center [148, 551] width 200 height 493
paste textarea "Customer Stage Journey"
type textarea "L ipsu do sitametc adip elitsed do: Eiusmod Tempor (Incididuntutl, Etdoloremagn…"
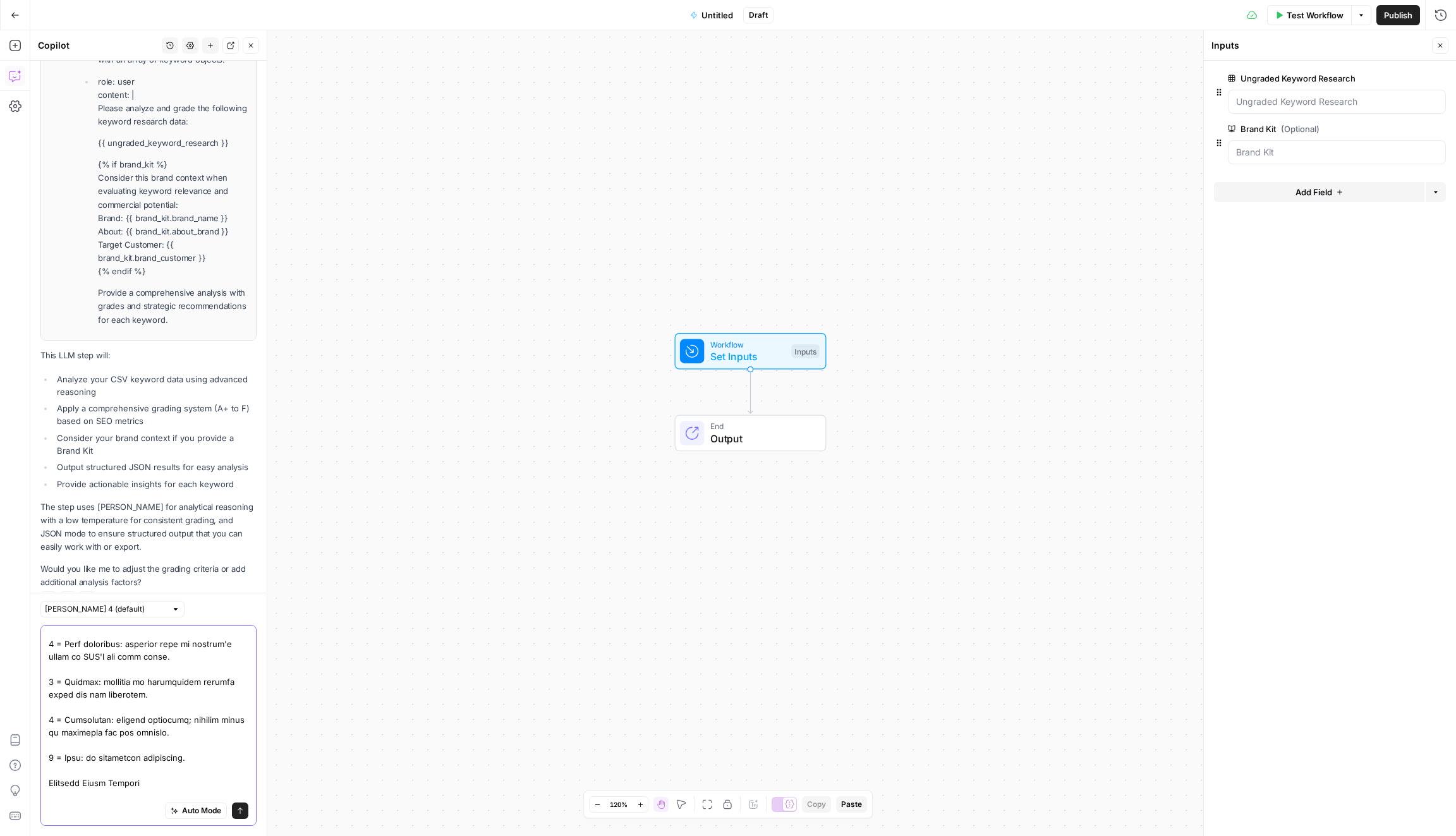
scroll to position [401, 0]
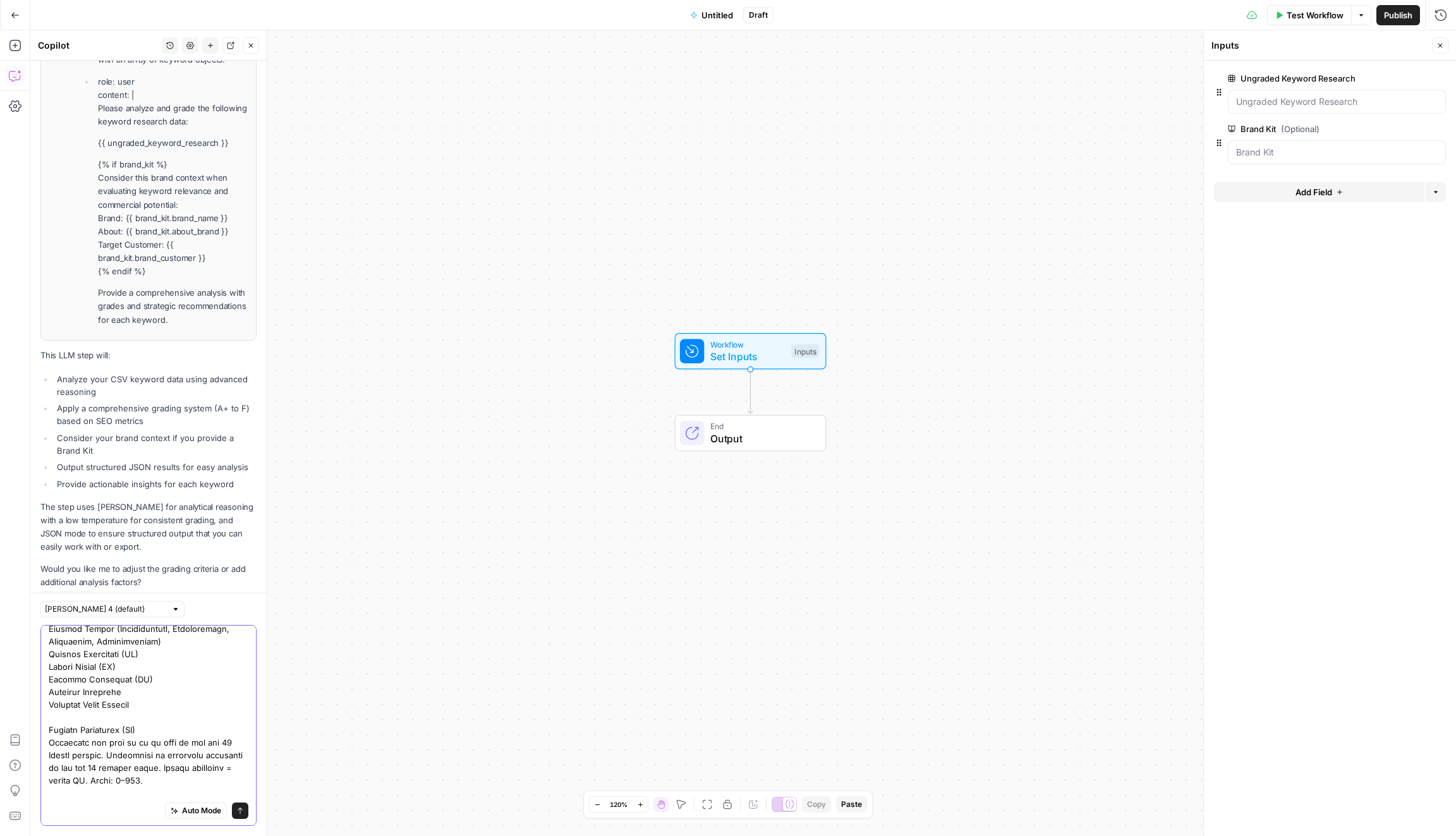
click at [248, 812] on div "Auto Mode Send" at bounding box center [149, 725] width 216 height 201
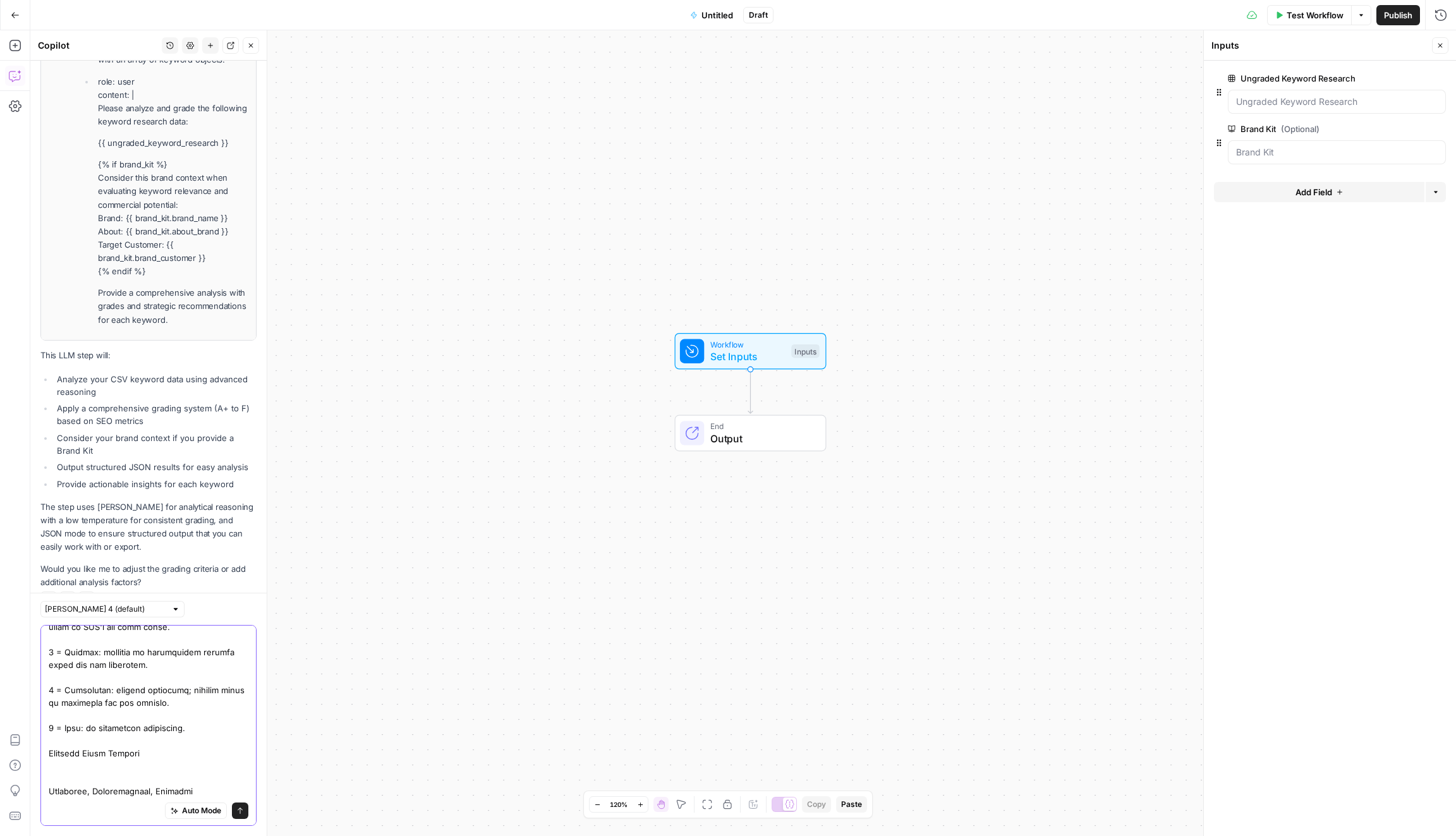
click at [240, 809] on icon "submit" at bounding box center [240, 811] width 8 height 8
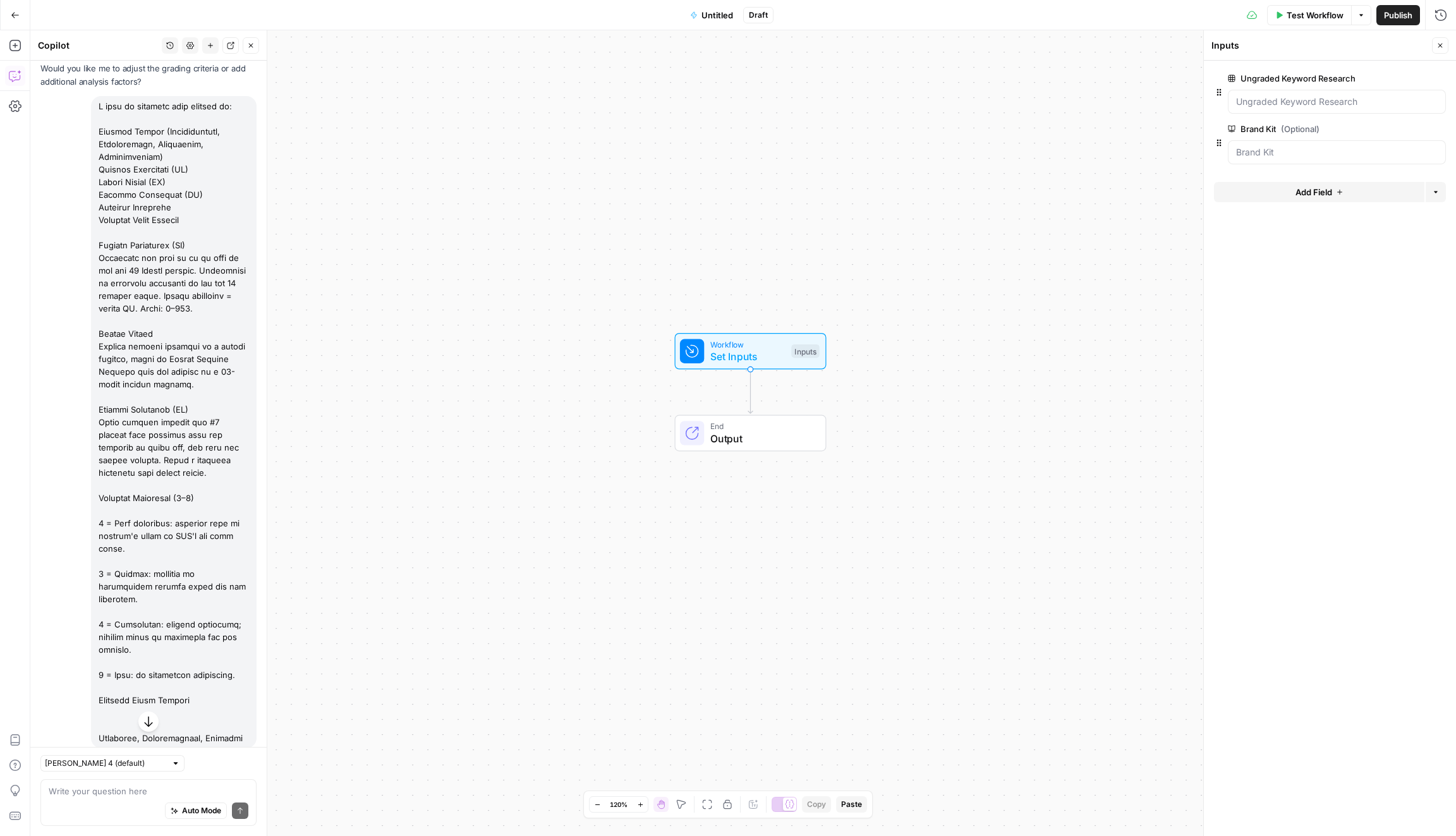
scroll to position [2274, 0]
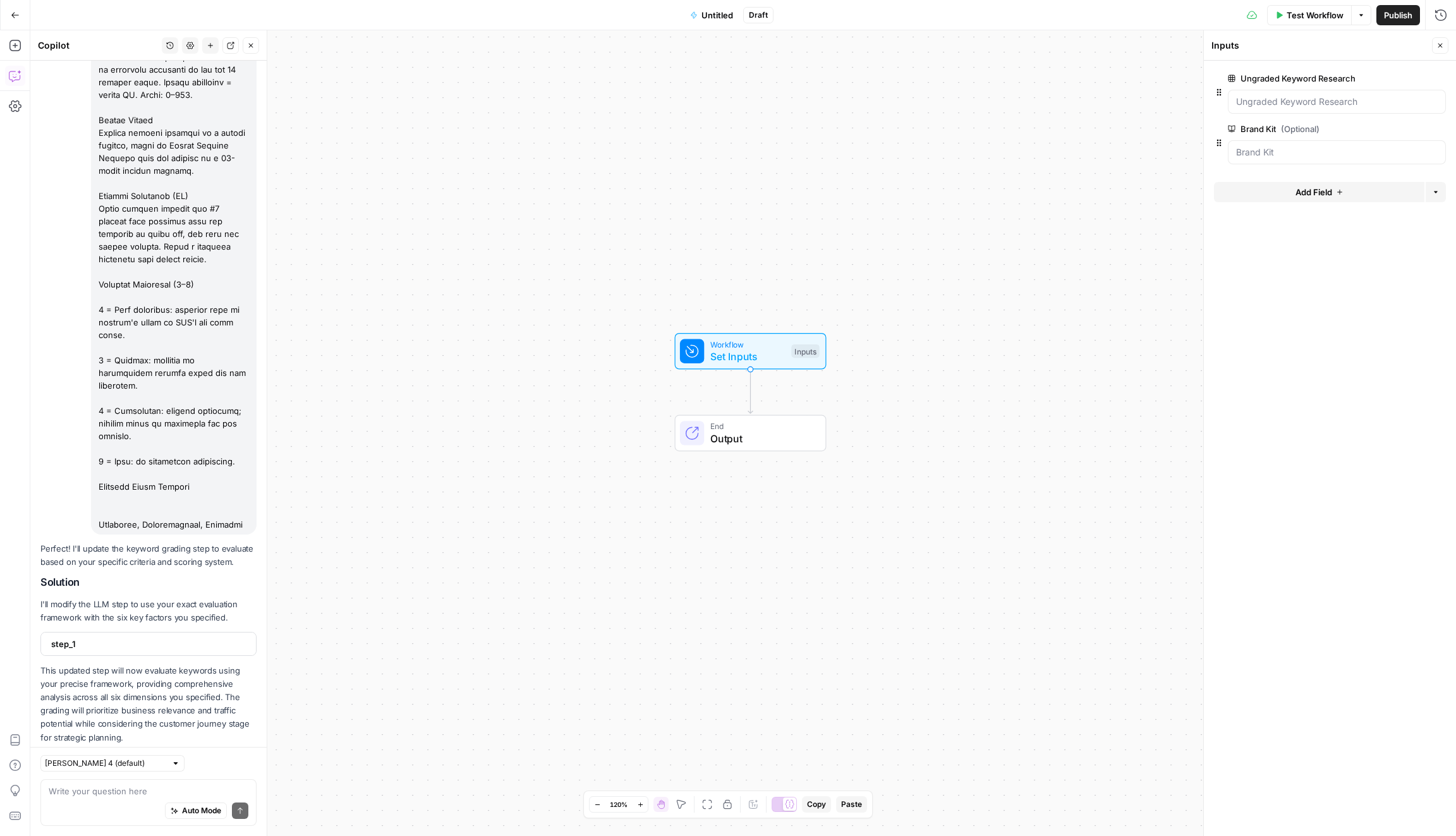
click at [191, 638] on span "step_1" at bounding box center [147, 644] width 192 height 13
click at [166, 789] on textarea at bounding box center [148, 791] width 200 height 13
paste textarea "### Difficulty Bands (Ahrefs) - 0–10 = Easy - 11–30 = Medium - 31–70 = Hard - 7…"
type textarea "### Difficulty Bands (Ahrefs) - 0–10 = Easy - 11–30 = Medium - 31–70 = Hard - 7…"
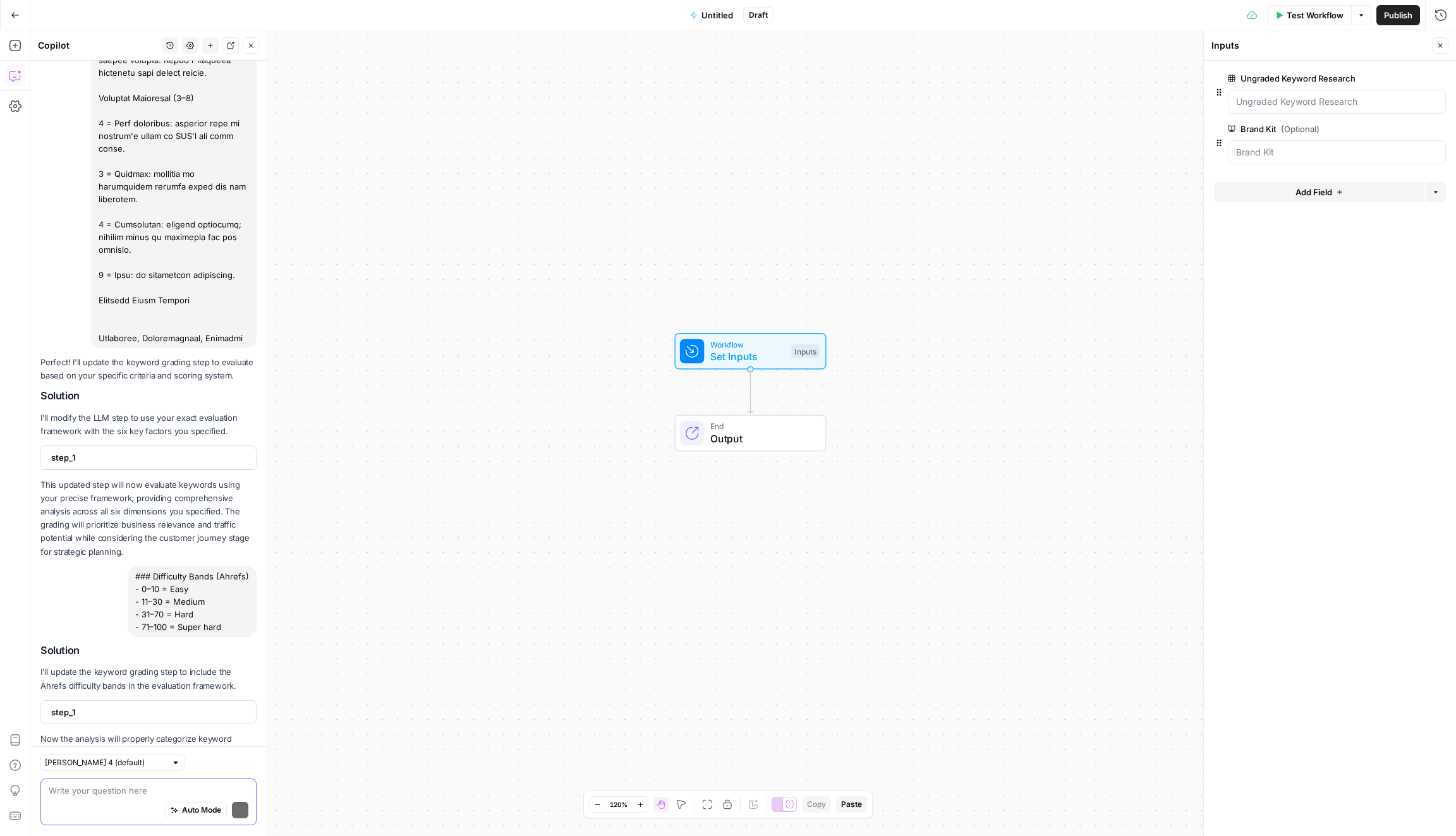
scroll to position [2501, 0]
